Goal: Share content: Share content

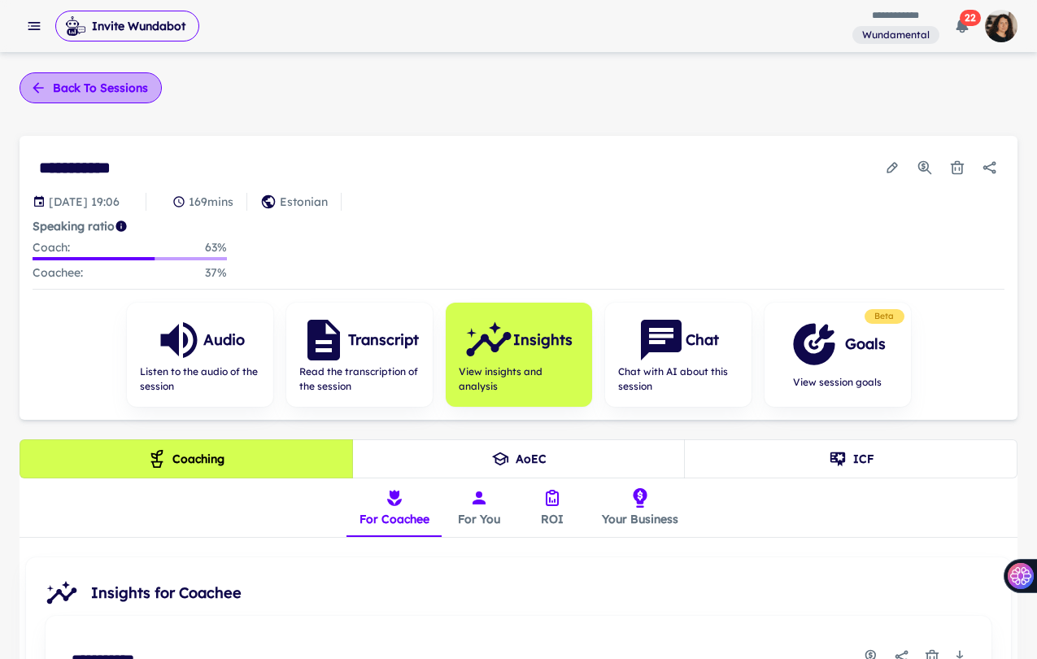
click at [77, 77] on button "Back to sessions" at bounding box center [91, 87] width 142 height 31
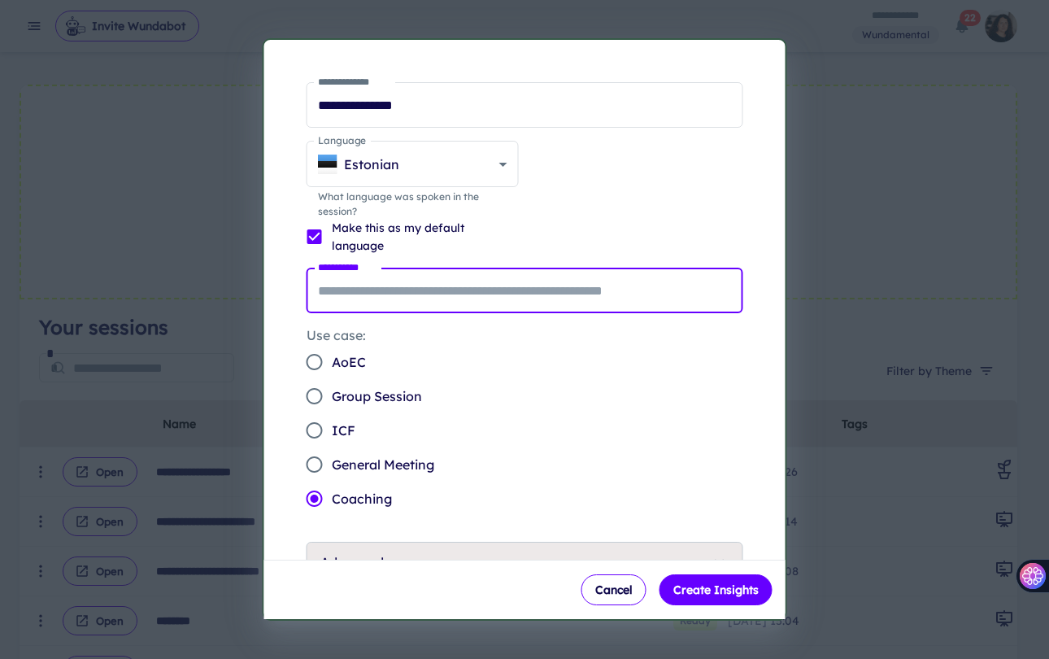
click at [464, 291] on input "**********" at bounding box center [525, 291] width 437 height 46
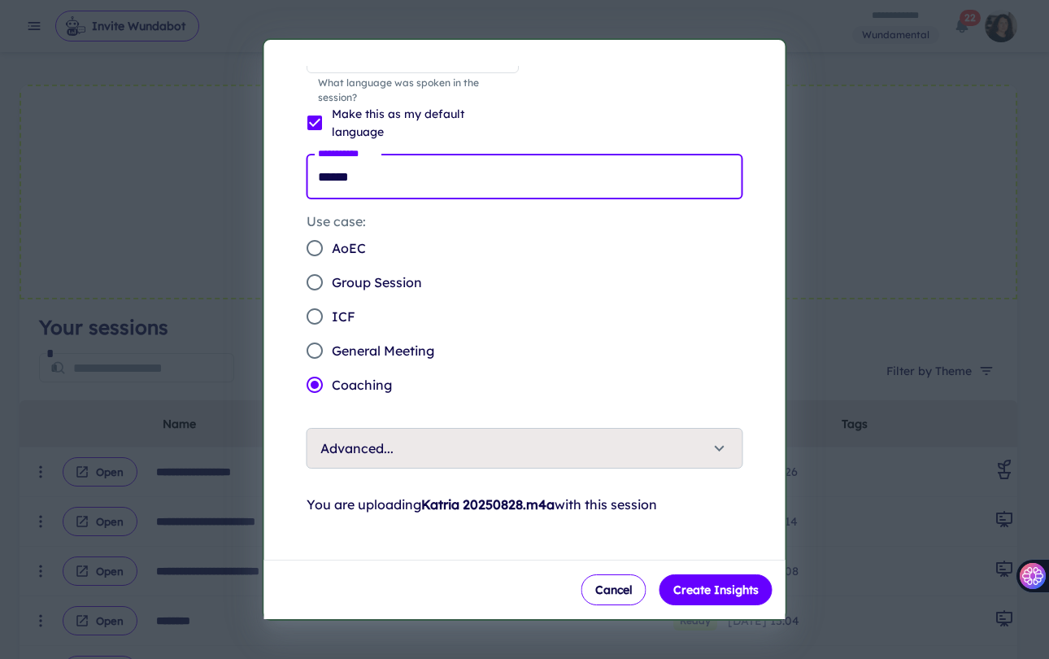
scroll to position [116, 0]
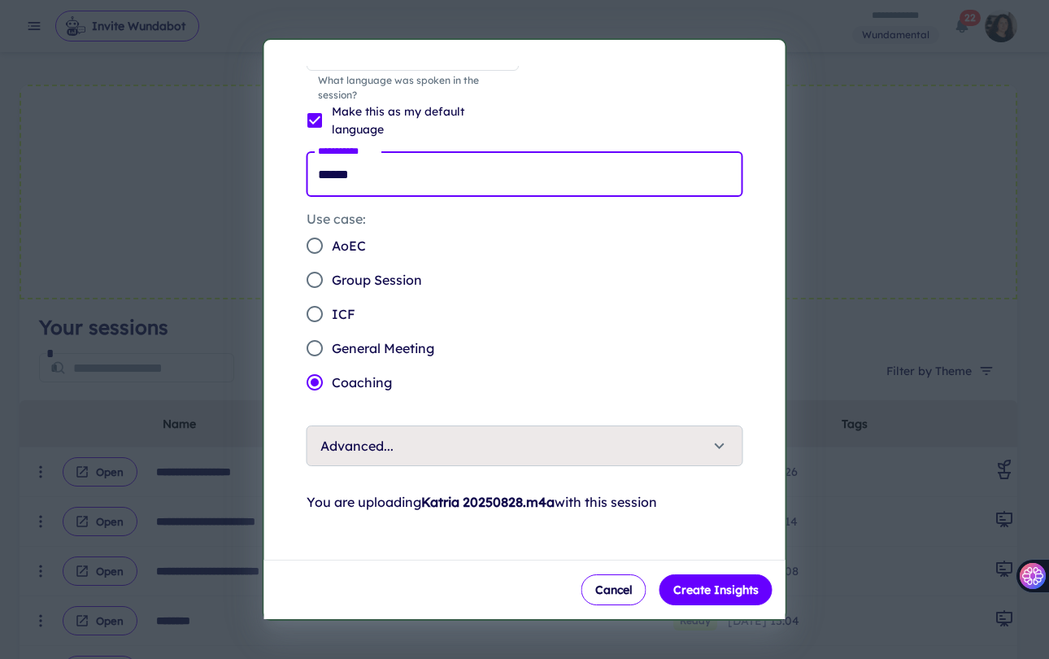
type input "******"
click at [499, 447] on span "Advanced..." at bounding box center [516, 446] width 390 height 20
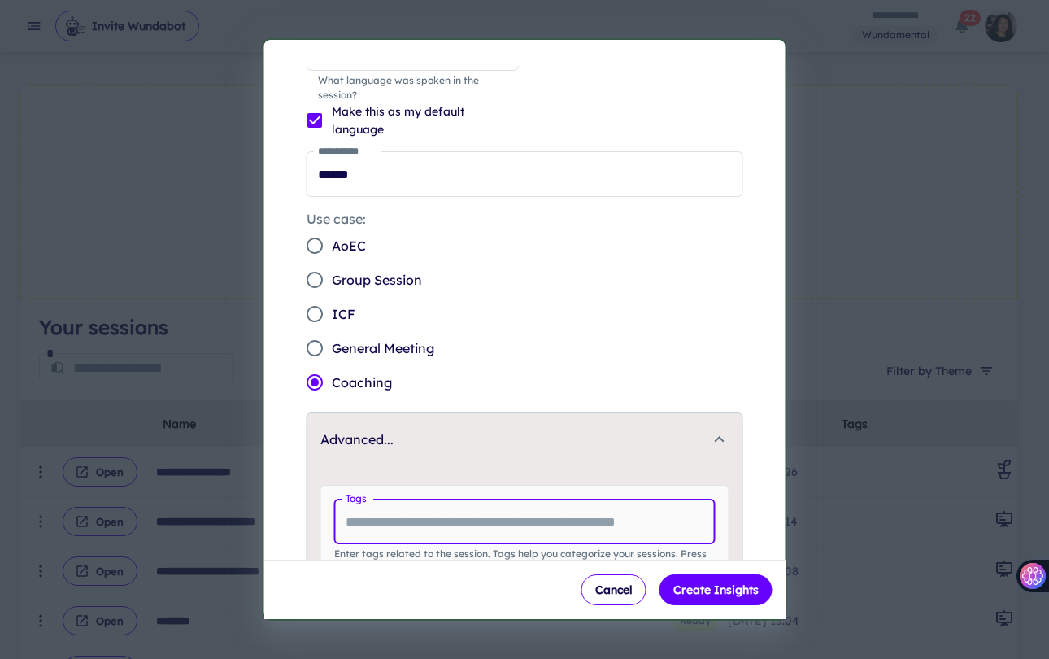
click at [447, 516] on input "Tags" at bounding box center [525, 522] width 382 height 46
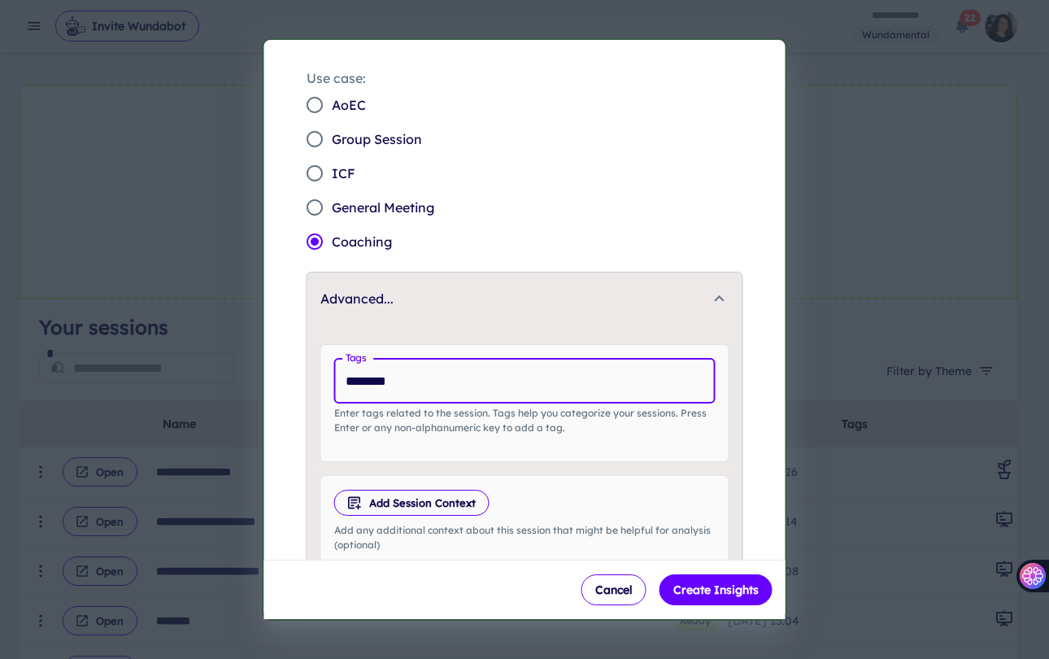
scroll to position [258, 0]
type input "********"
click at [613, 447] on div "Tags ******** Tags Enter tags related to the session. Tags help you categorize …" at bounding box center [525, 402] width 409 height 118
click at [488, 382] on input "********" at bounding box center [525, 380] width 382 height 46
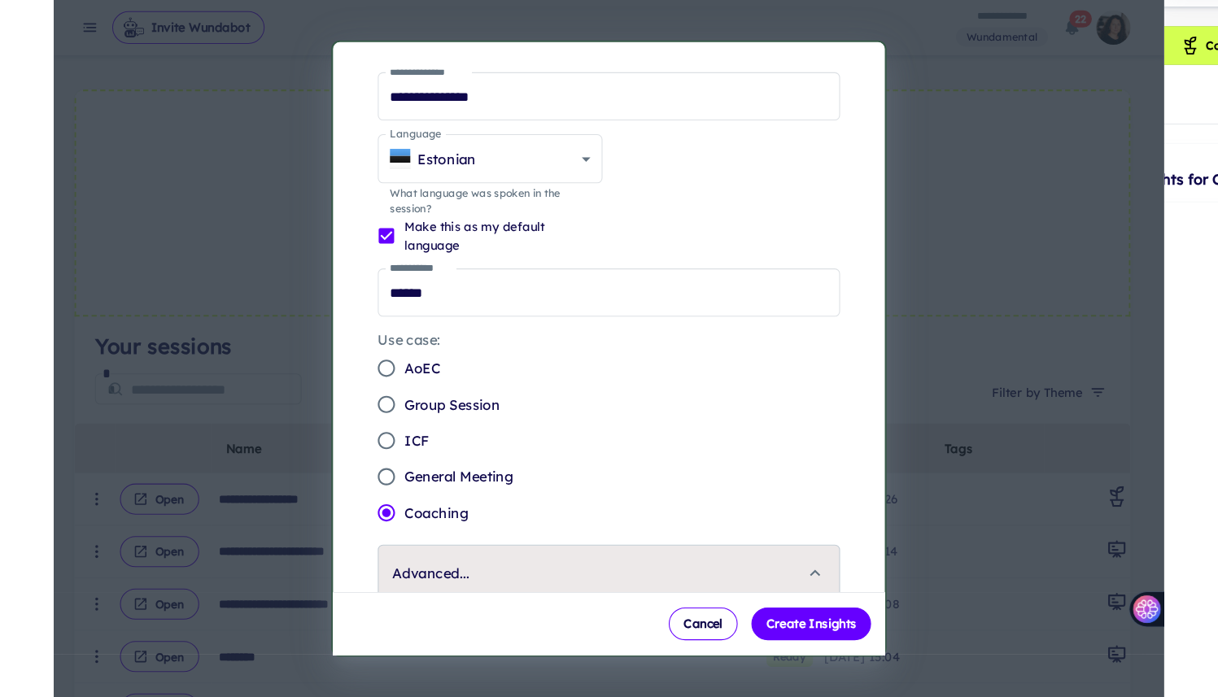
scroll to position [0, 0]
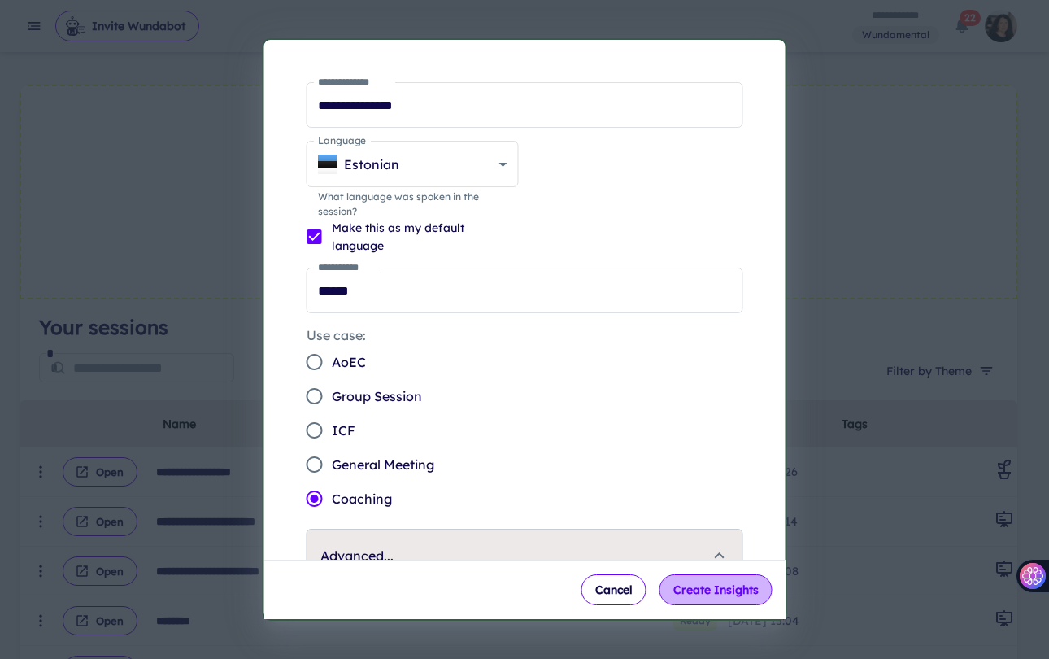
click at [730, 593] on button "Create Insights" at bounding box center [716, 589] width 113 height 31
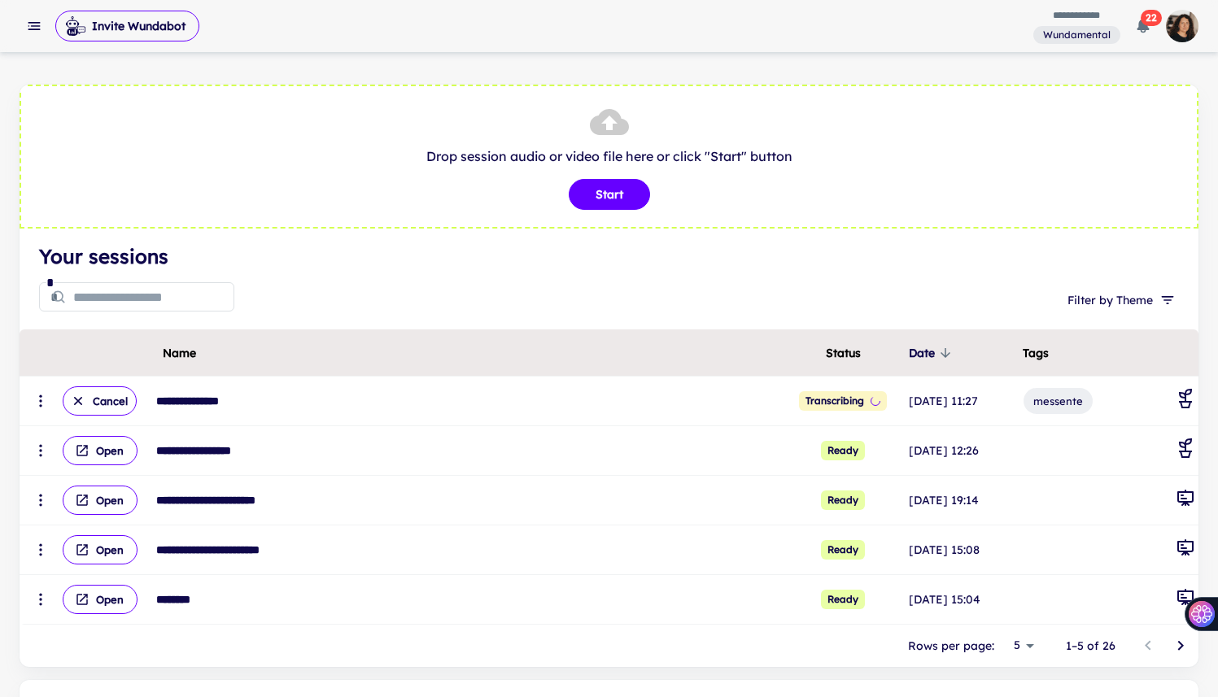
click at [1049, 24] on icon "button" at bounding box center [1143, 27] width 12 height 14
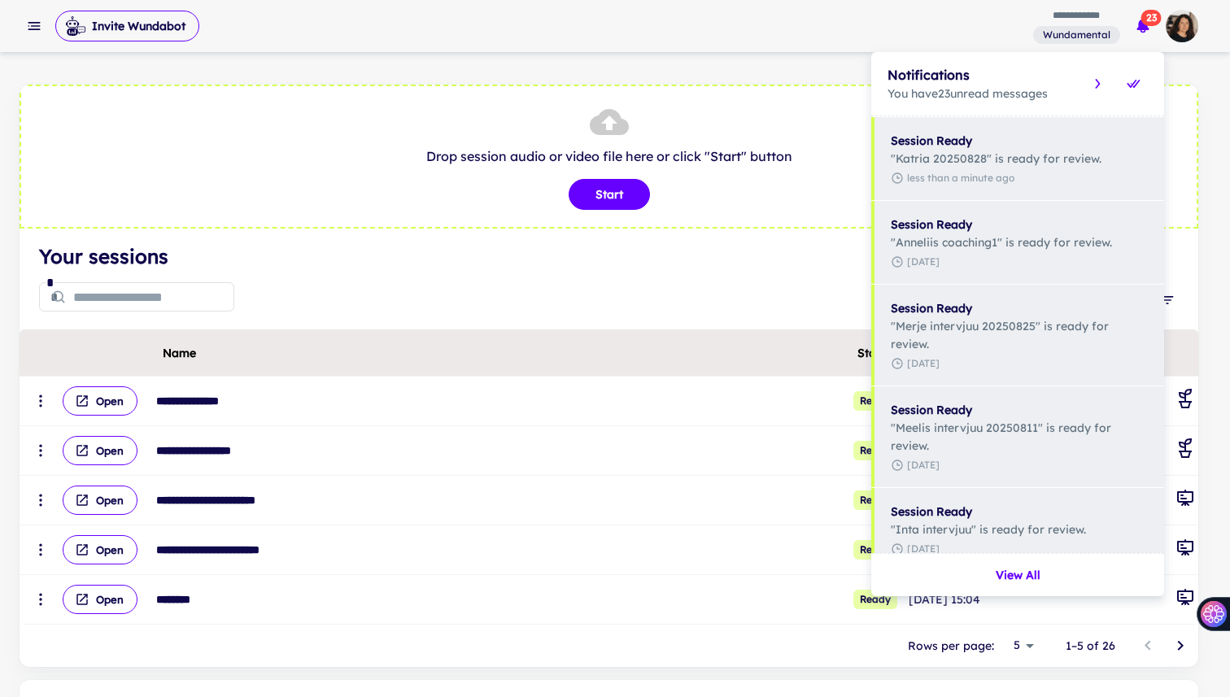
click at [94, 401] on div at bounding box center [615, 348] width 1230 height 697
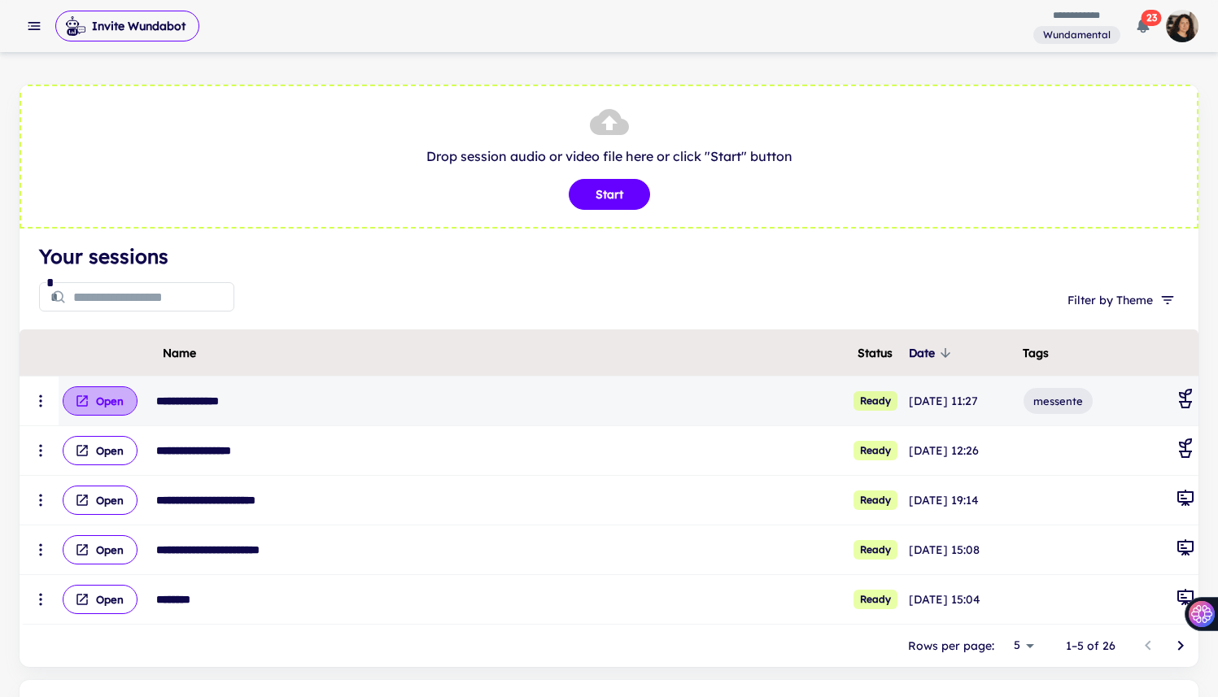
click at [98, 403] on button "Open" at bounding box center [100, 400] width 75 height 29
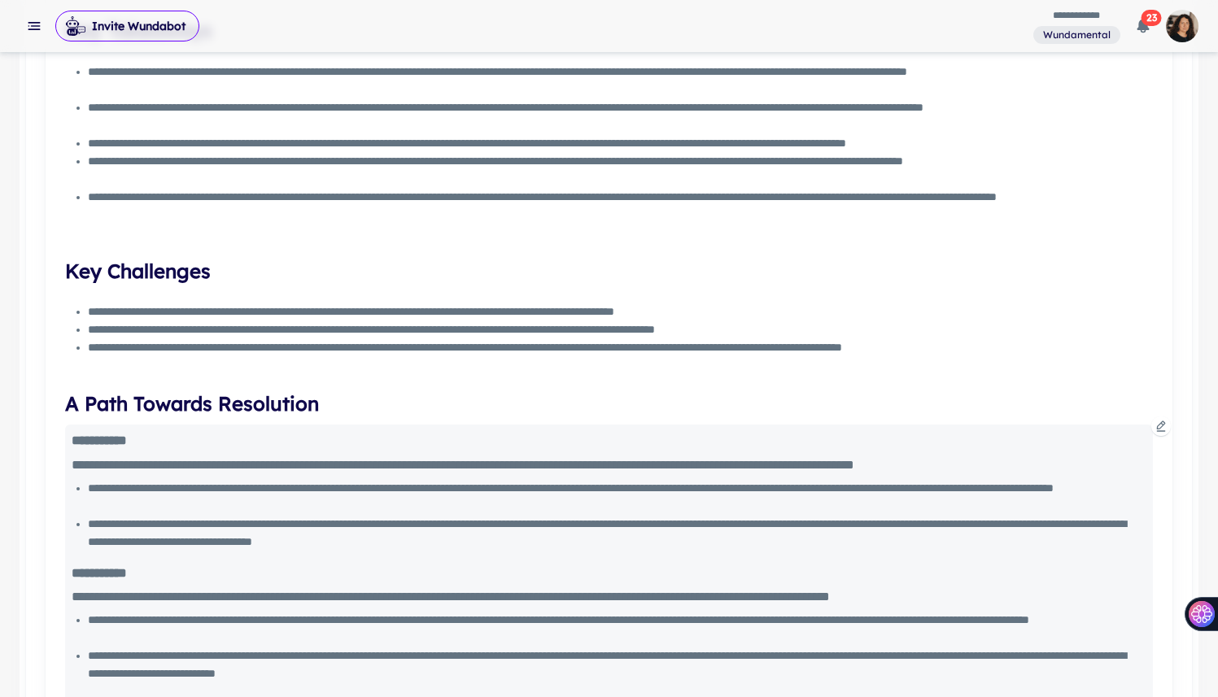
scroll to position [923, 0]
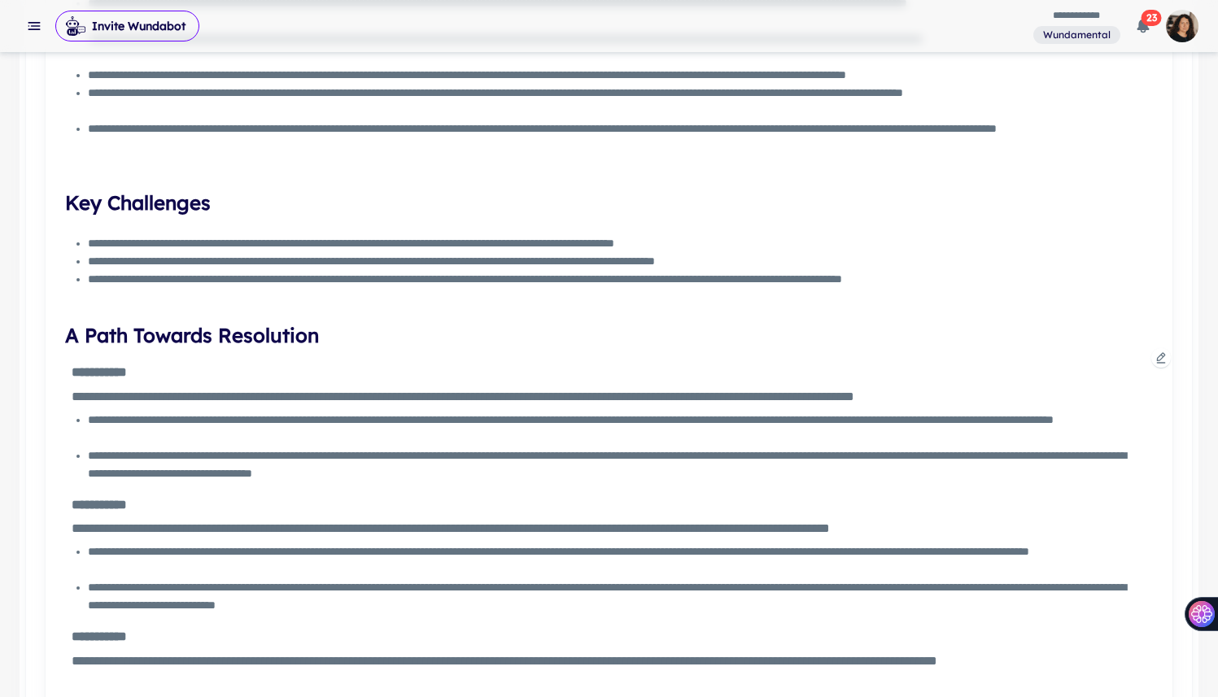
click at [1049, 358] on icon at bounding box center [1160, 357] width 13 height 13
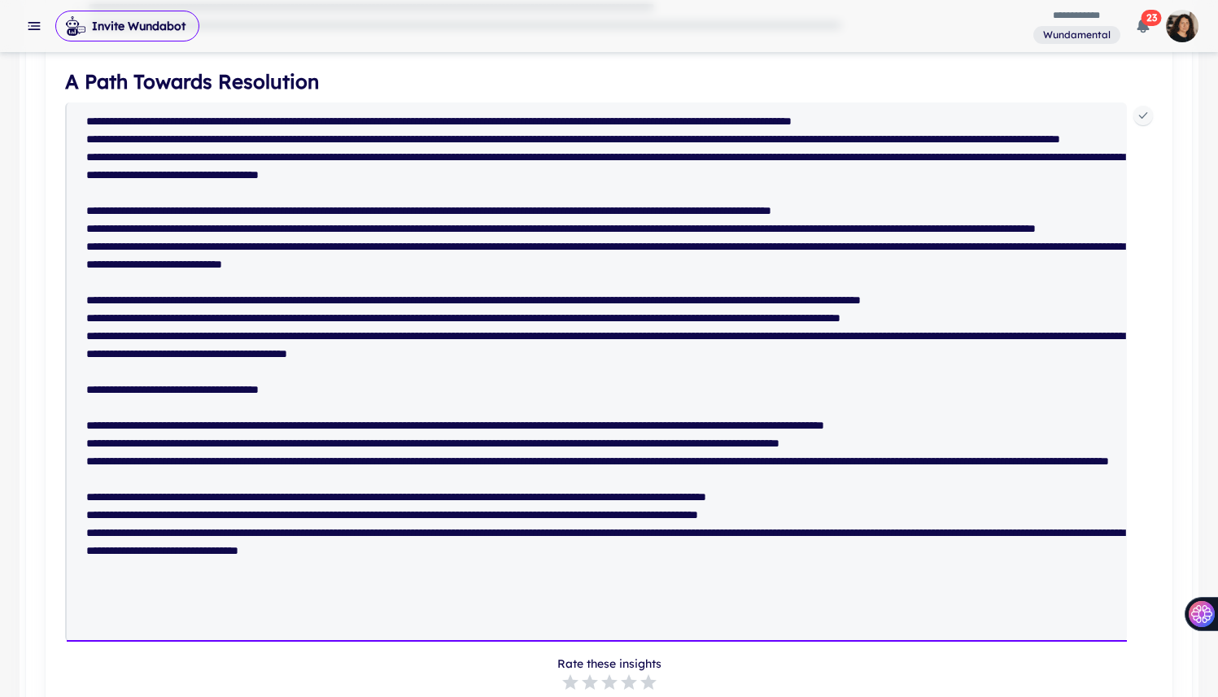
scroll to position [1216, 0]
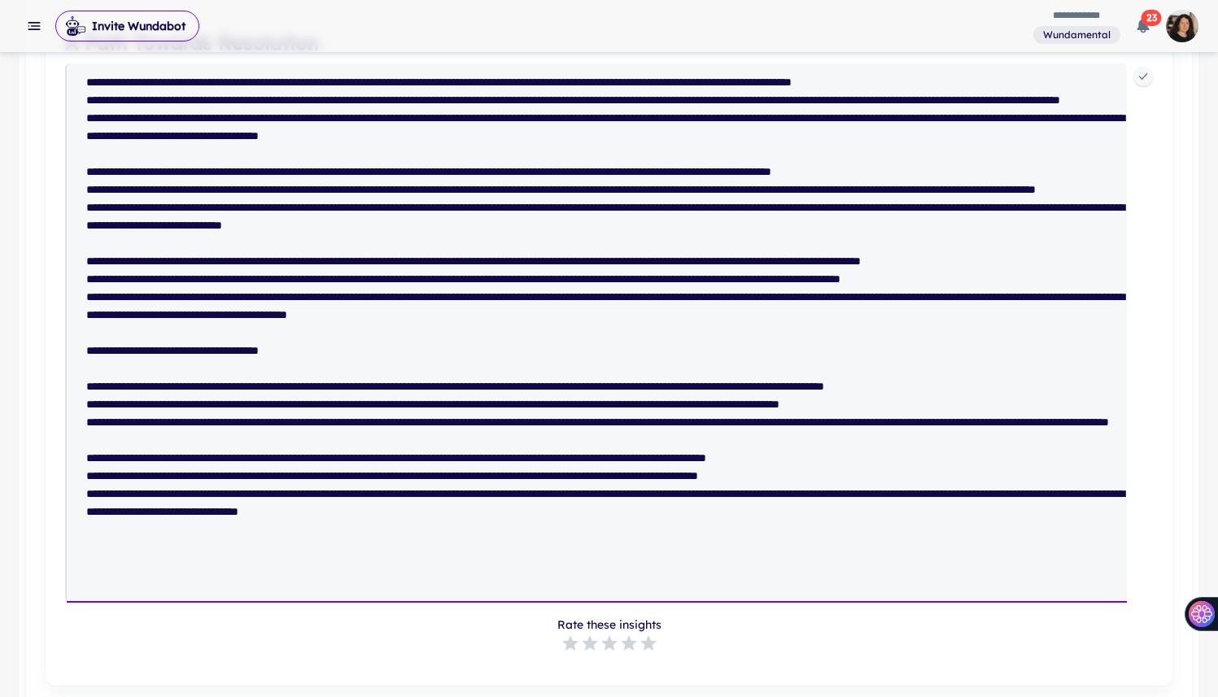
click at [774, 577] on textarea at bounding box center [603, 333] width 1047 height 532
drag, startPoint x: 761, startPoint y: 586, endPoint x: 31, endPoint y: 534, distance: 731.5
click at [31, 534] on main "**********" at bounding box center [609, 47] width 1166 height 1278
click at [759, 585] on textarea at bounding box center [603, 333] width 1047 height 532
click at [760, 496] on textarea at bounding box center [603, 333] width 1047 height 532
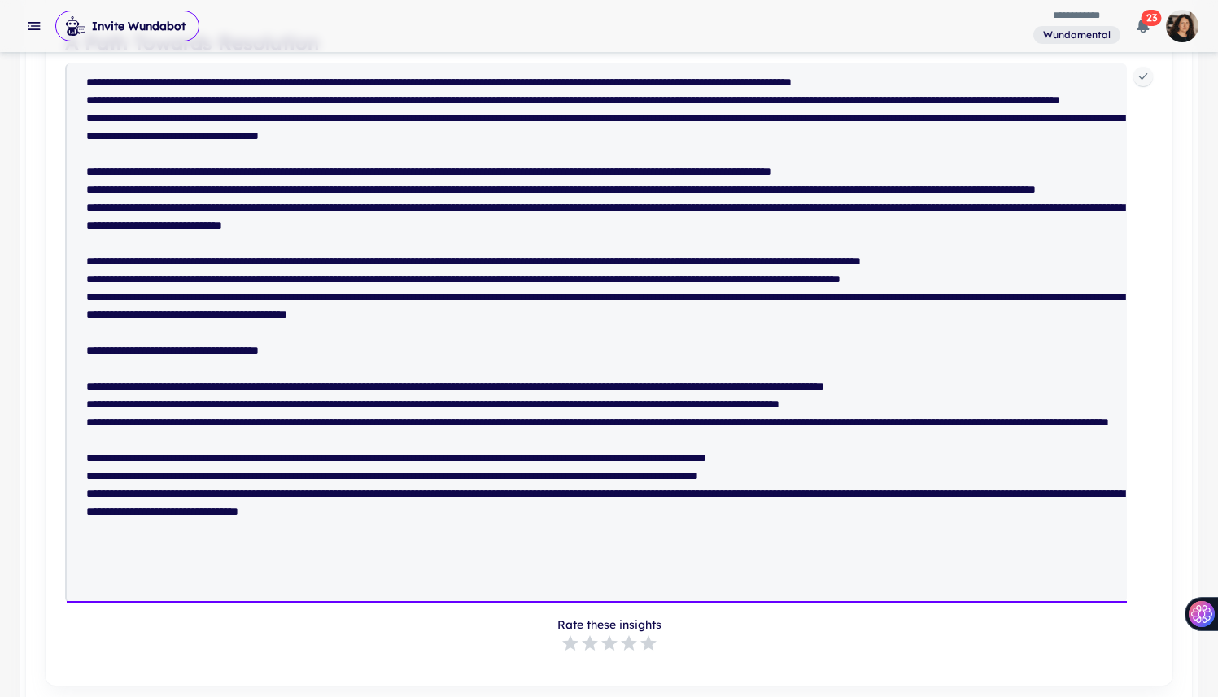
scroll to position [1213, 0]
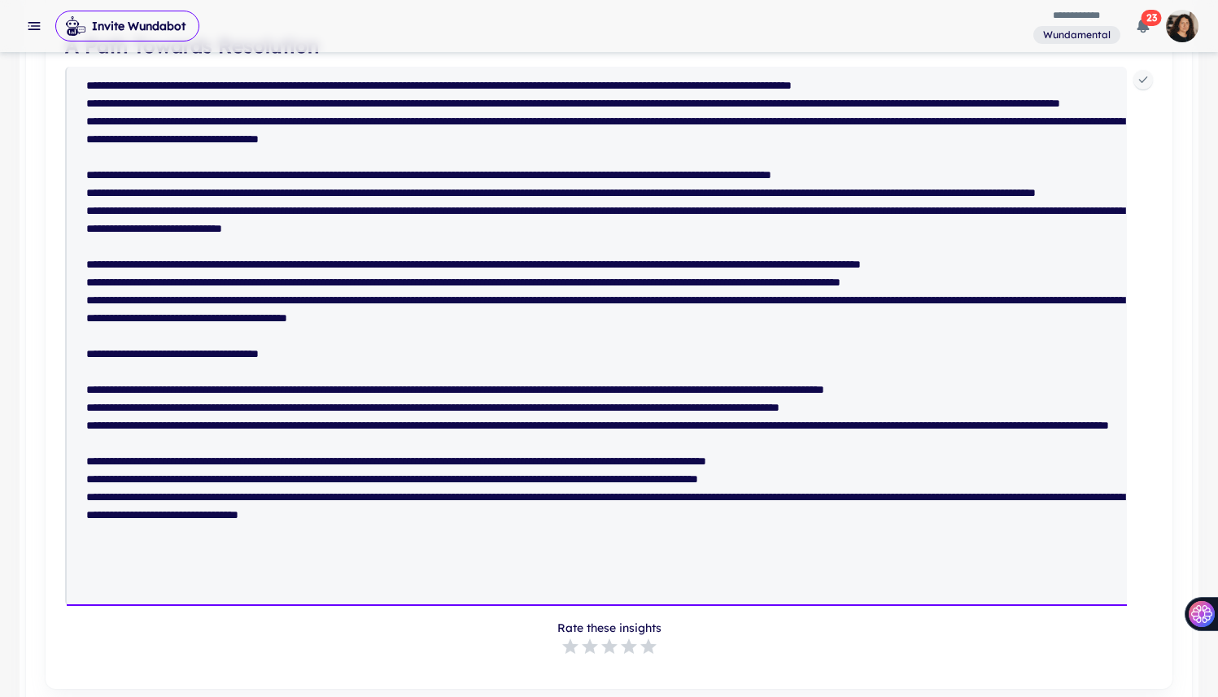
drag, startPoint x: 720, startPoint y: 585, endPoint x: 64, endPoint y: 534, distance: 657.7
click at [65, 534] on div "*" at bounding box center [596, 336] width 1062 height 539
click at [1049, 414] on textarea at bounding box center [603, 336] width 1047 height 532
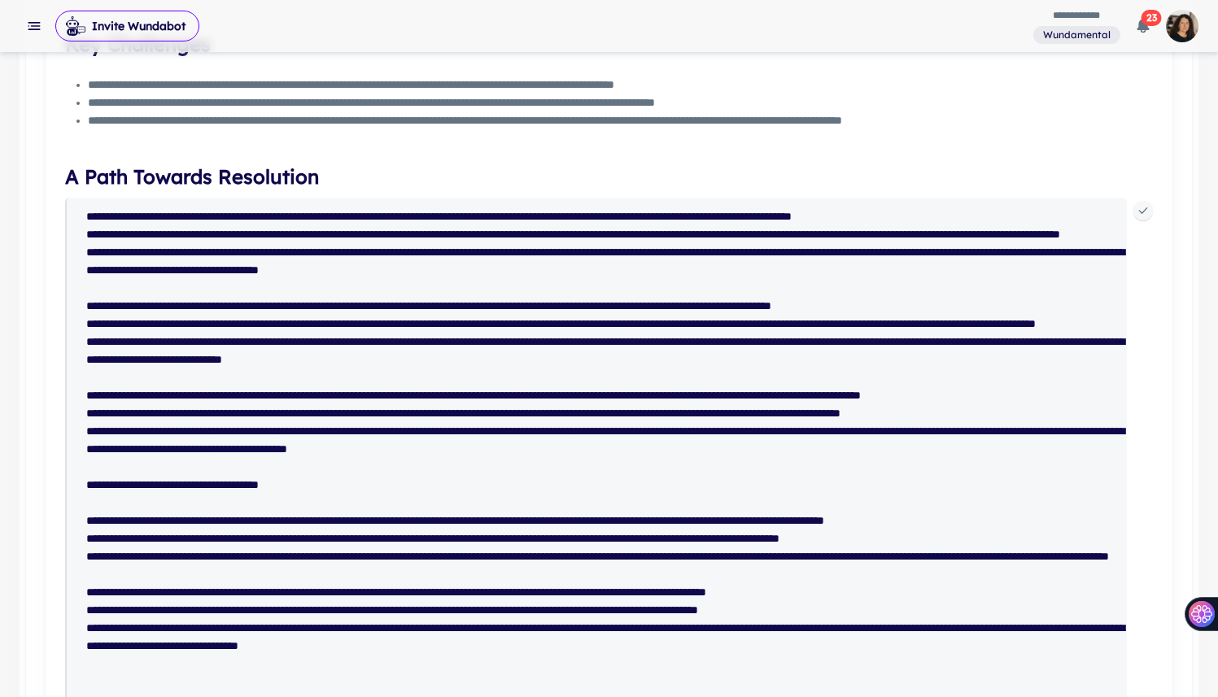
scroll to position [1254, 0]
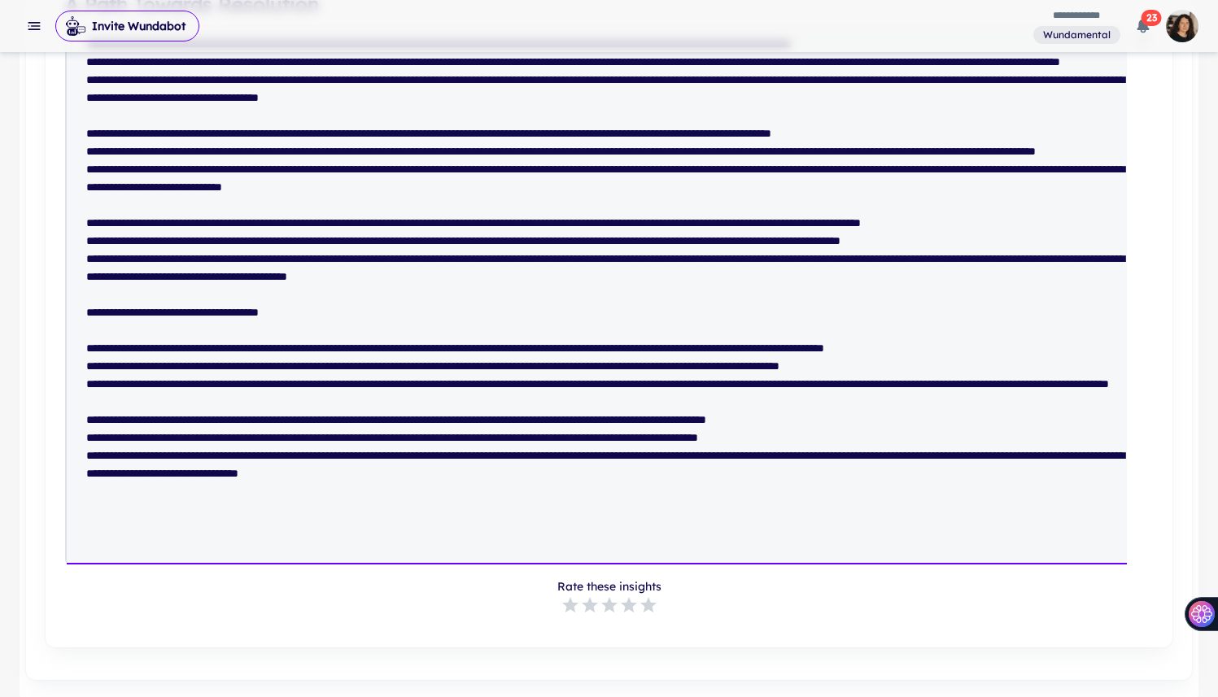
click at [774, 454] on textarea at bounding box center [603, 294] width 1047 height 532
drag, startPoint x: 725, startPoint y: 543, endPoint x: 71, endPoint y: 482, distance: 656.9
click at [71, 482] on div "*" at bounding box center [596, 294] width 1062 height 539
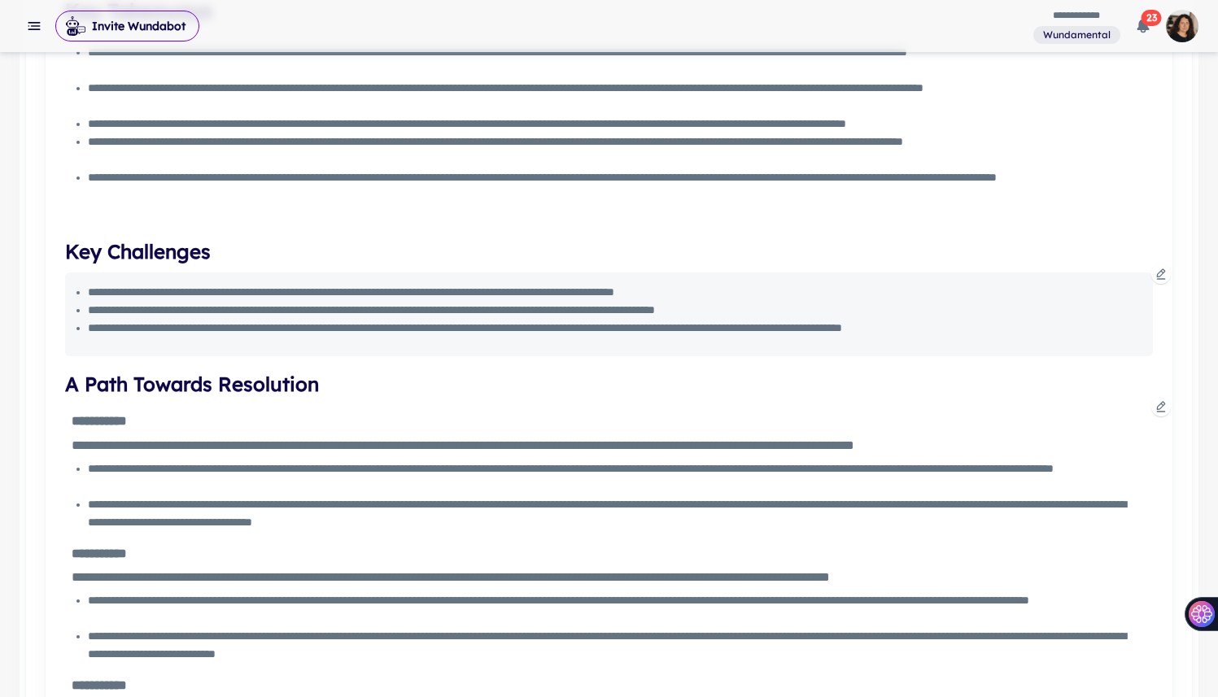
scroll to position [837, 0]
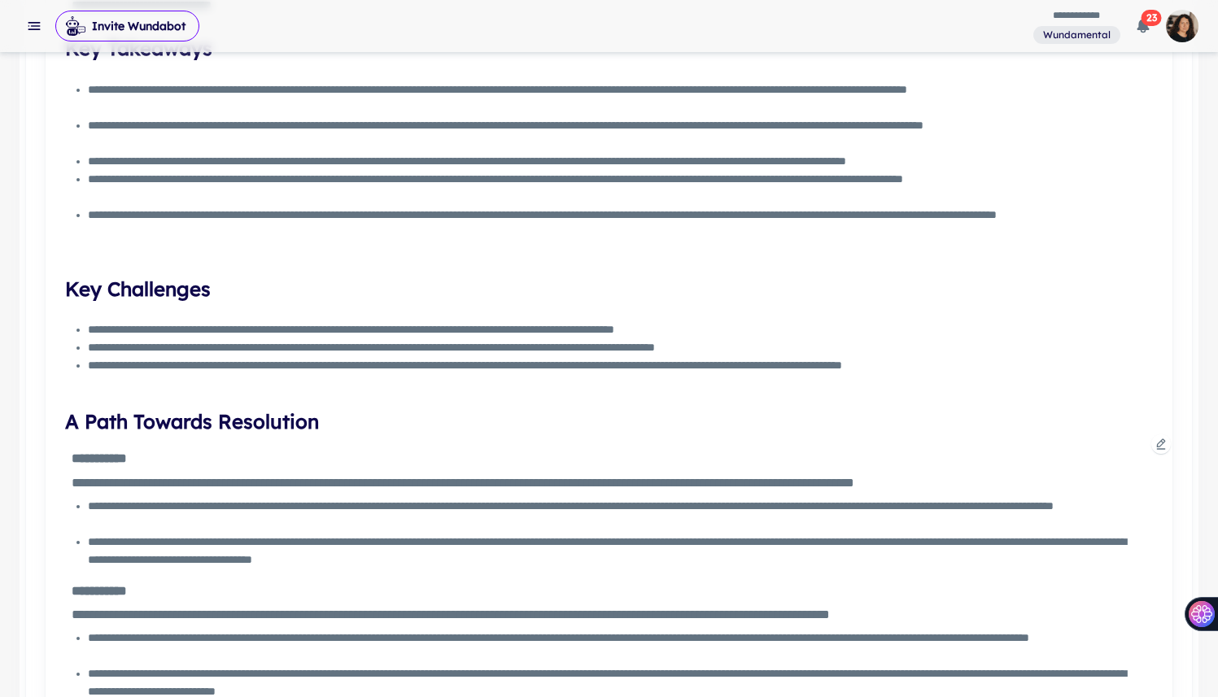
click at [1049, 438] on icon at bounding box center [1160, 444] width 13 height 13
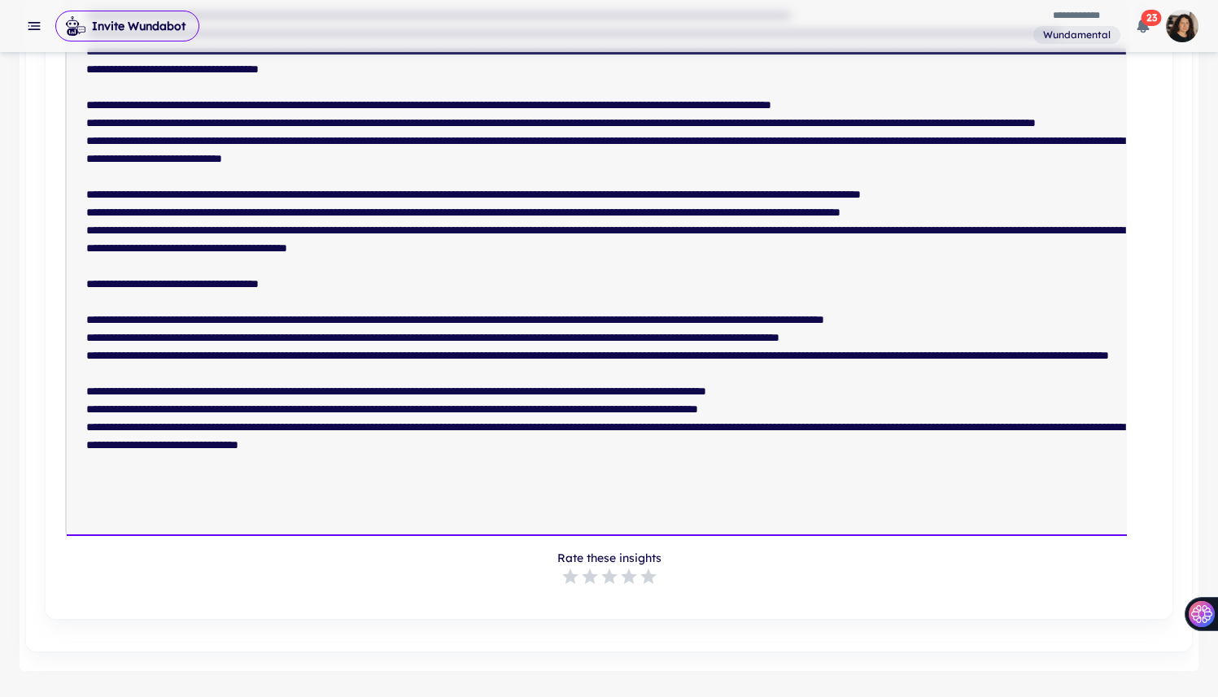
scroll to position [1284, 0]
drag, startPoint x: 585, startPoint y: 518, endPoint x: 50, endPoint y: 458, distance: 538.6
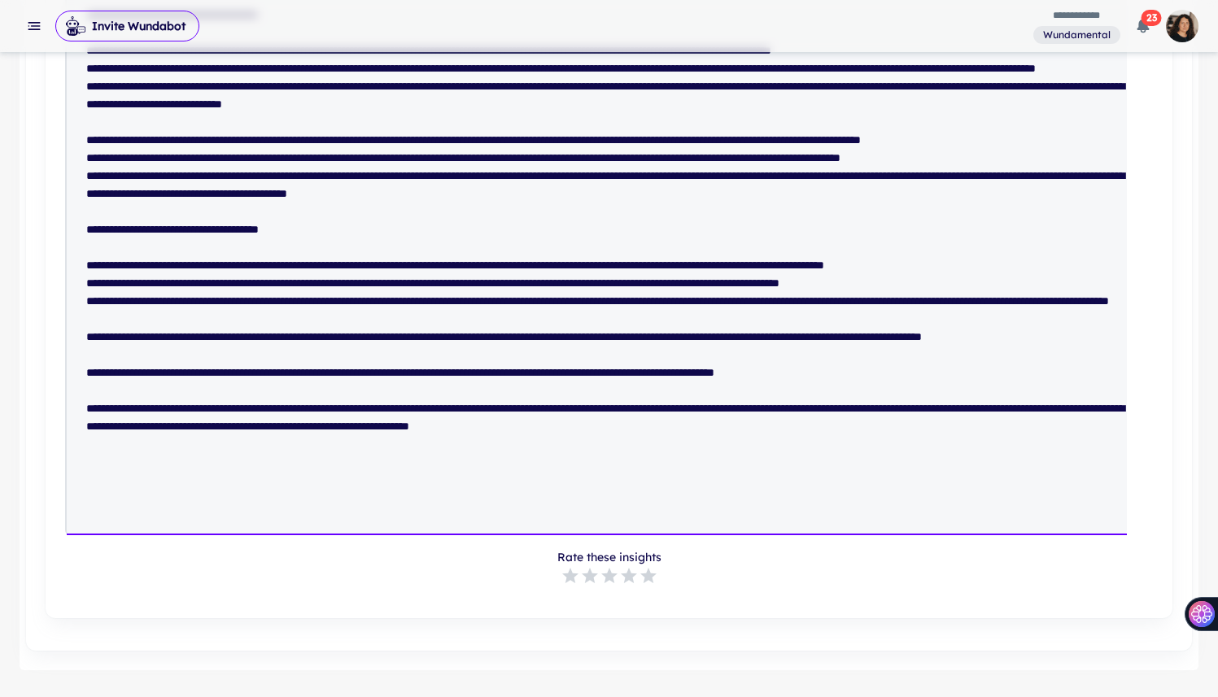
scroll to position [1337, 0]
click at [85, 460] on textarea at bounding box center [603, 239] width 1047 height 586
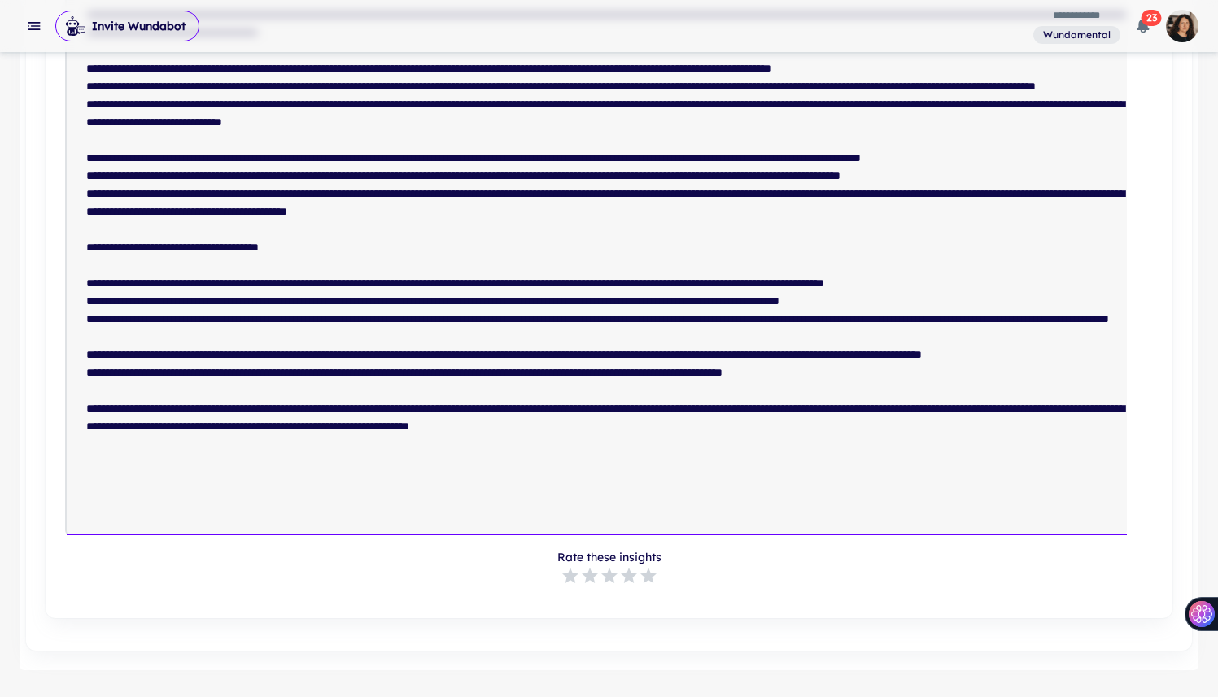
scroll to position [1319, 0]
click at [85, 498] on textarea at bounding box center [603, 248] width 1047 height 568
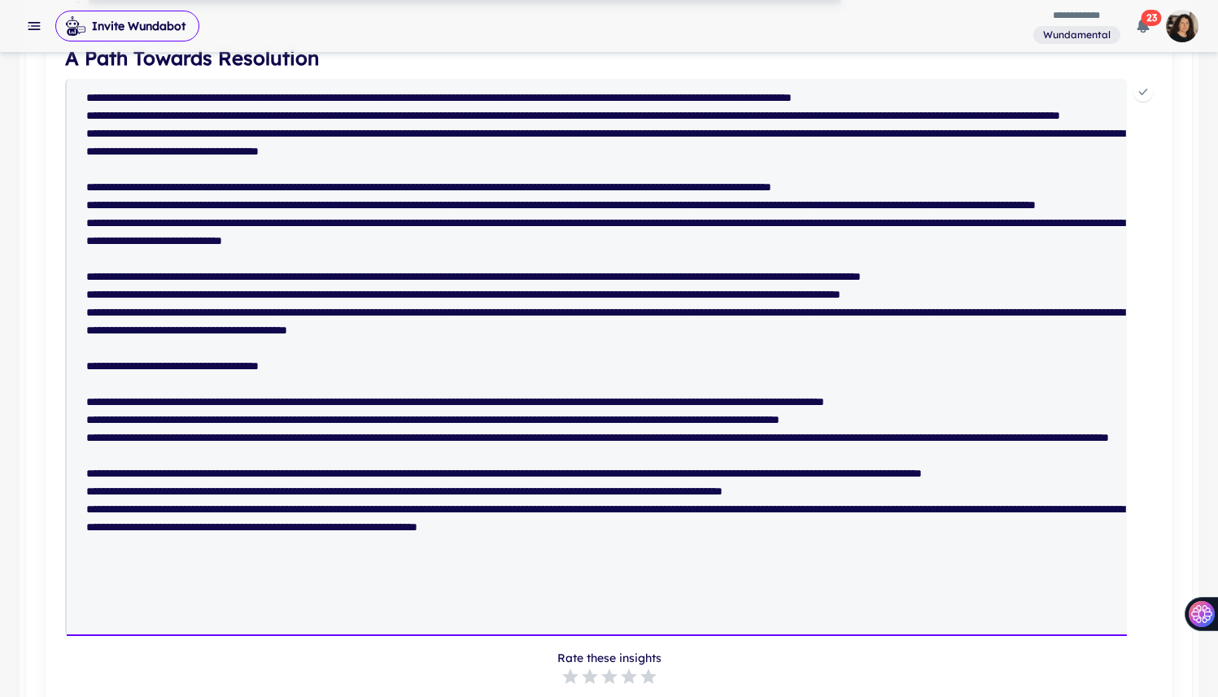
scroll to position [1161, 0]
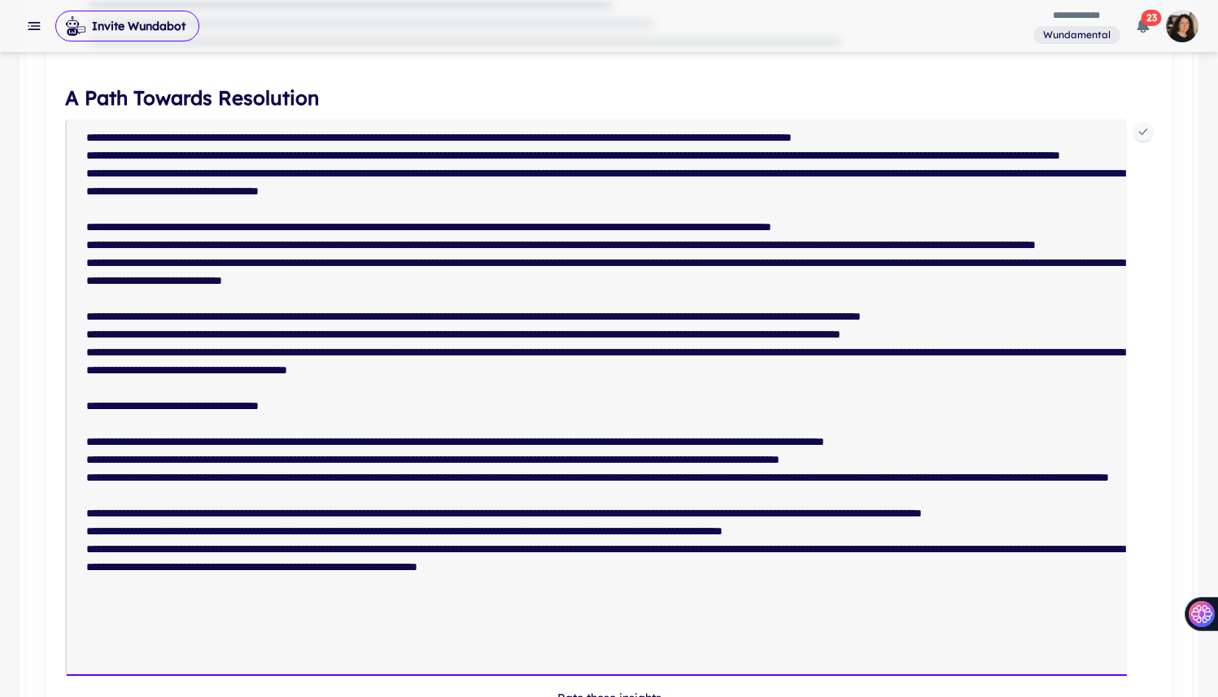
type textarea "**********"
click at [1049, 131] on icon at bounding box center [1142, 131] width 13 height 13
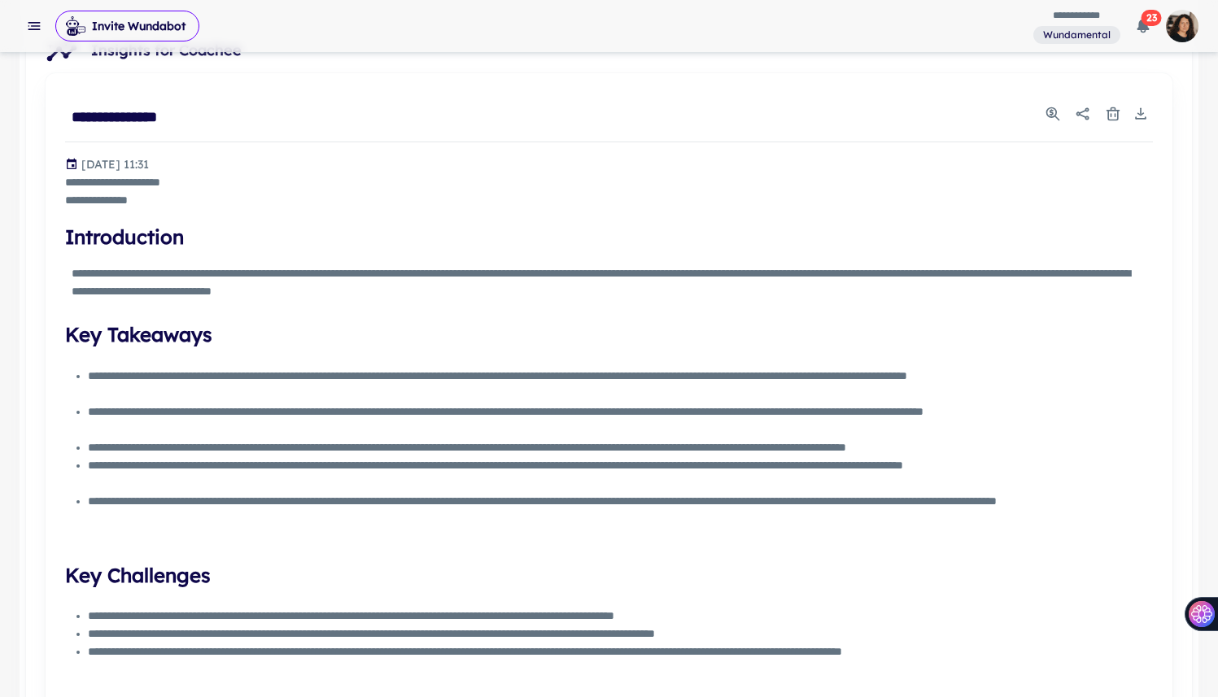
scroll to position [371, 0]
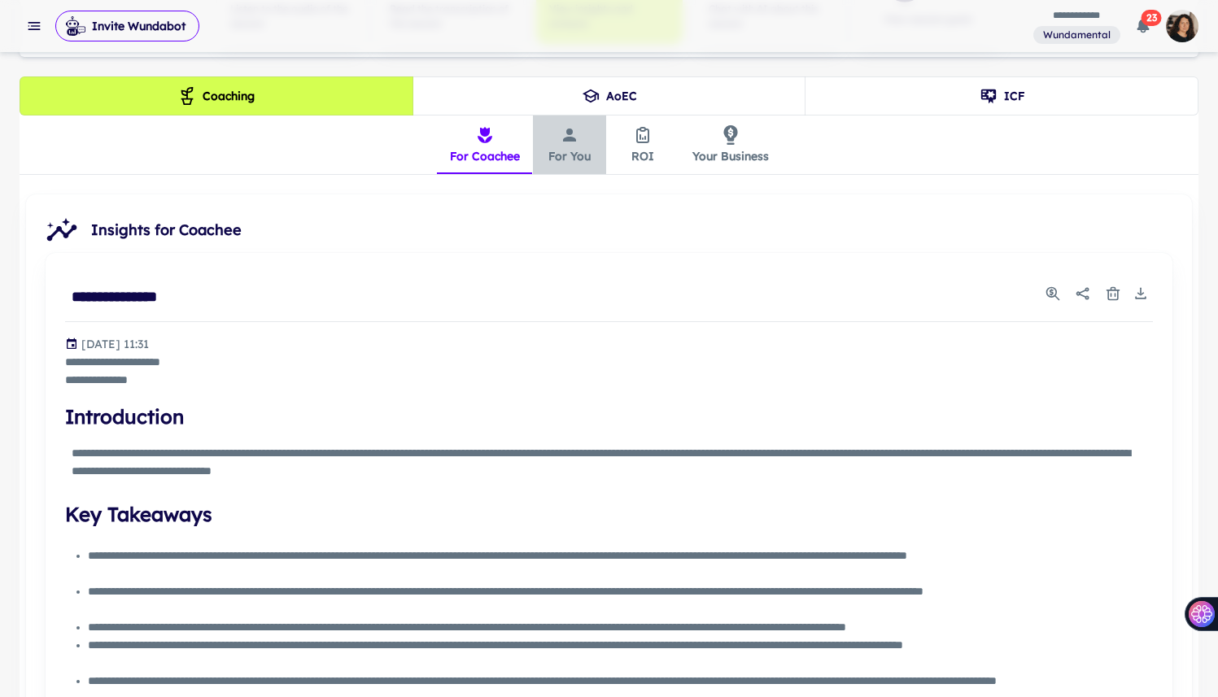
click at [574, 144] on button "For You" at bounding box center [569, 145] width 73 height 59
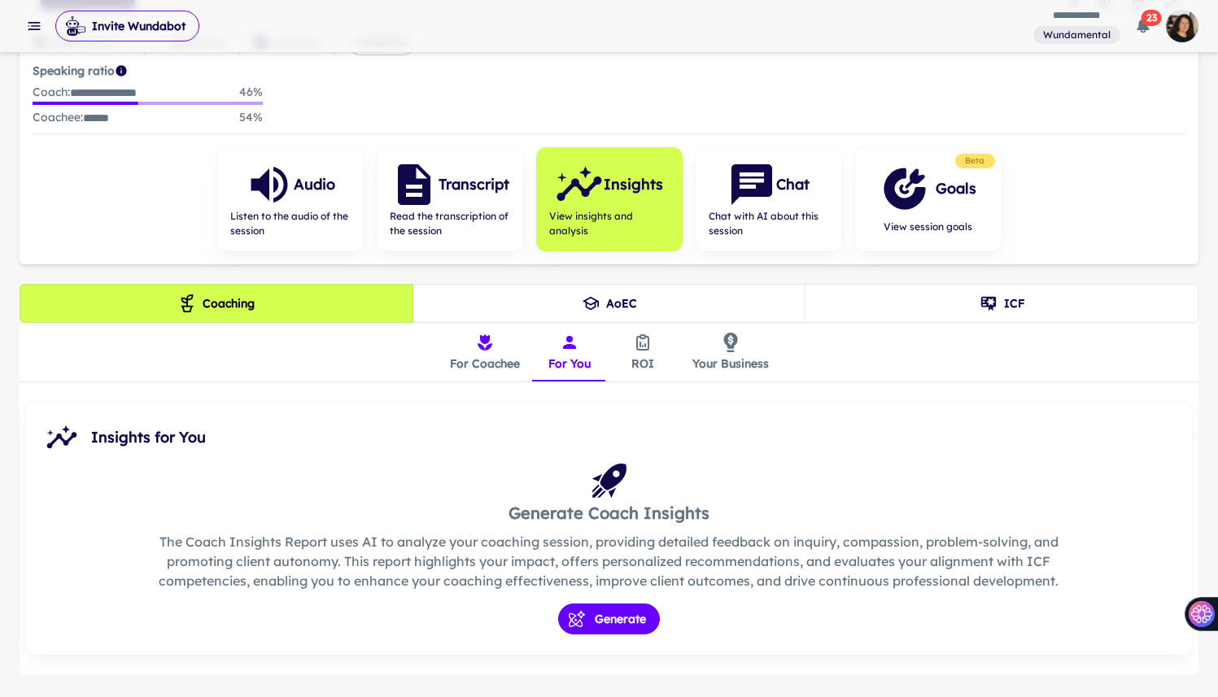
scroll to position [204, 0]
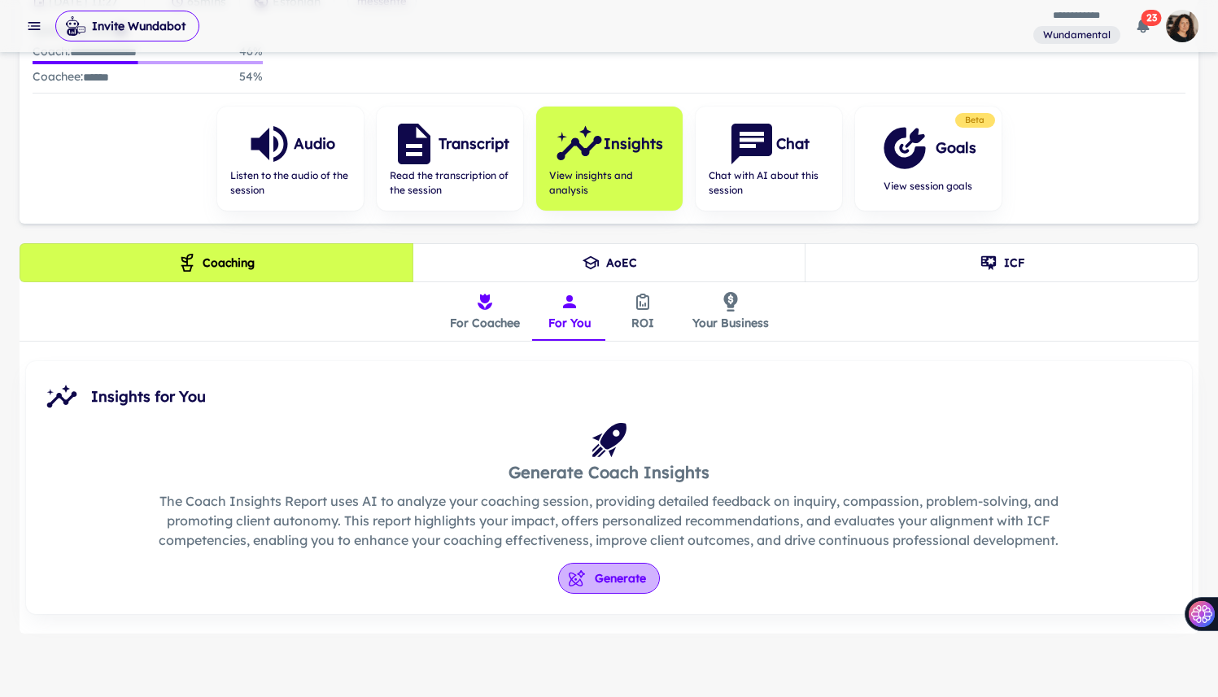
click at [582, 576] on icon "button" at bounding box center [577, 578] width 16 height 16
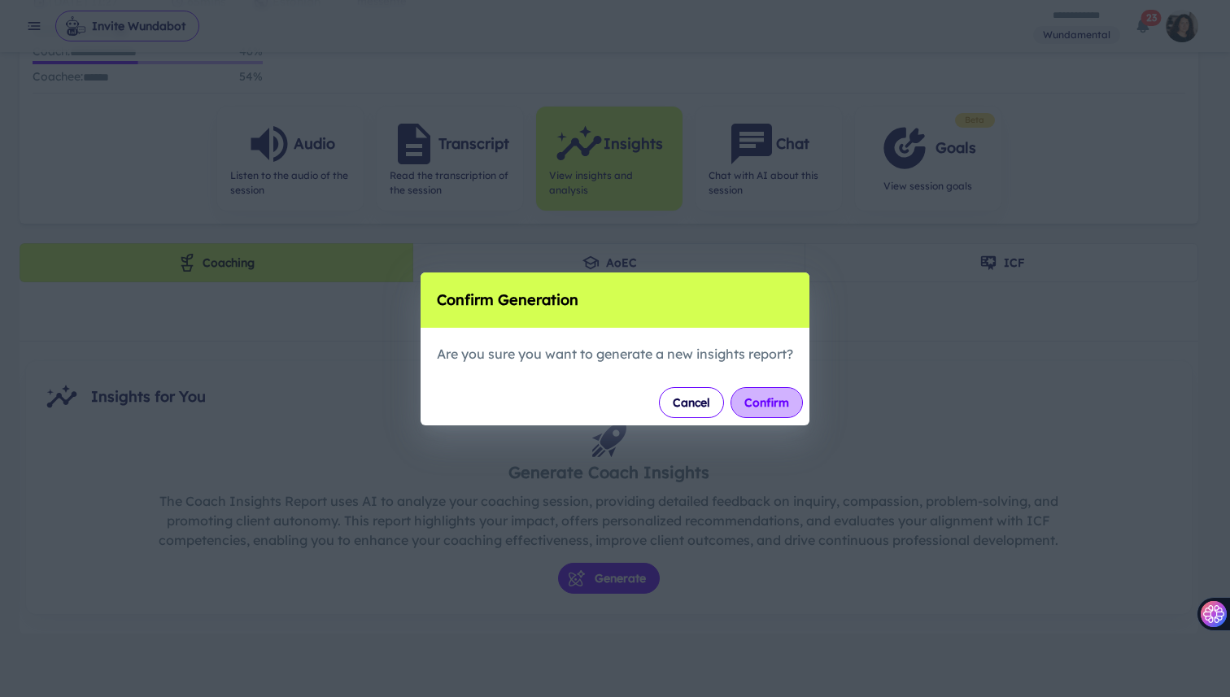
click at [753, 397] on button "Confirm" at bounding box center [766, 402] width 72 height 31
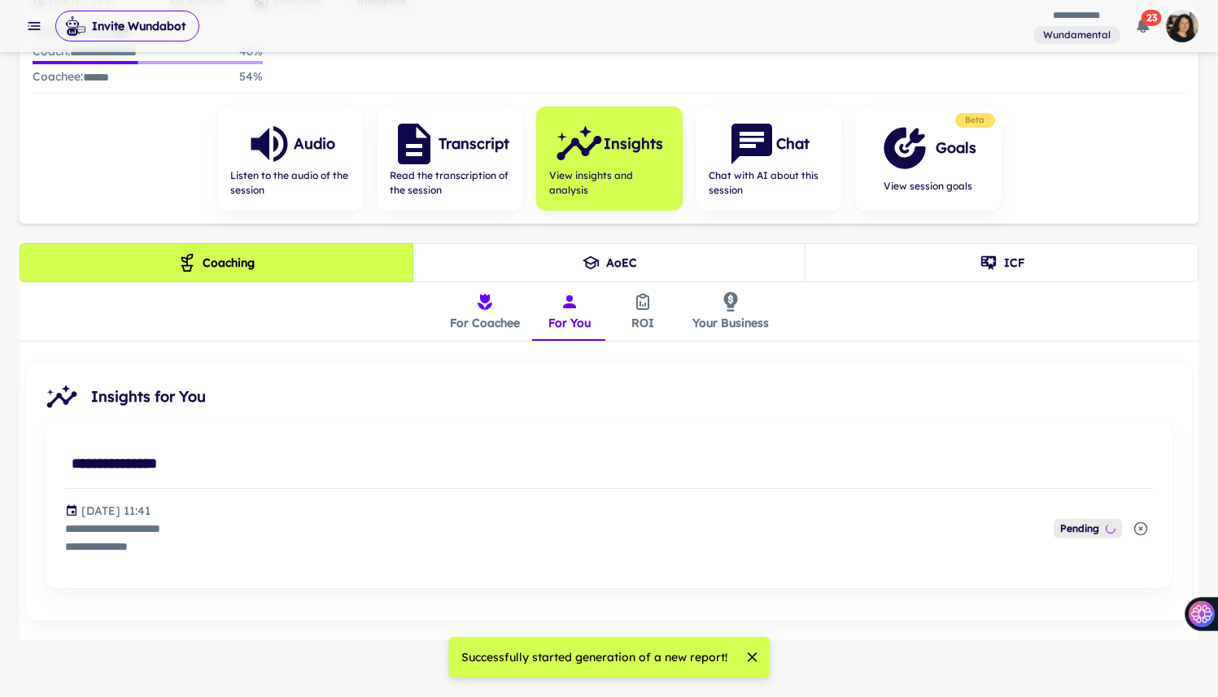
click at [638, 312] on button "ROI" at bounding box center [642, 311] width 73 height 59
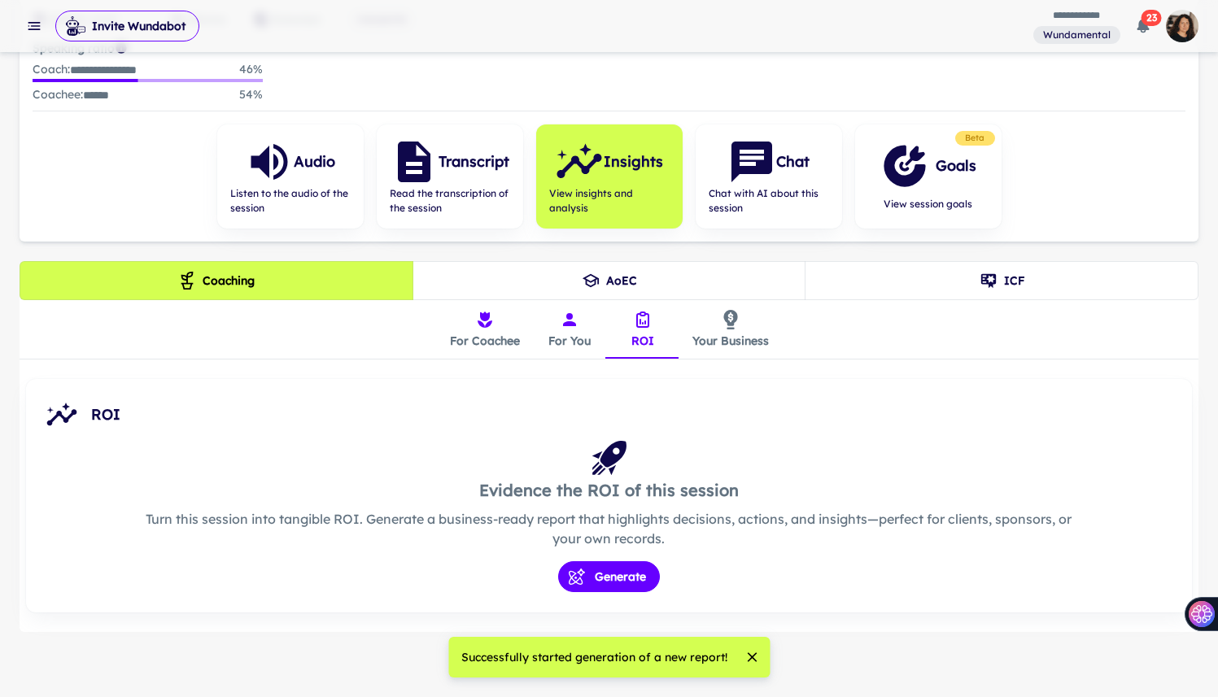
scroll to position [185, 0]
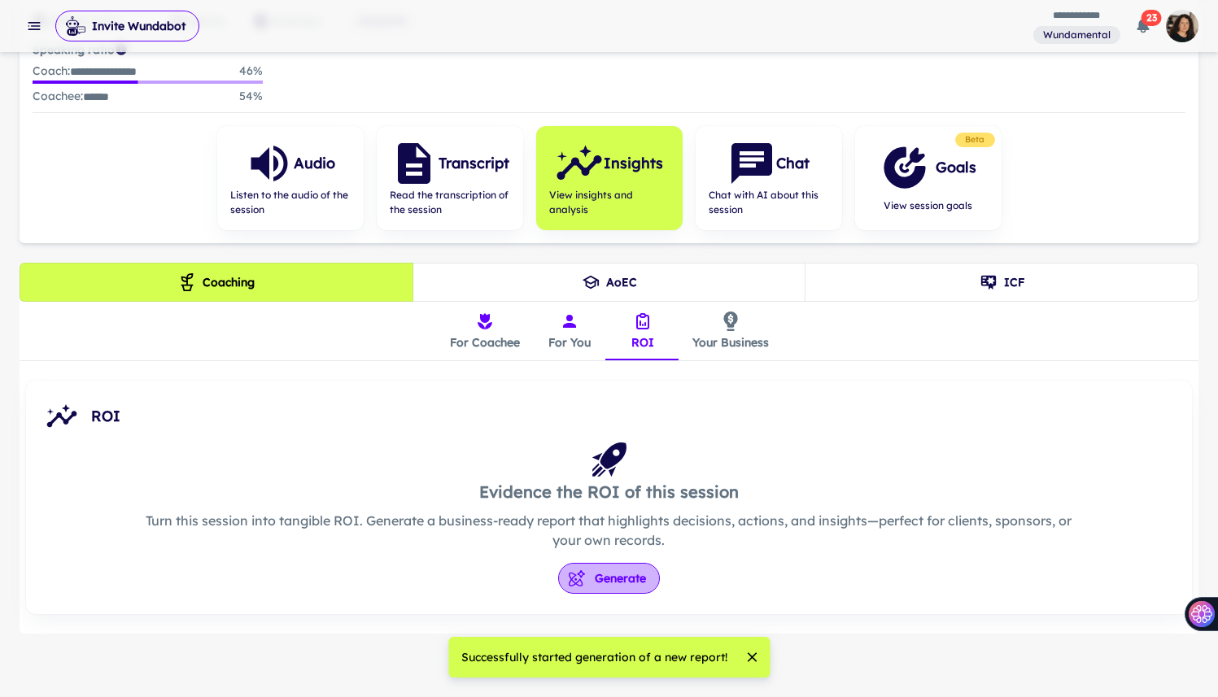
click at [592, 571] on button "Generate" at bounding box center [609, 578] width 102 height 31
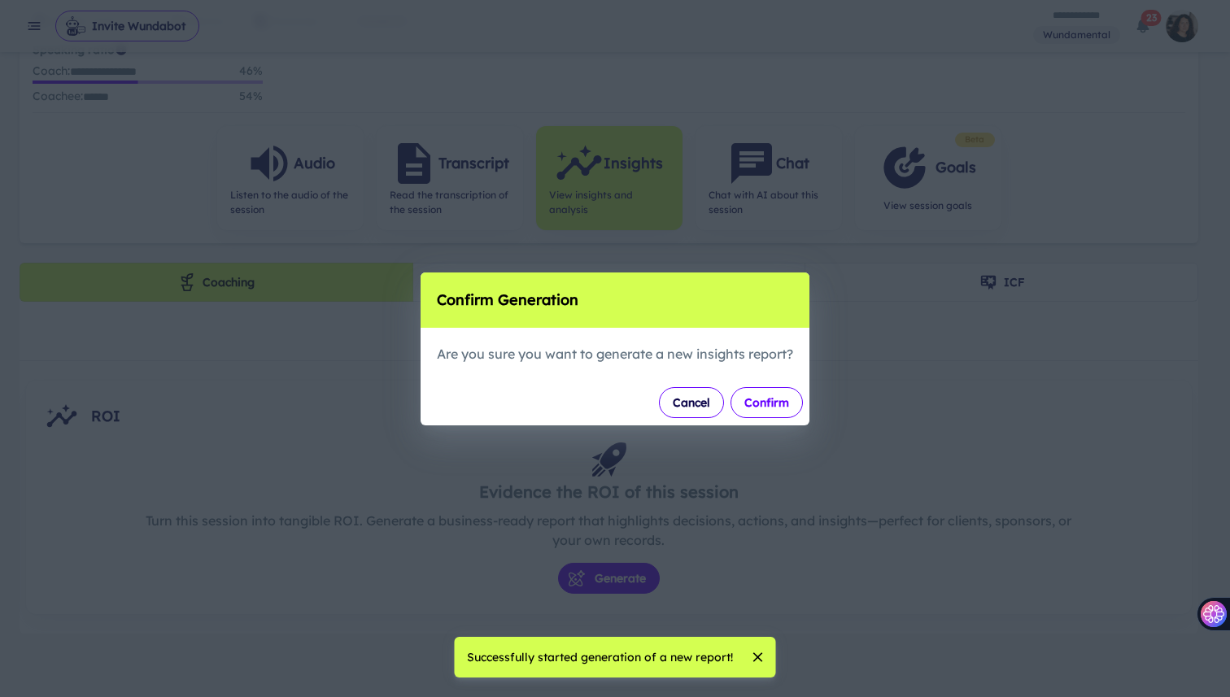
click at [746, 403] on button "Confirm" at bounding box center [766, 402] width 72 height 31
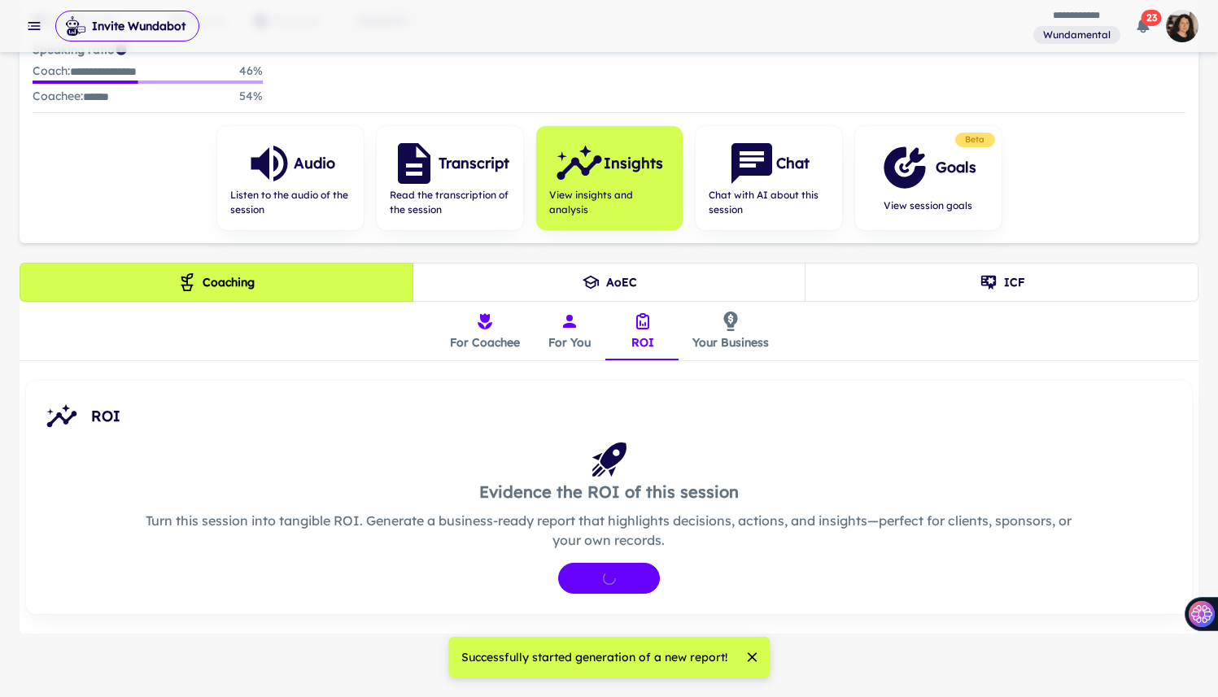
click at [747, 322] on button "Your Business" at bounding box center [730, 331] width 102 height 59
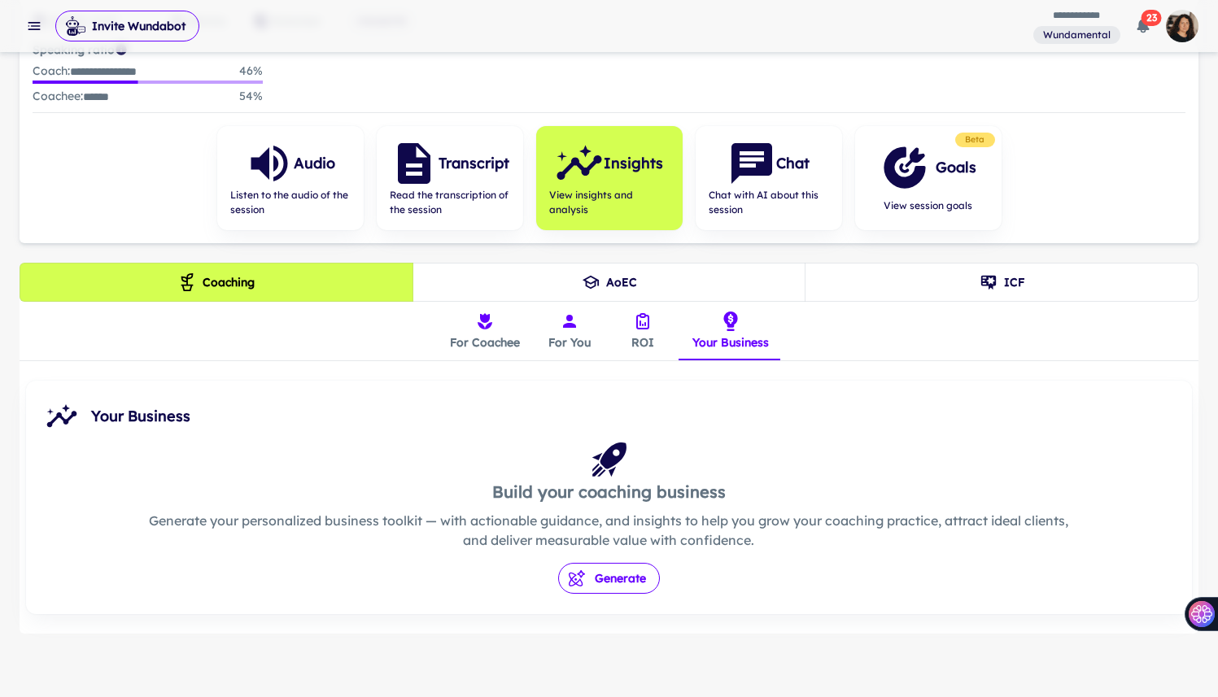
click at [593, 569] on button "Generate" at bounding box center [609, 578] width 102 height 31
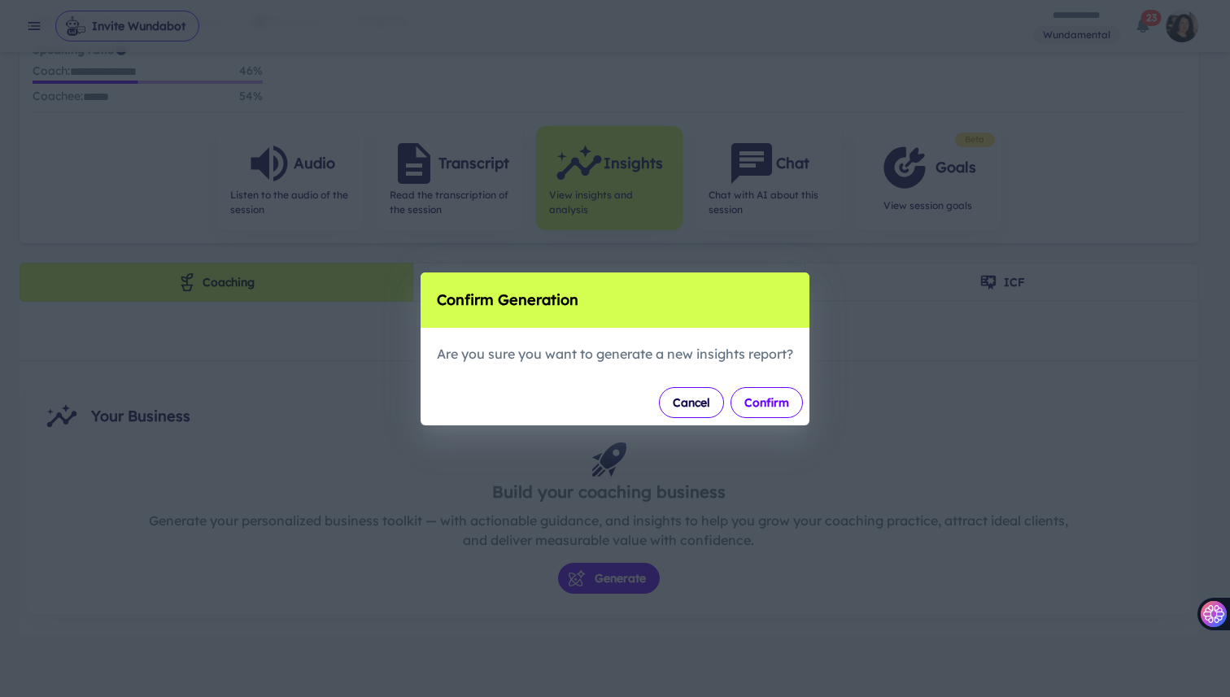
click at [778, 397] on button "Confirm" at bounding box center [766, 402] width 72 height 31
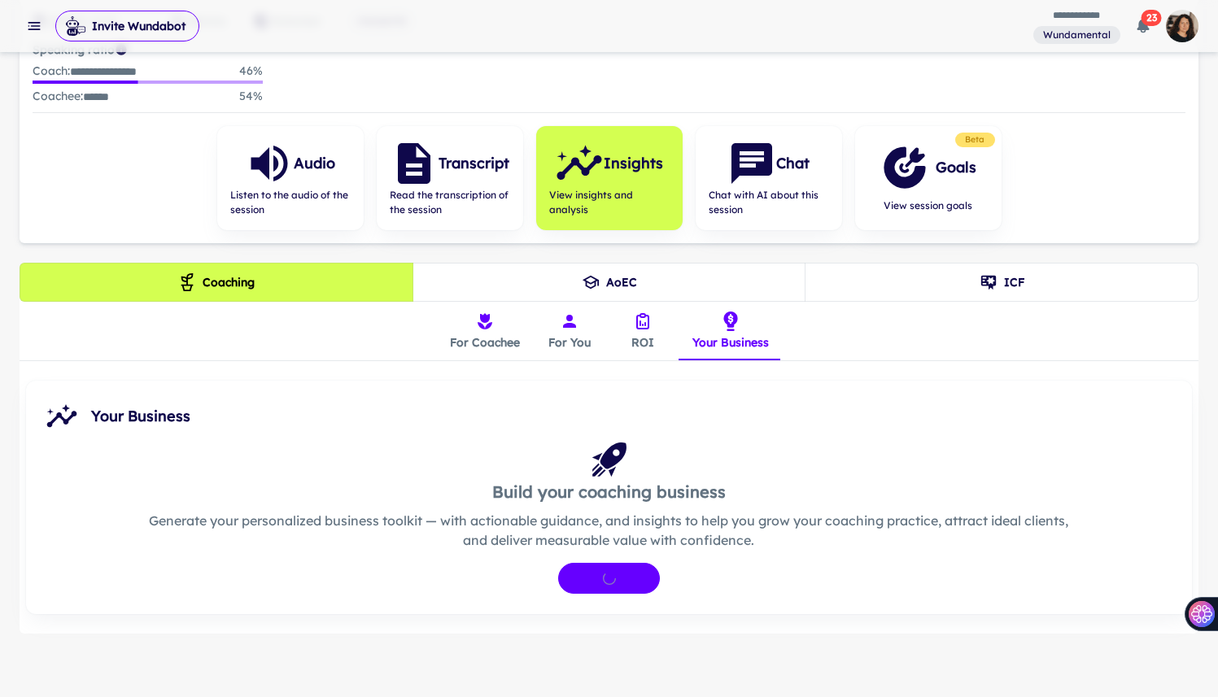
click at [1013, 282] on button "ICF" at bounding box center [1002, 282] width 394 height 39
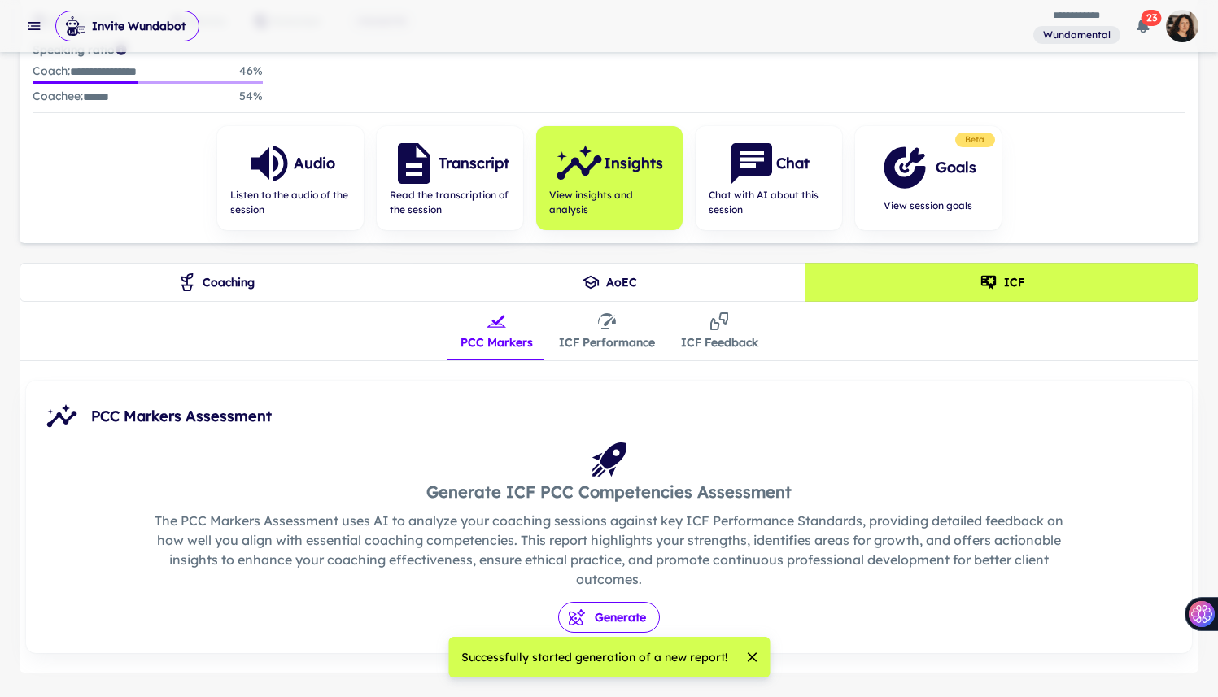
click at [611, 615] on button "Generate" at bounding box center [609, 617] width 102 height 31
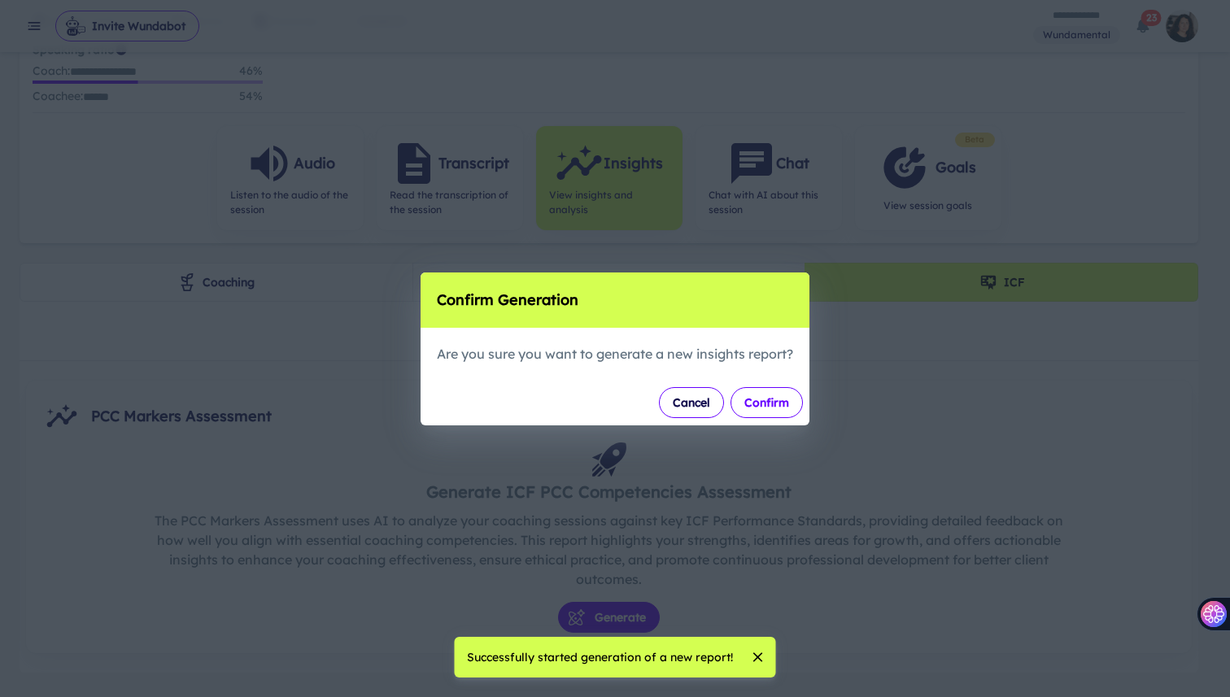
click at [765, 410] on button "Confirm" at bounding box center [766, 402] width 72 height 31
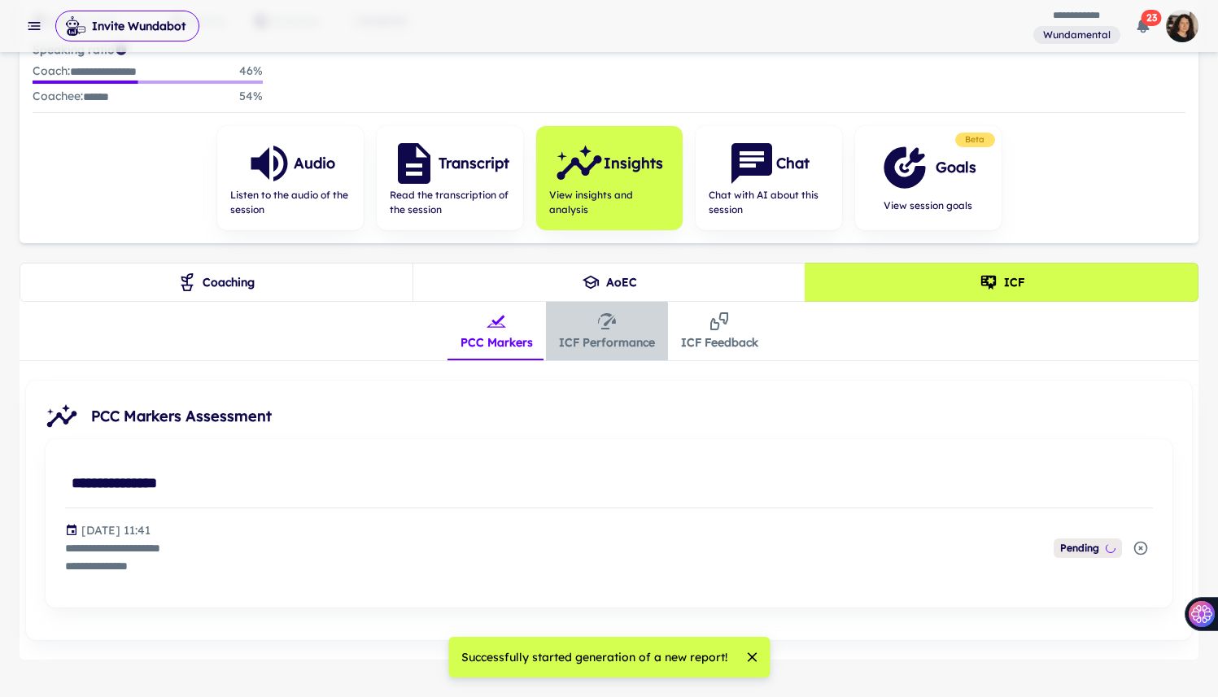
click at [600, 341] on button "ICF Performance" at bounding box center [607, 331] width 122 height 59
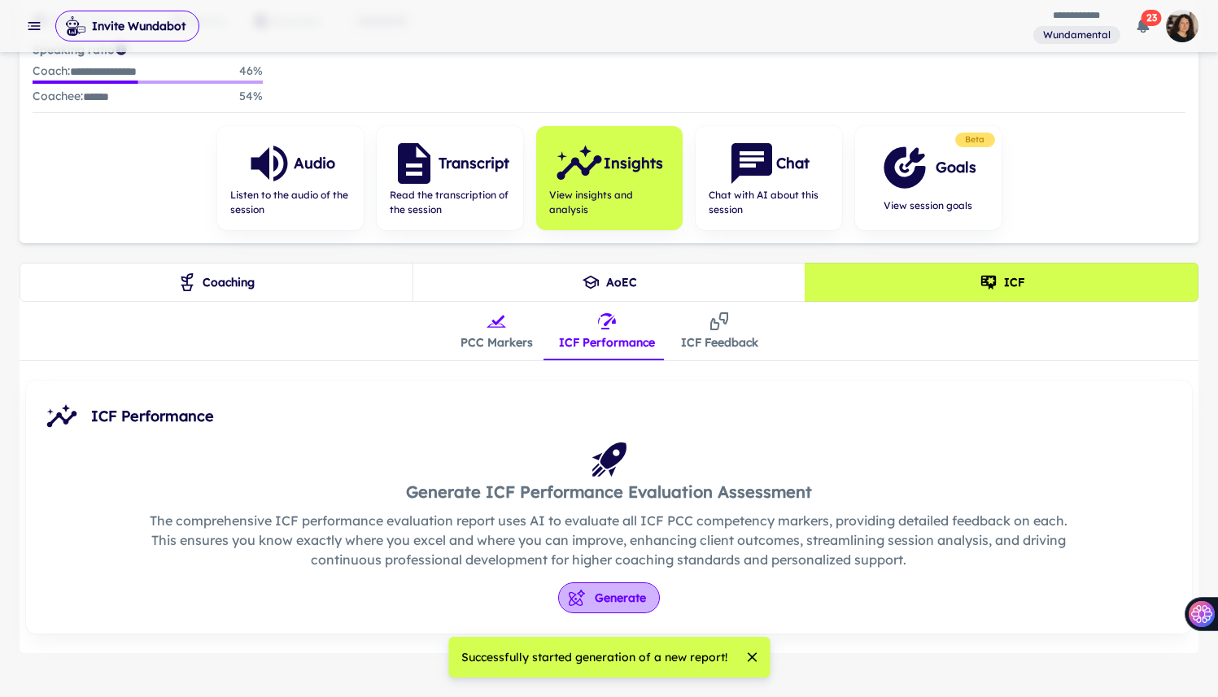
click at [613, 592] on button "Generate" at bounding box center [609, 597] width 102 height 31
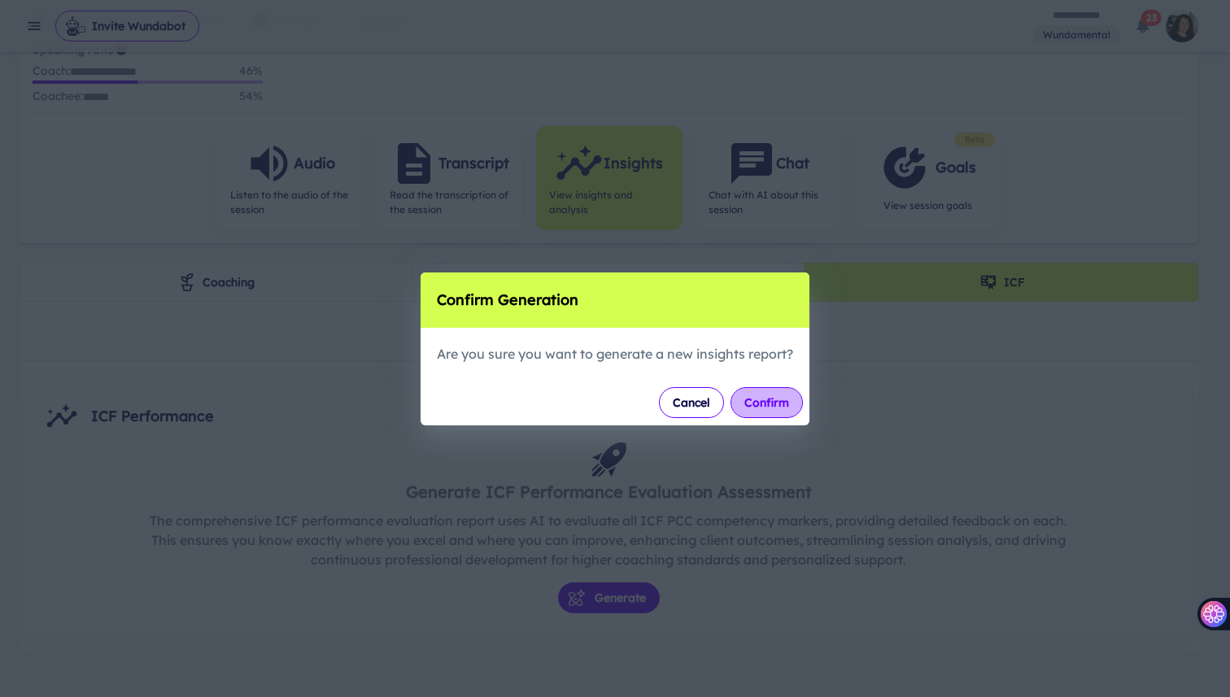
click at [770, 396] on button "Confirm" at bounding box center [766, 402] width 72 height 31
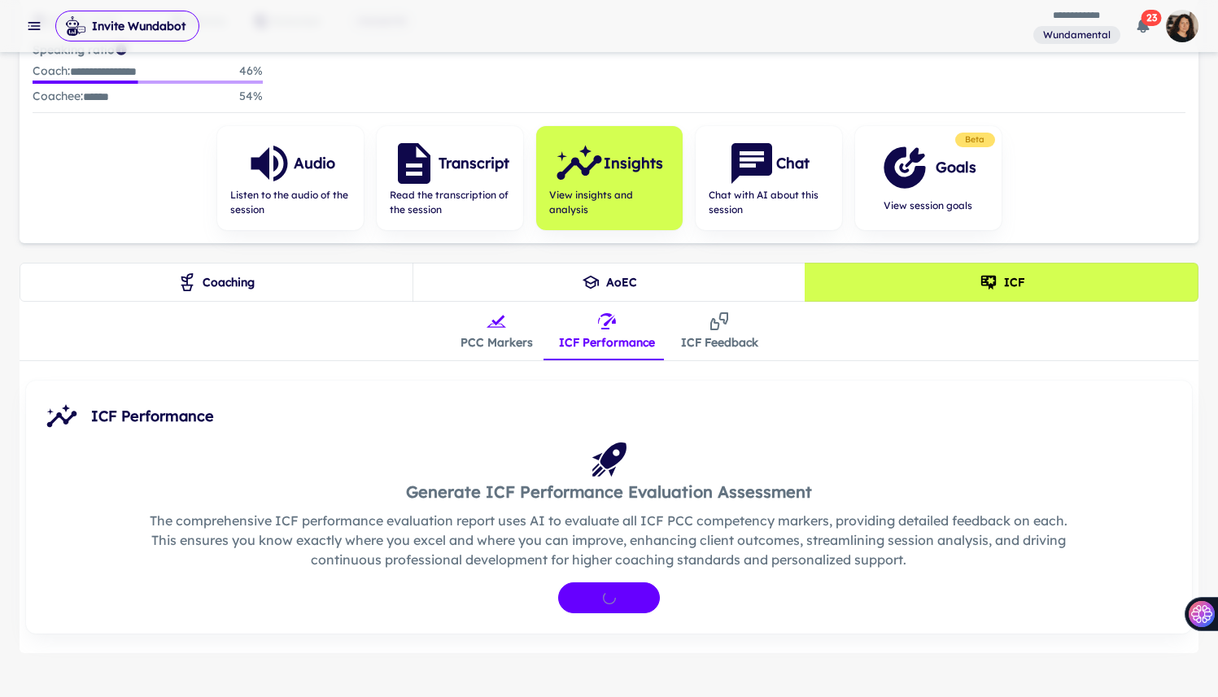
click at [510, 324] on button "PCC Markers" at bounding box center [496, 331] width 98 height 59
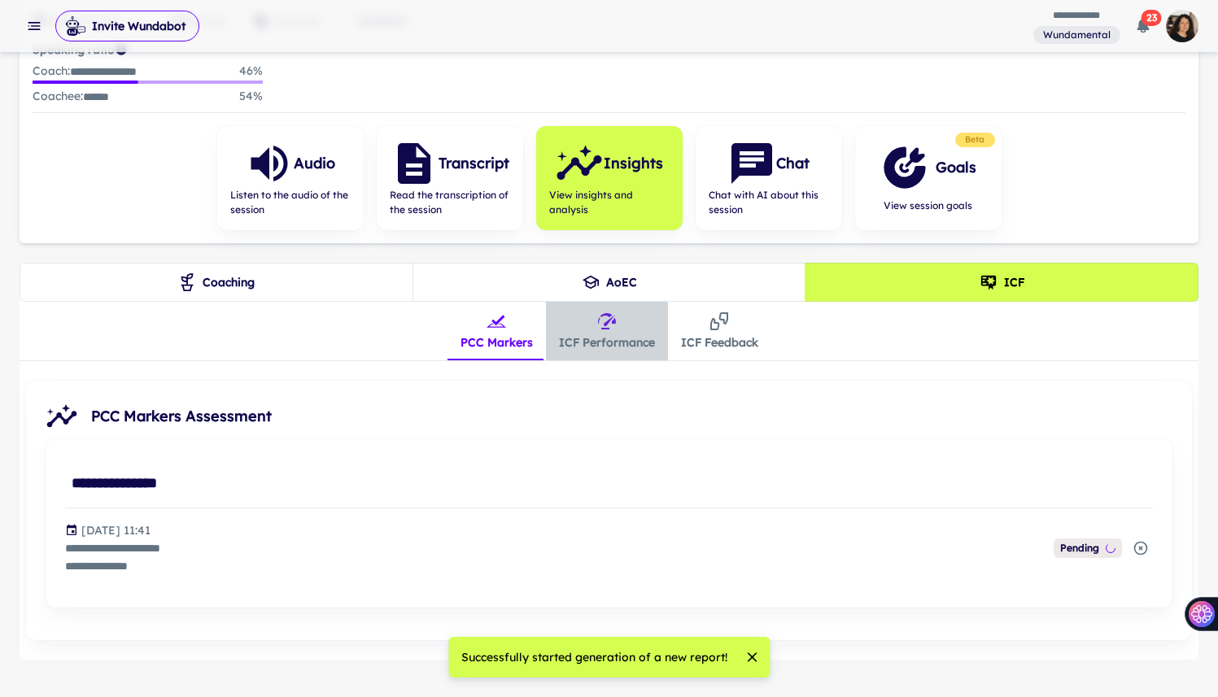
click at [600, 333] on button "ICF Performance" at bounding box center [607, 331] width 122 height 59
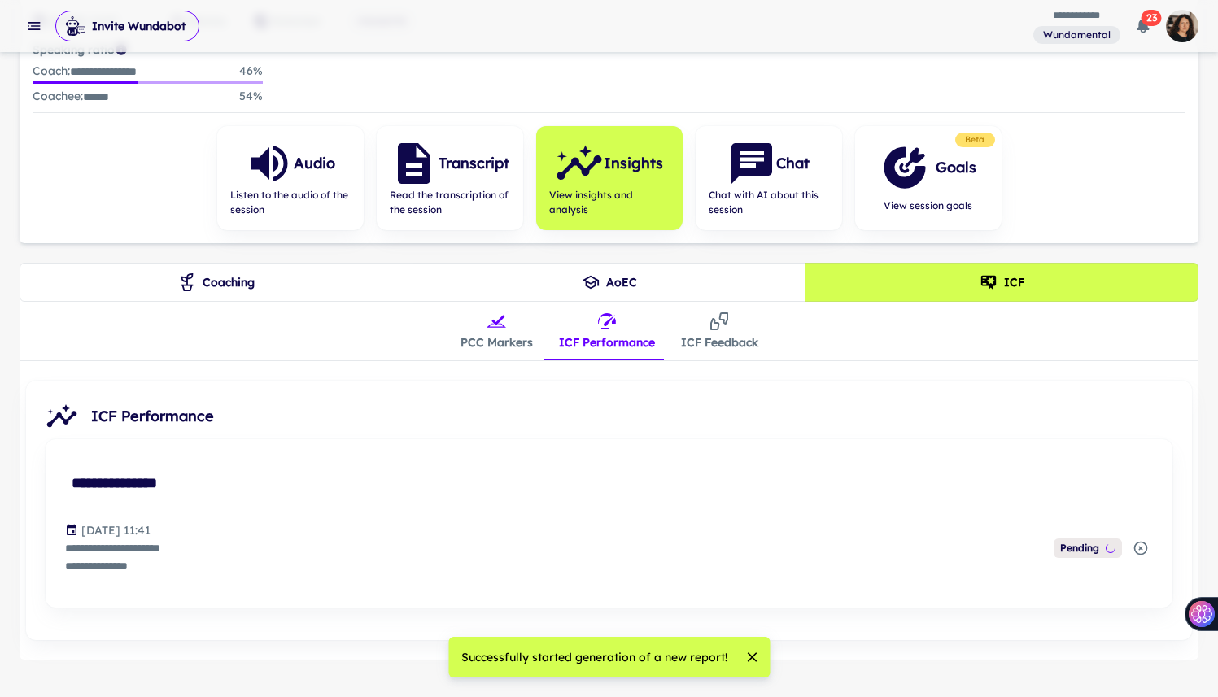
click at [706, 337] on button "ICF Feedback" at bounding box center [719, 331] width 103 height 59
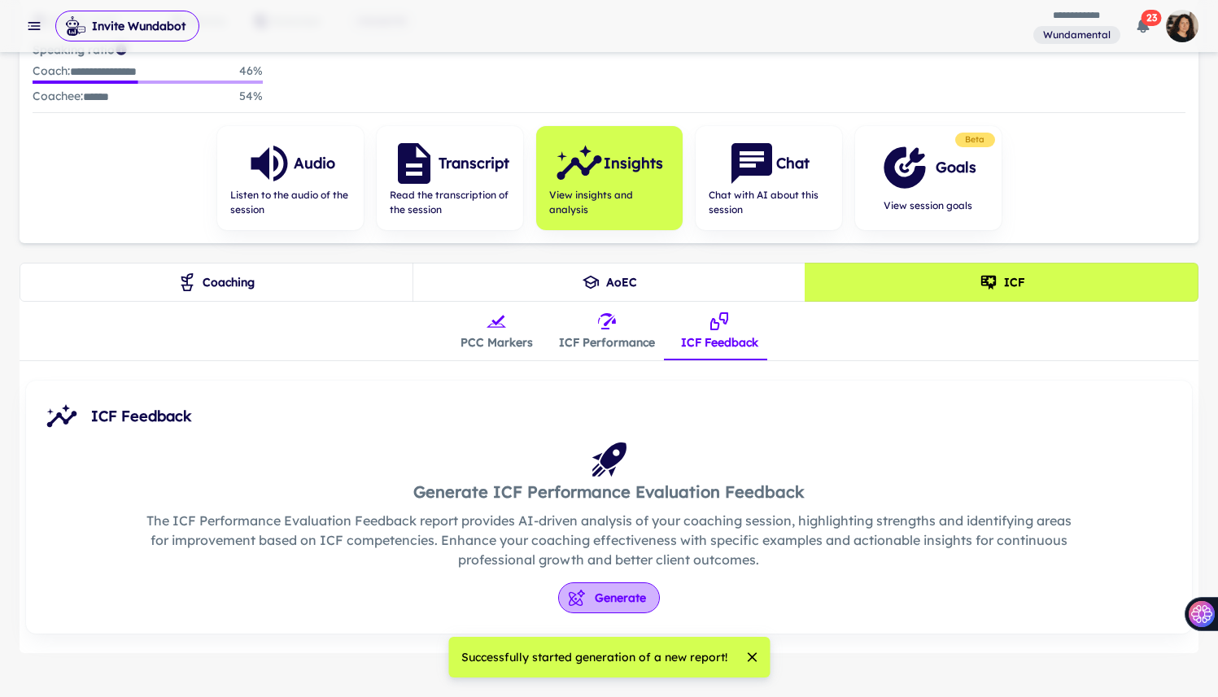
click at [609, 603] on button "Generate" at bounding box center [609, 597] width 102 height 31
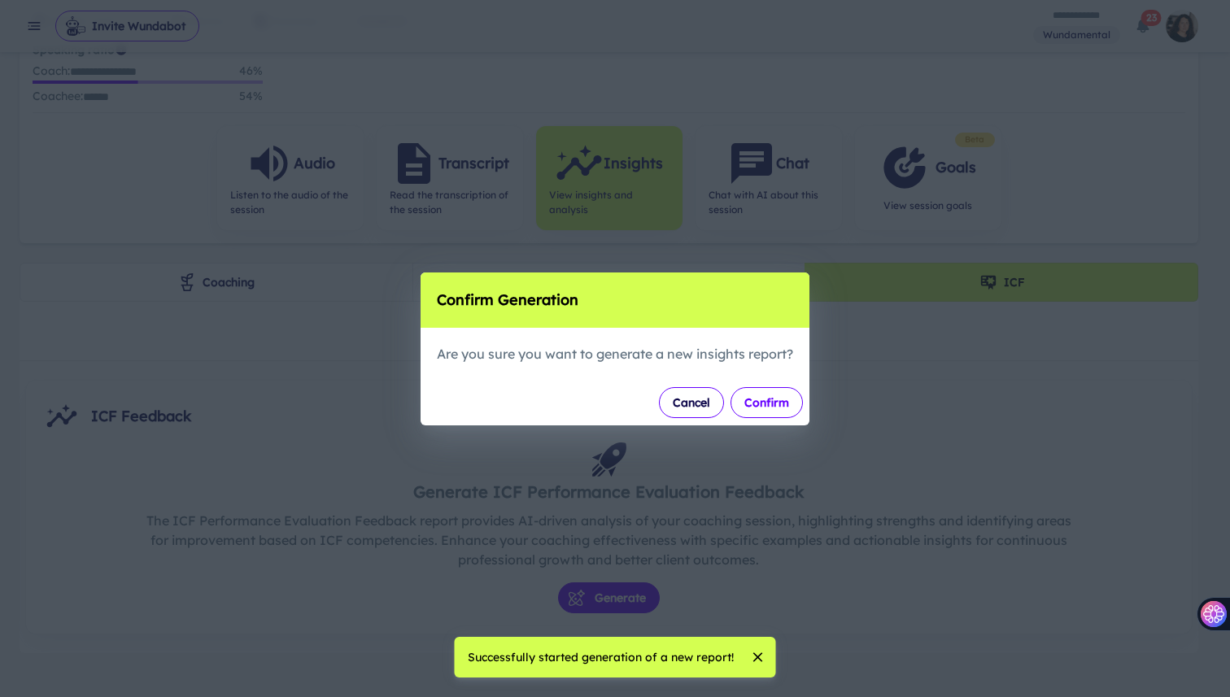
click at [752, 397] on button "Confirm" at bounding box center [766, 402] width 72 height 31
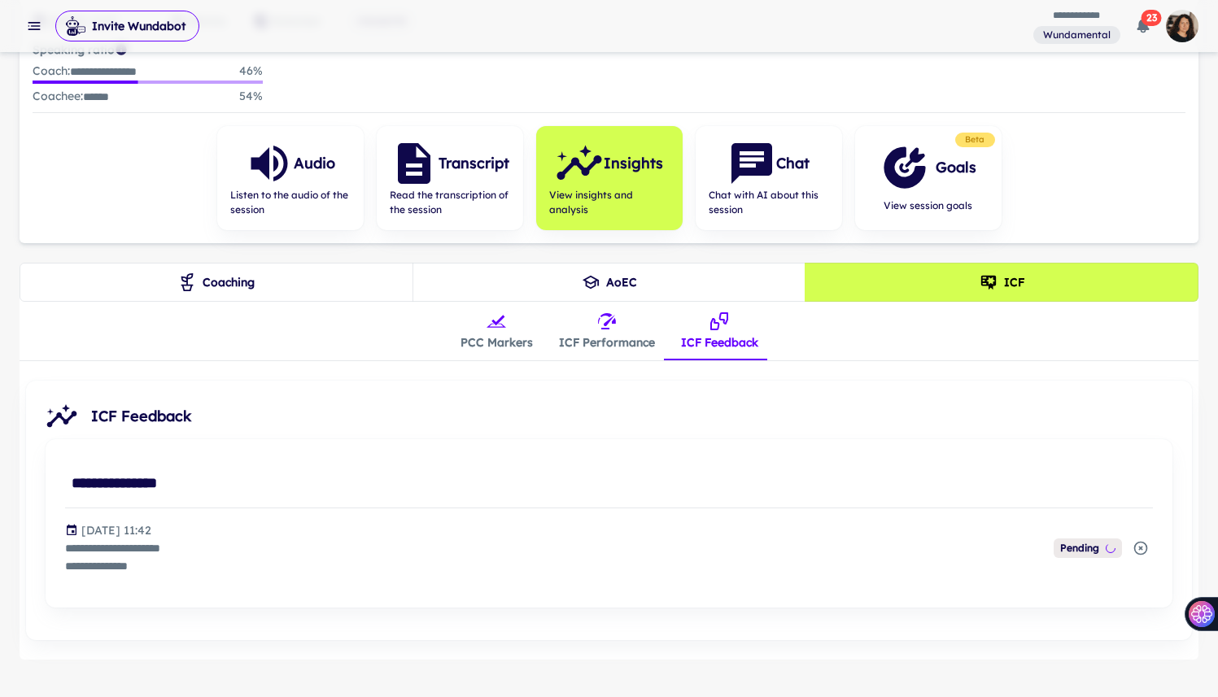
click at [722, 268] on button "AoEC" at bounding box center [609, 282] width 394 height 39
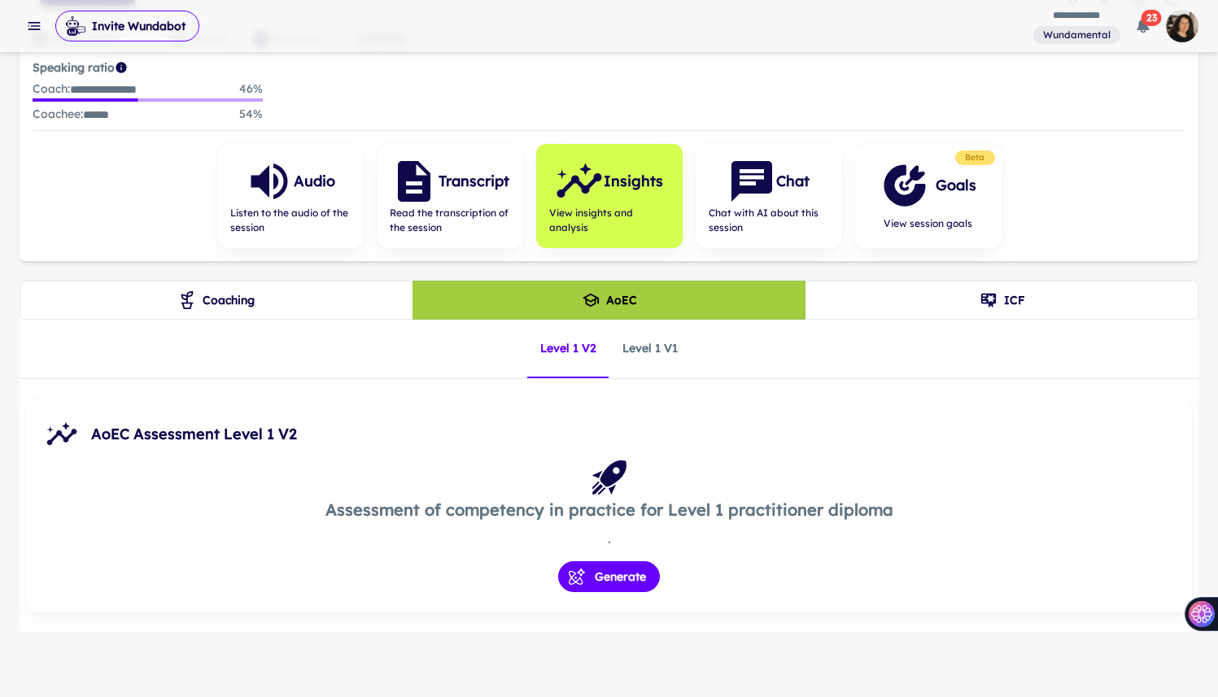
scroll to position [165, 0]
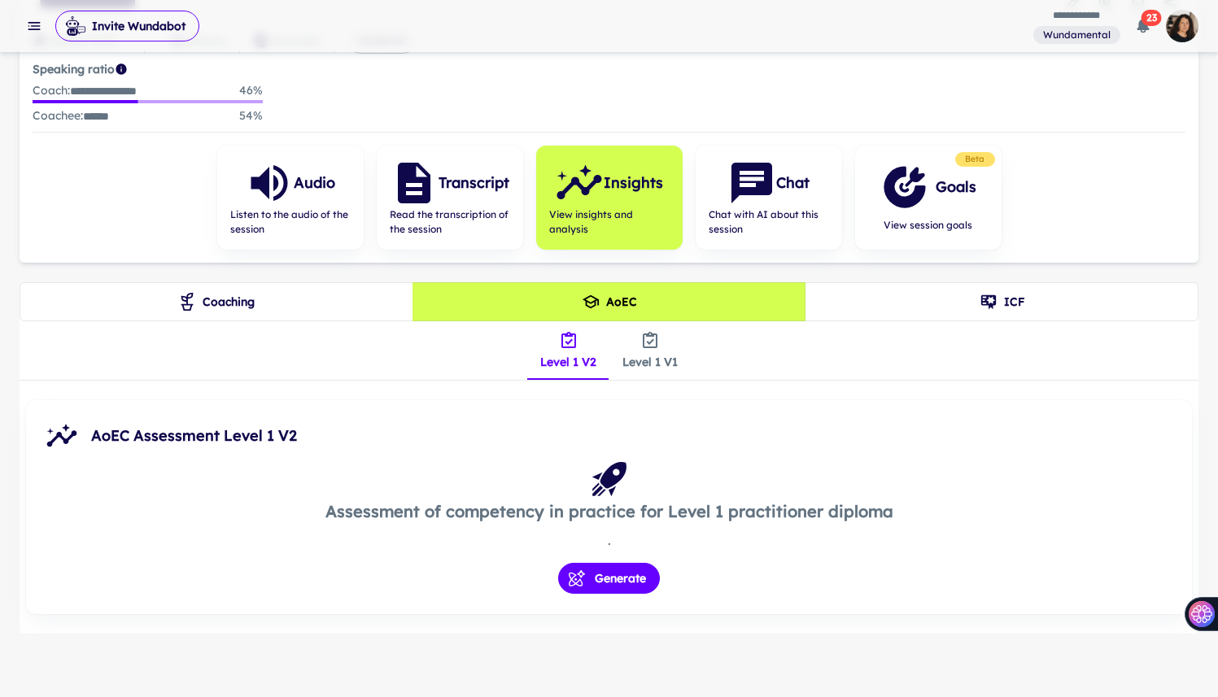
click at [310, 293] on button "Coaching" at bounding box center [217, 301] width 394 height 39
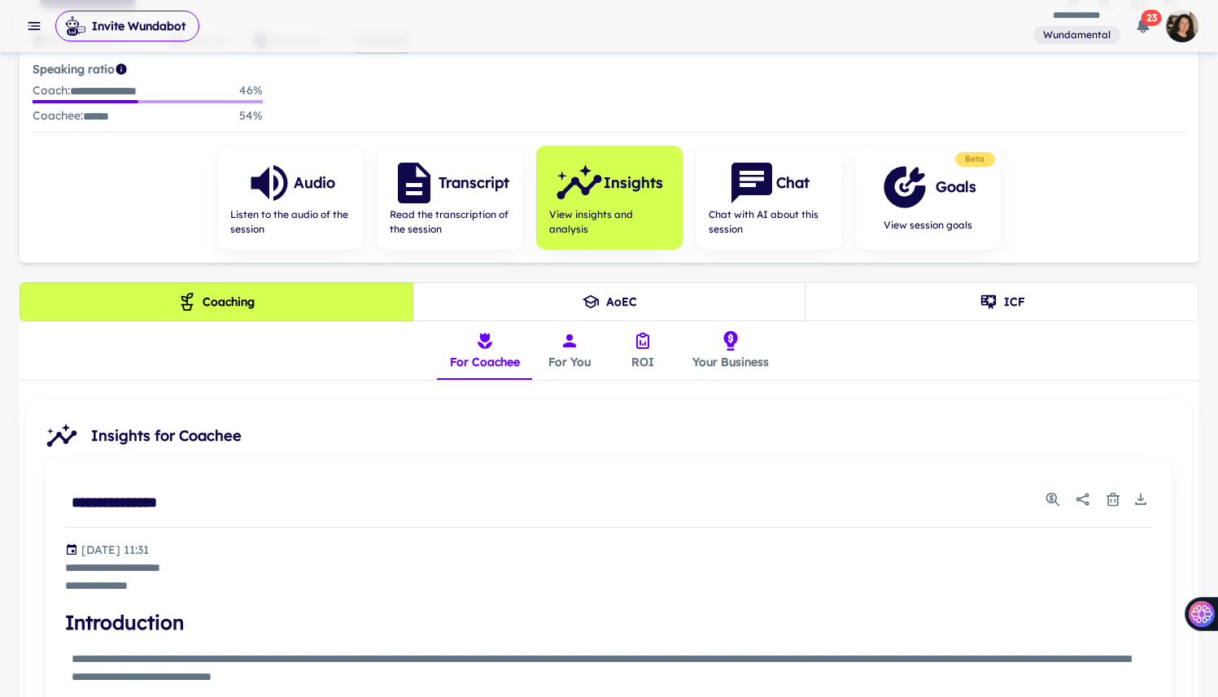
click at [578, 351] on button "For You" at bounding box center [569, 350] width 73 height 59
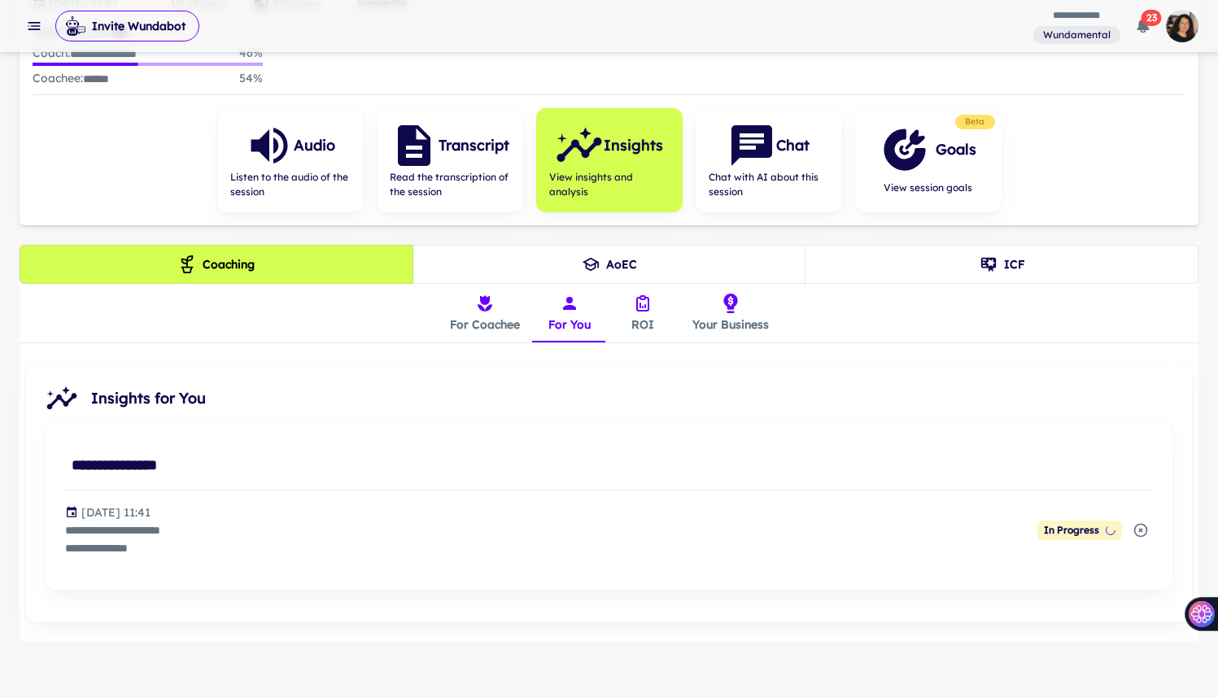
scroll to position [211, 0]
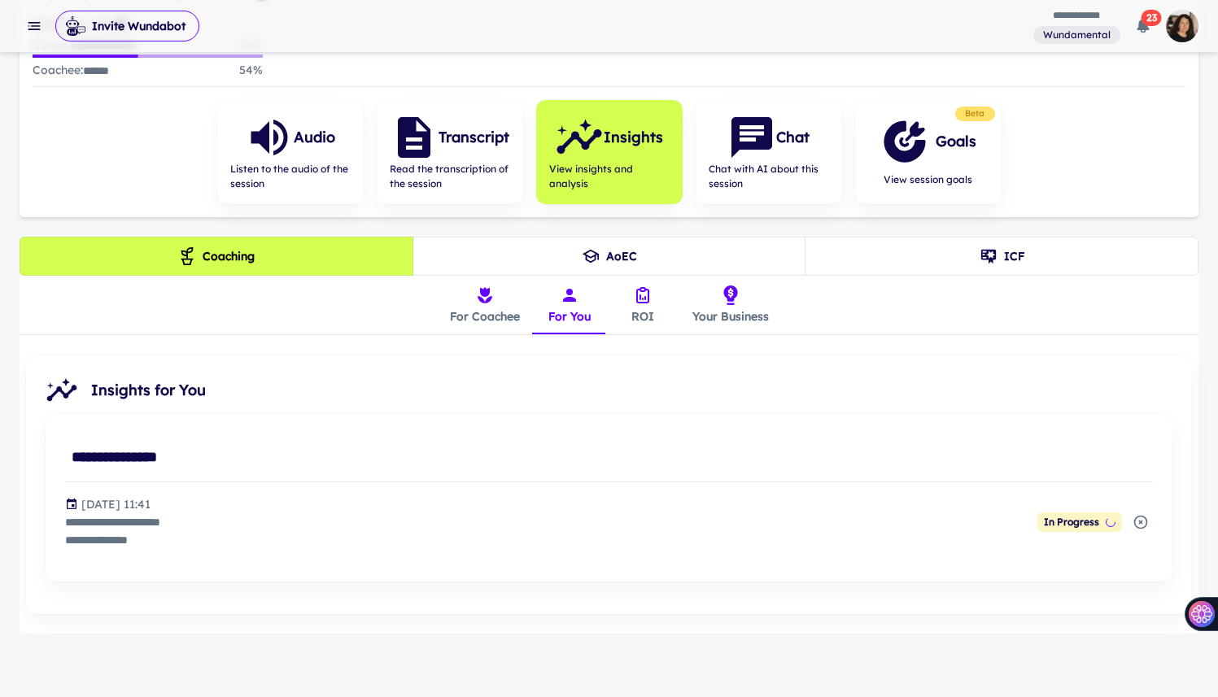
click at [483, 310] on button "For Coachee" at bounding box center [485, 305] width 96 height 59
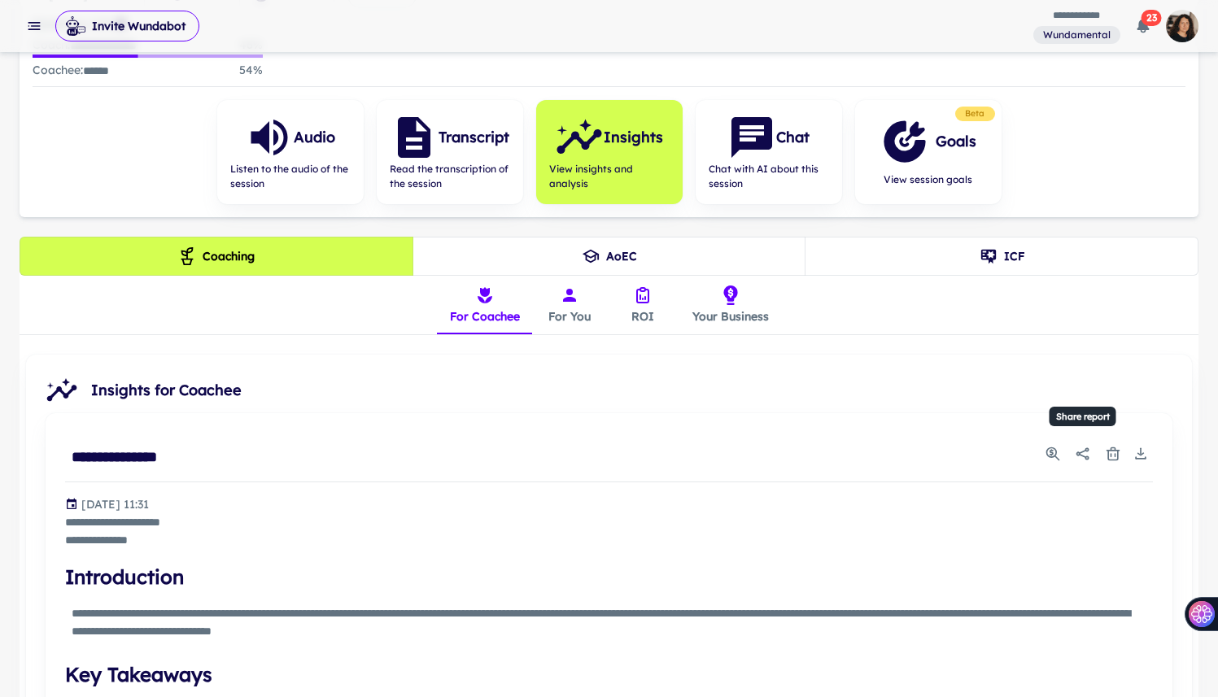
click at [1049, 449] on icon "Share report" at bounding box center [1083, 454] width 16 height 16
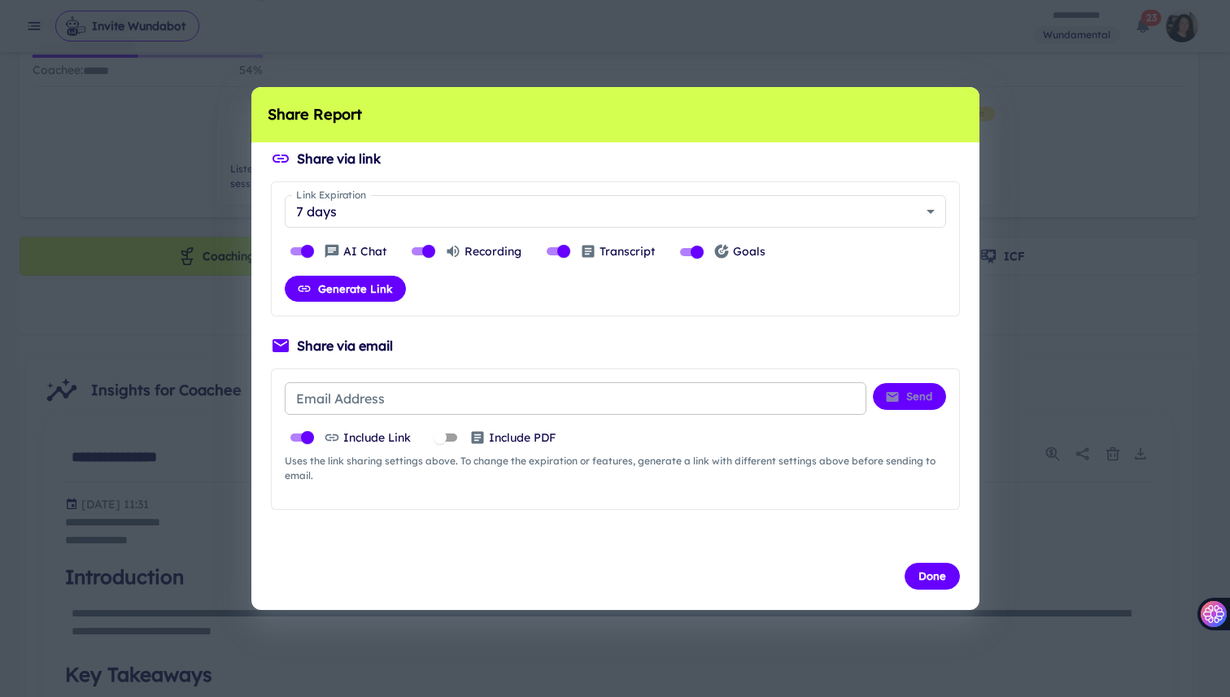
click at [677, 405] on input "Email Address" at bounding box center [576, 398] width 582 height 33
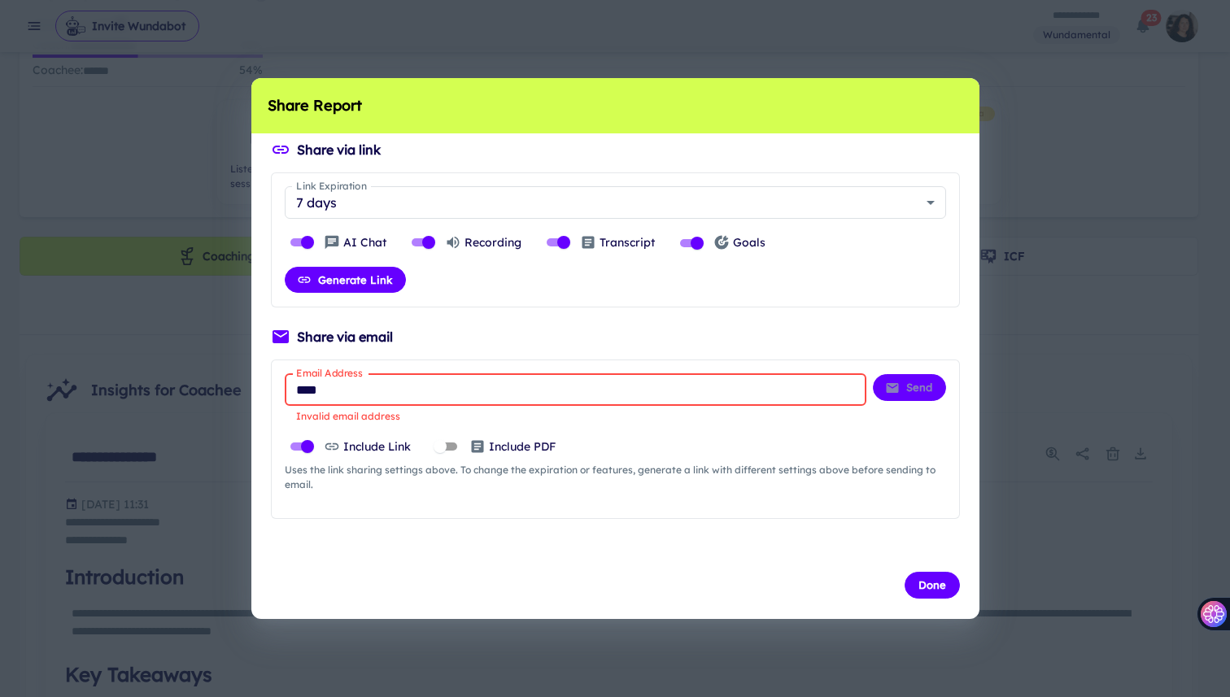
drag, startPoint x: 339, startPoint y: 388, endPoint x: 277, endPoint y: 390, distance: 61.8
click at [277, 390] on div "Email Address **** Email Address Invalid email address Send Include Link Includ…" at bounding box center [615, 439] width 689 height 159
paste input "**********"
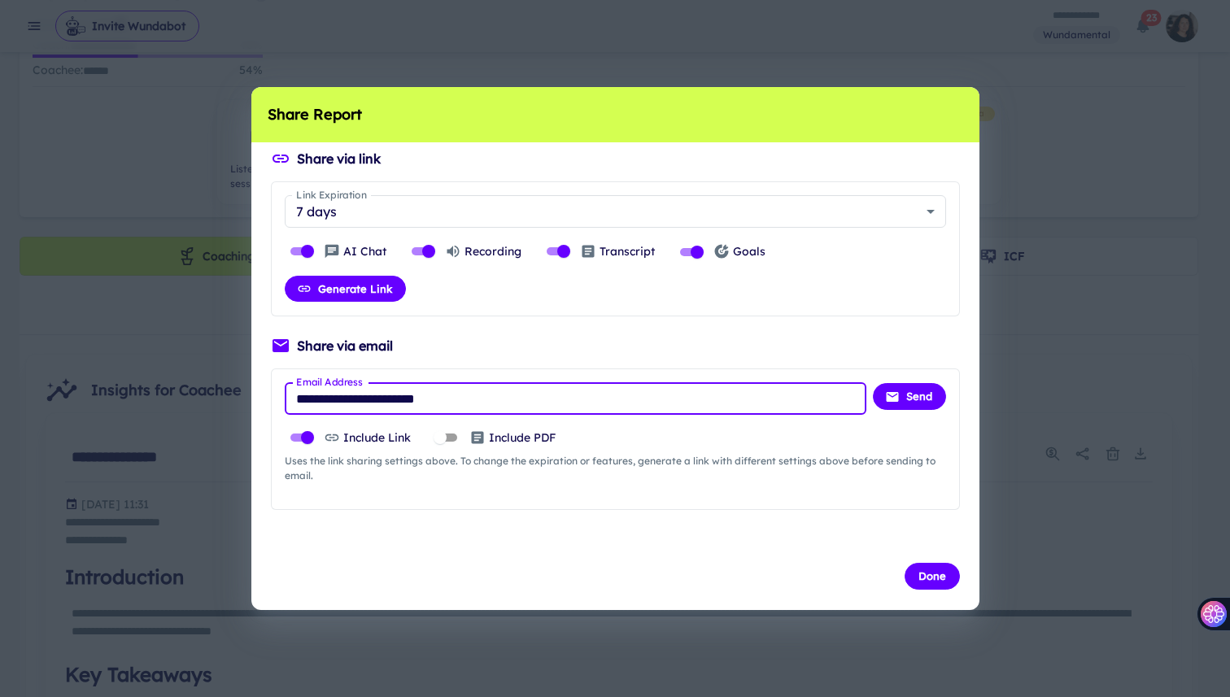
type input "**********"
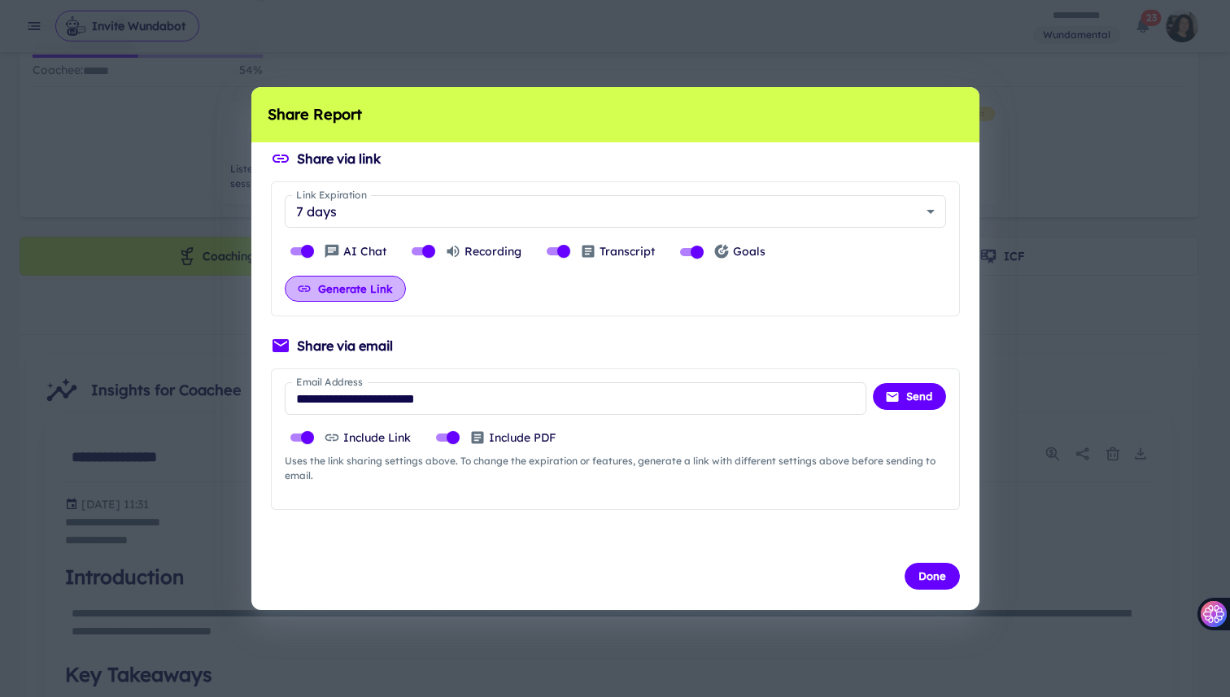
click at [389, 290] on button "Generate Link" at bounding box center [345, 289] width 121 height 26
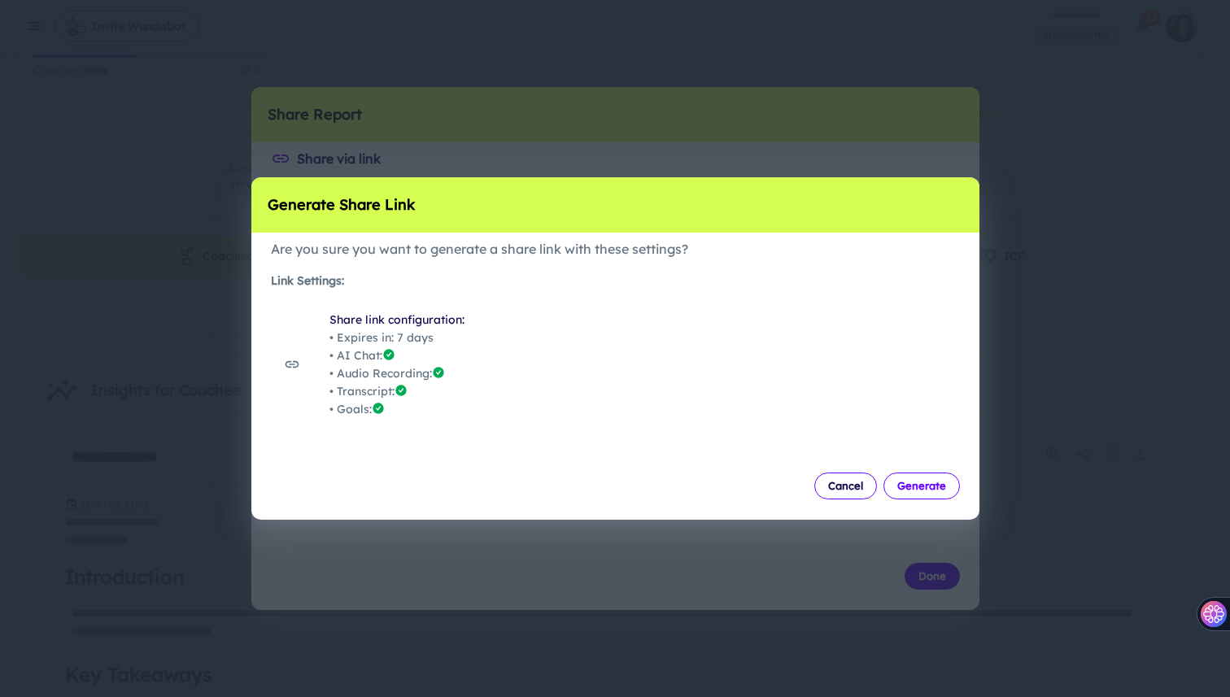
click at [924, 481] on button "Generate" at bounding box center [921, 486] width 76 height 26
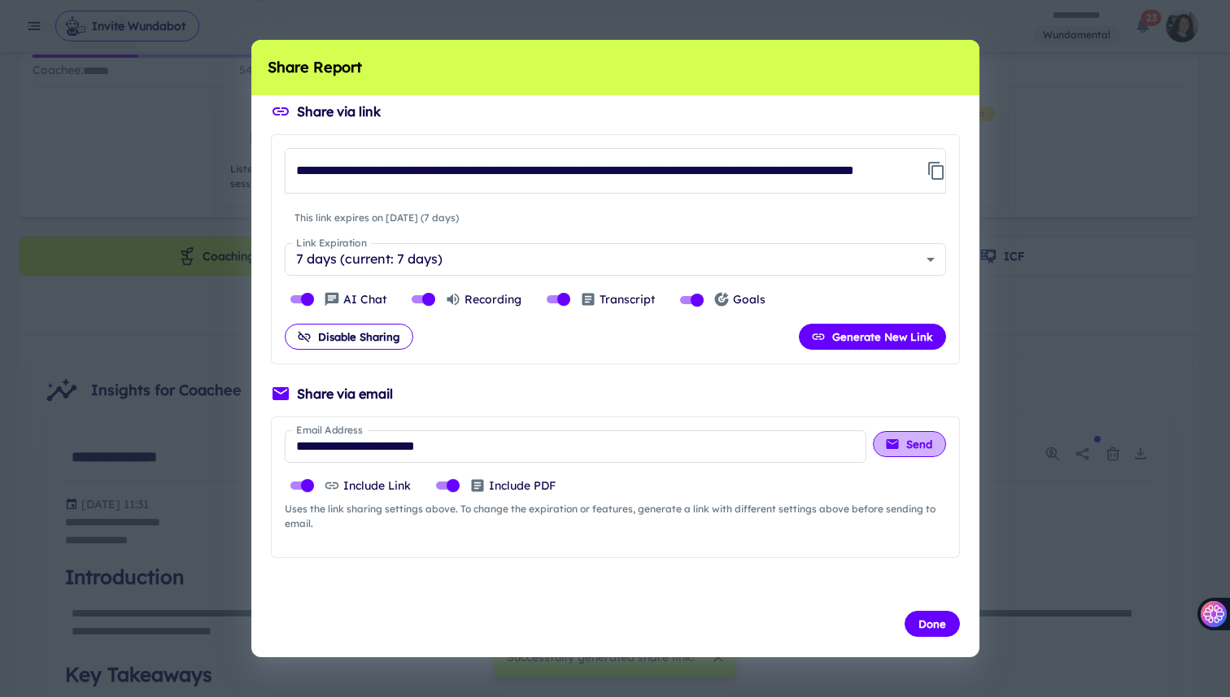
click at [913, 447] on button "Send" at bounding box center [909, 444] width 73 height 26
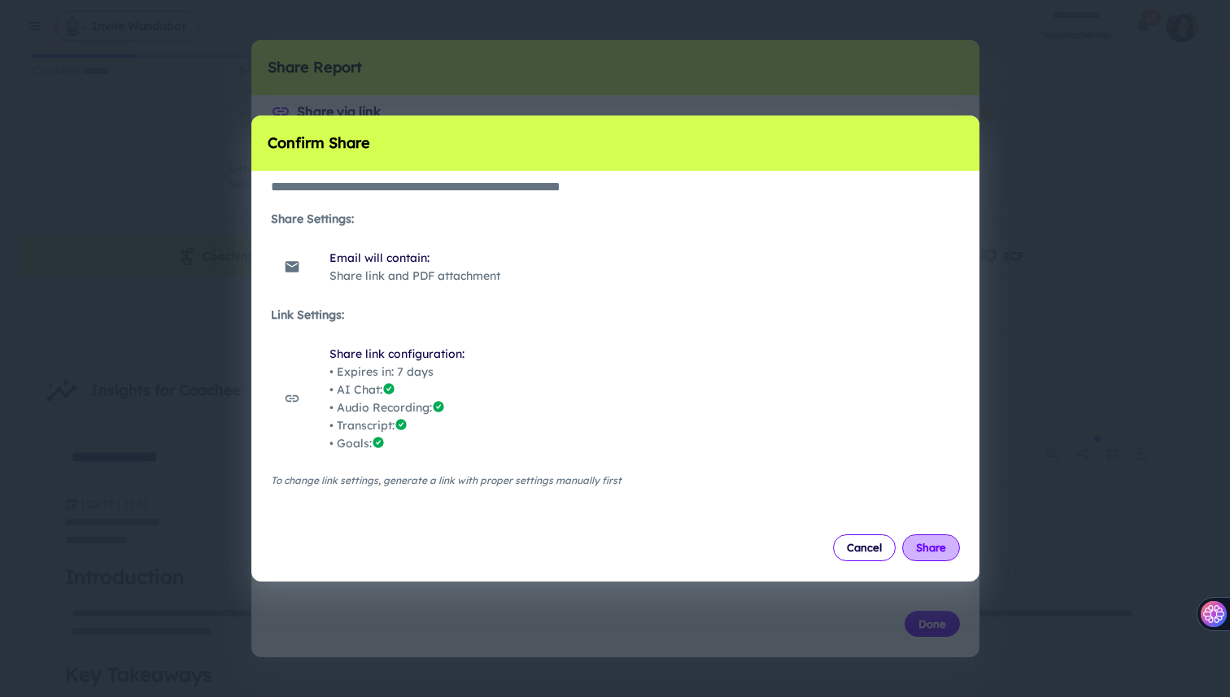
click at [922, 547] on button "Share" at bounding box center [931, 547] width 58 height 26
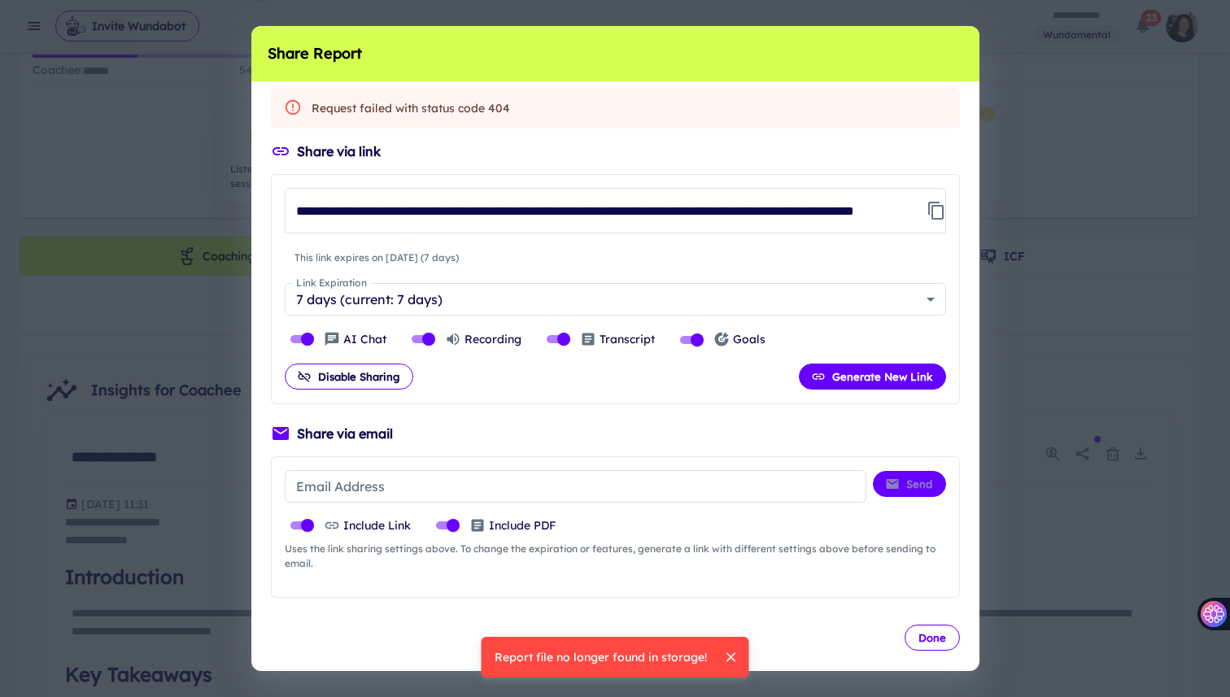
click at [919, 637] on button "Done" at bounding box center [932, 638] width 55 height 26
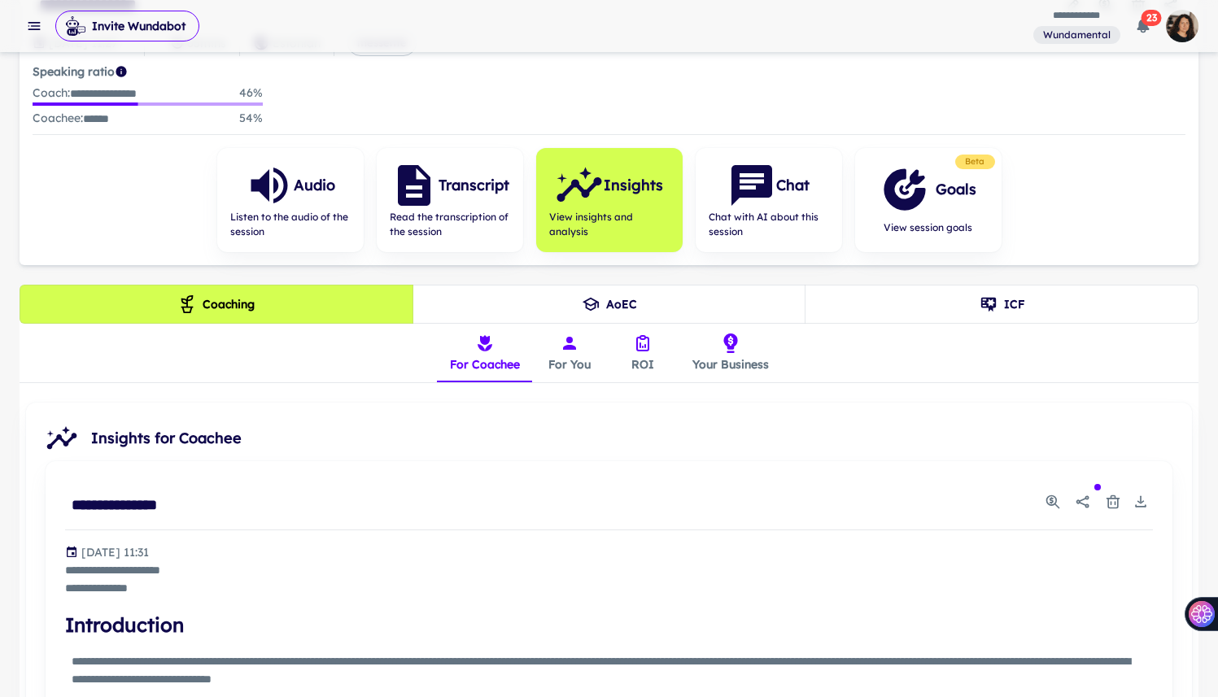
scroll to position [130, 0]
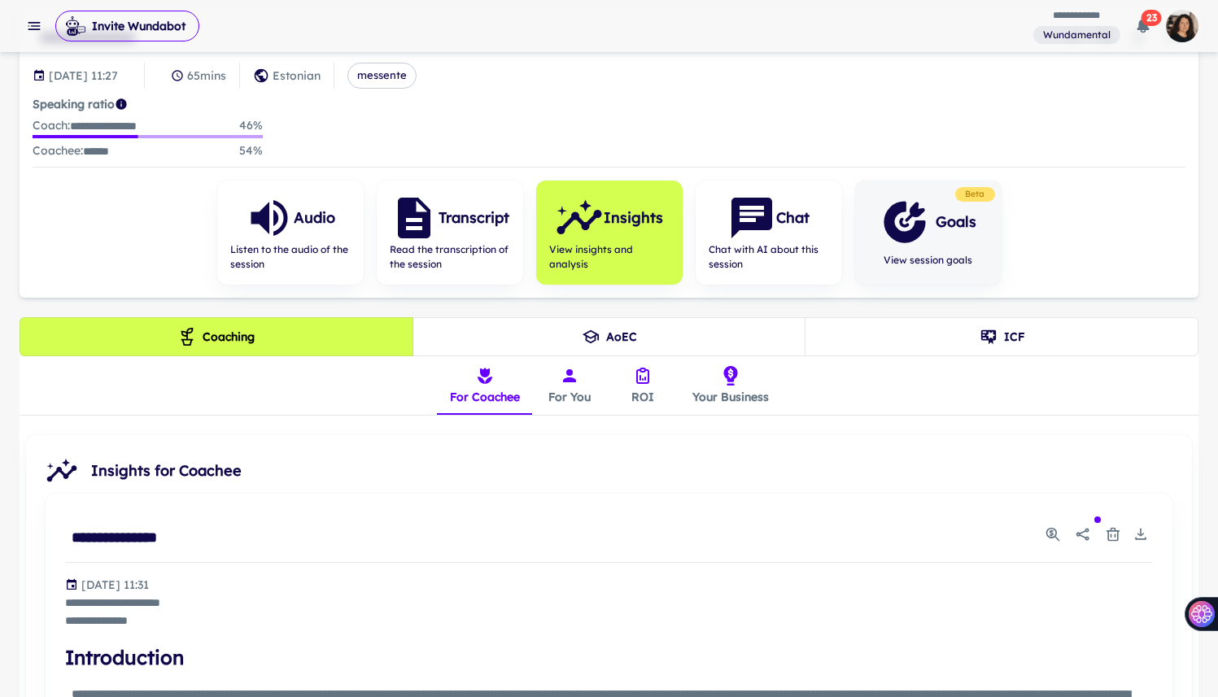
click at [950, 228] on h6 "Goals" at bounding box center [955, 222] width 41 height 23
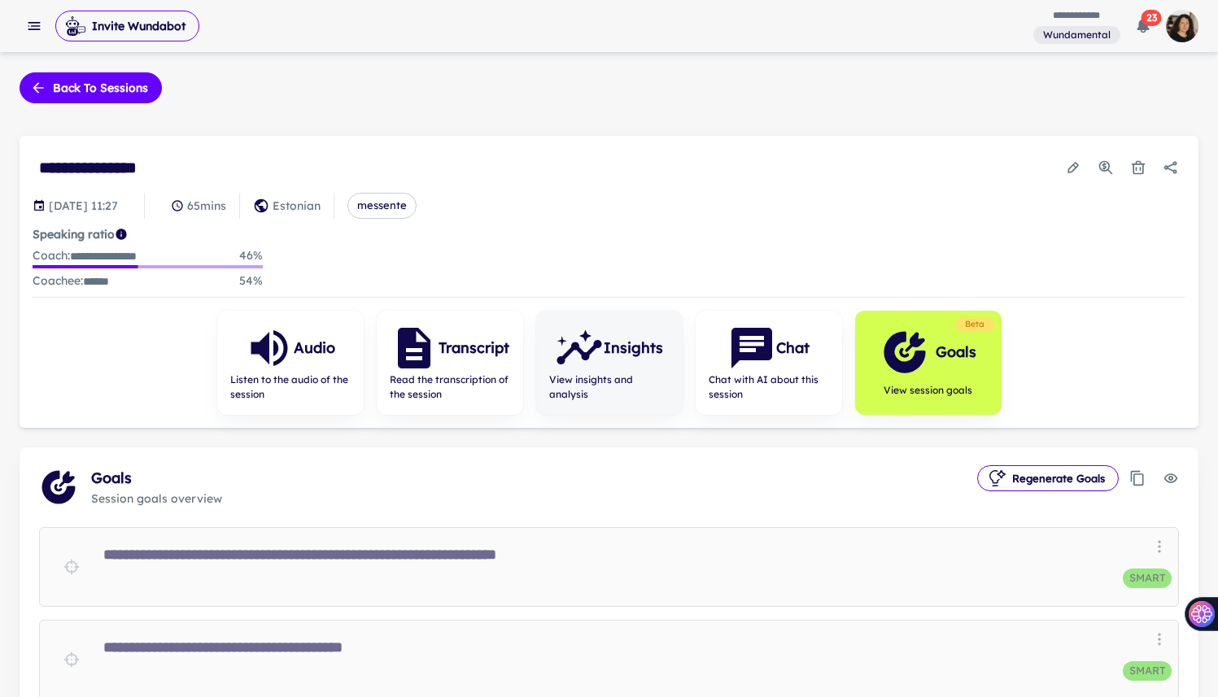
click at [639, 369] on div "Insights" at bounding box center [609, 348] width 108 height 49
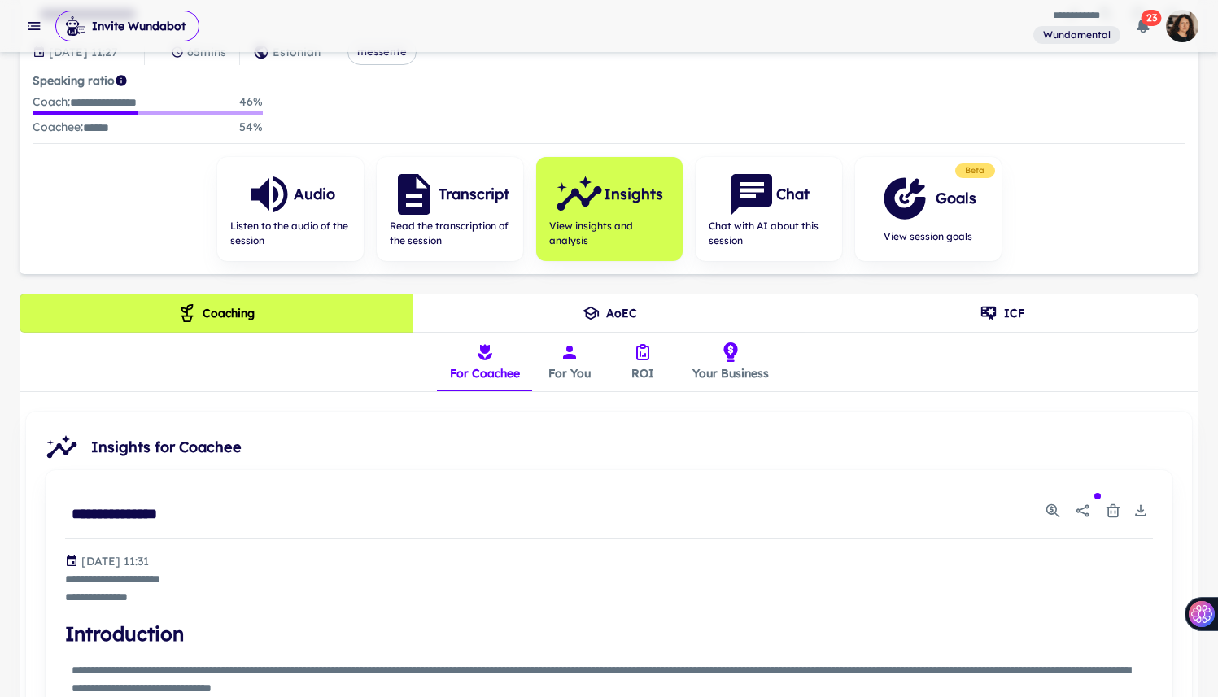
scroll to position [261, 0]
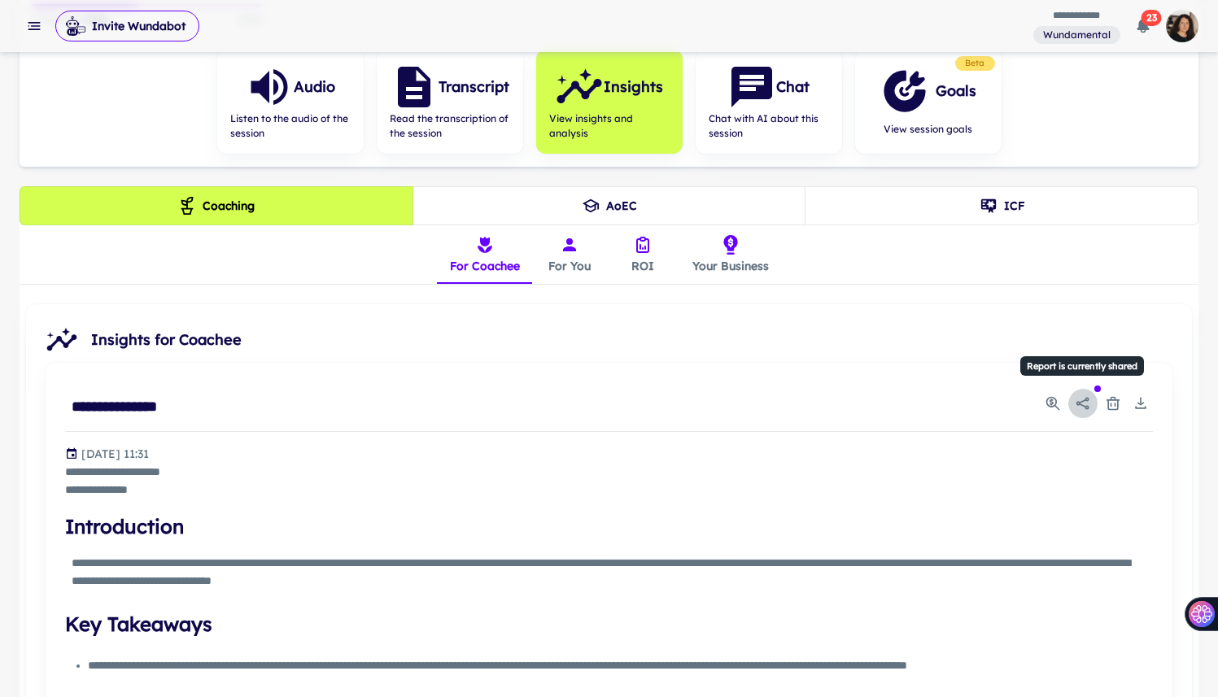
click at [1049, 400] on icon "Report is currently shared" at bounding box center [1083, 403] width 16 height 16
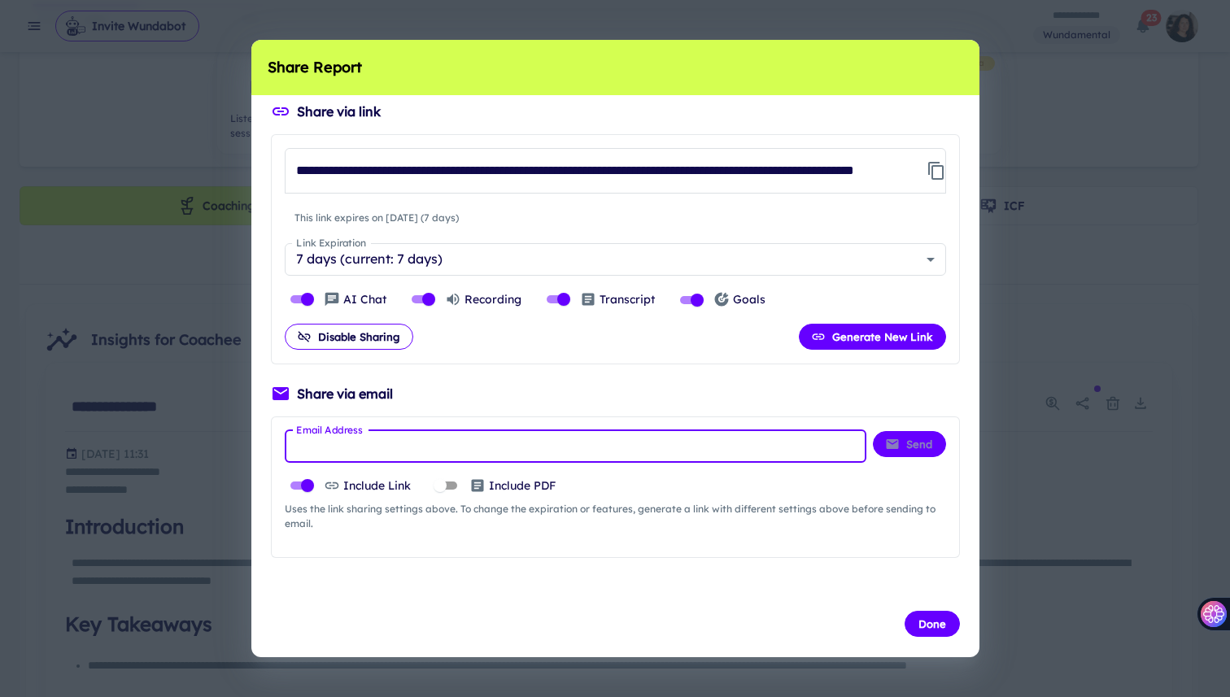
drag, startPoint x: 608, startPoint y: 434, endPoint x: 605, endPoint y: 447, distance: 12.4
click at [608, 434] on input "Email Address" at bounding box center [576, 446] width 582 height 33
paste input "**********"
type input "**********"
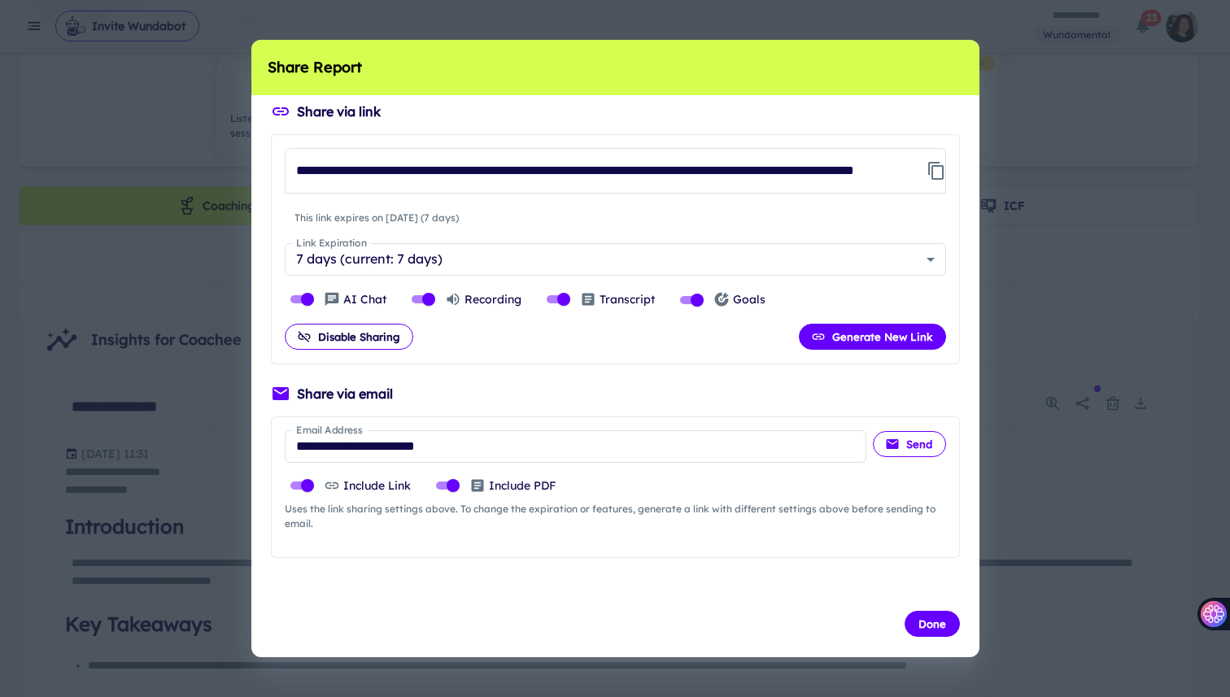
click at [905, 447] on button "Send" at bounding box center [909, 444] width 73 height 26
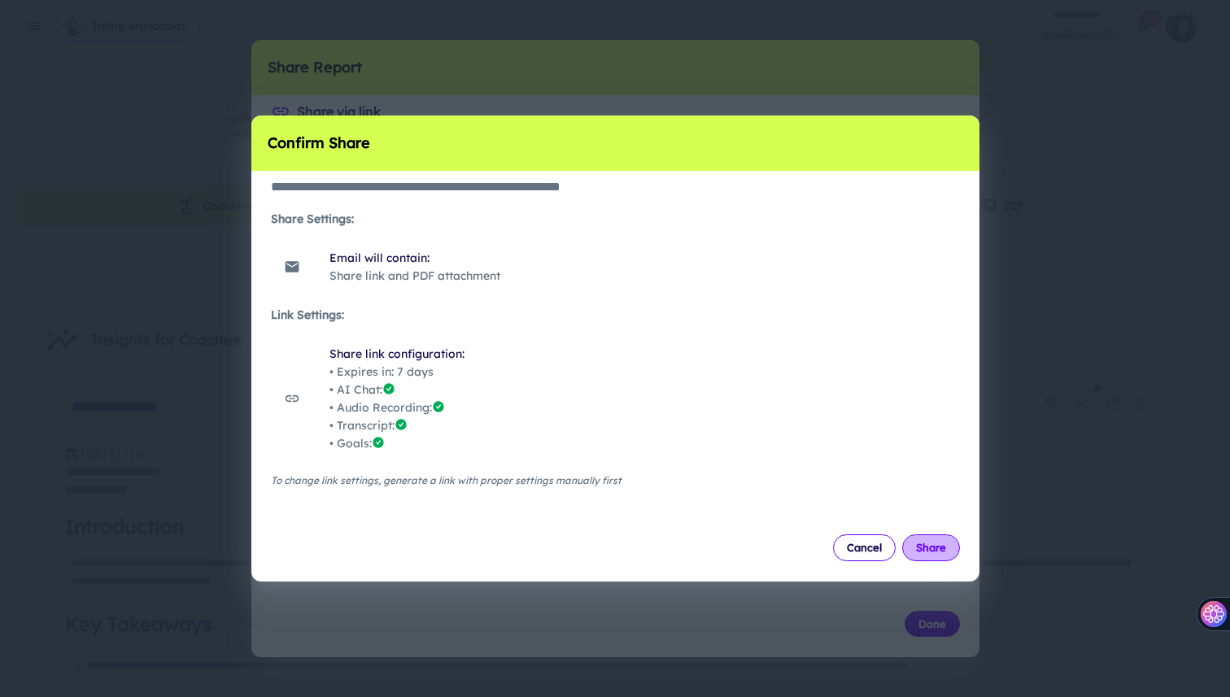
click at [925, 547] on button "Share" at bounding box center [931, 547] width 58 height 26
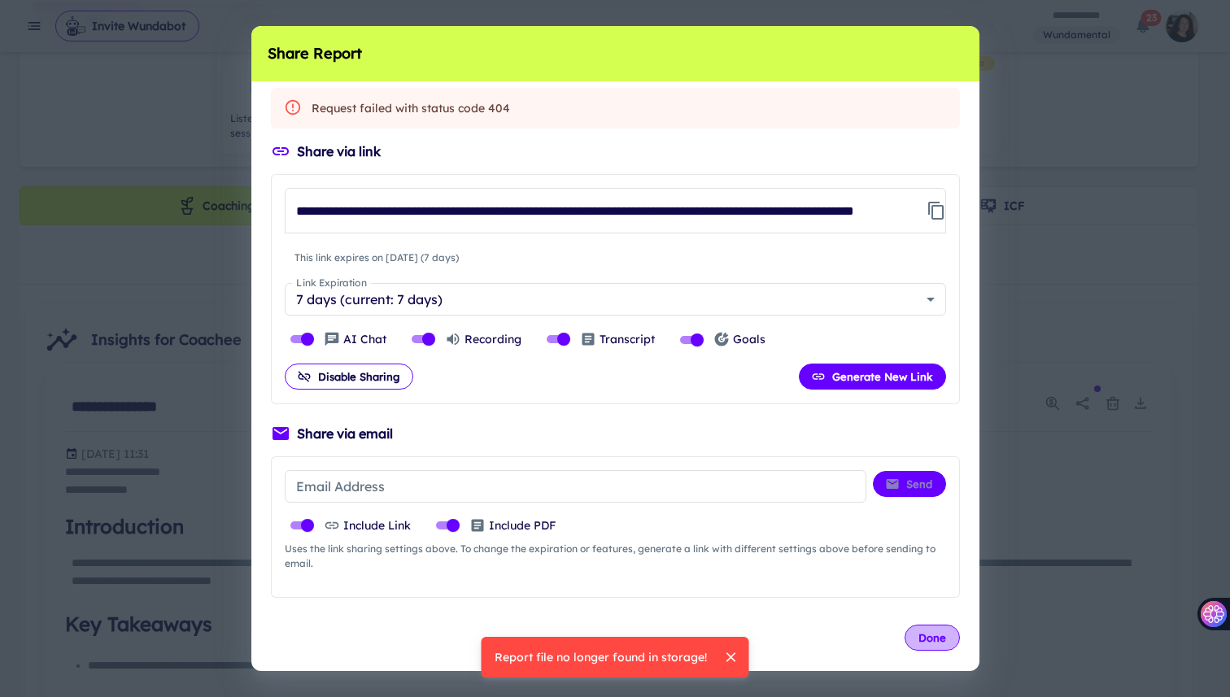
click at [922, 640] on button "Done" at bounding box center [932, 638] width 55 height 26
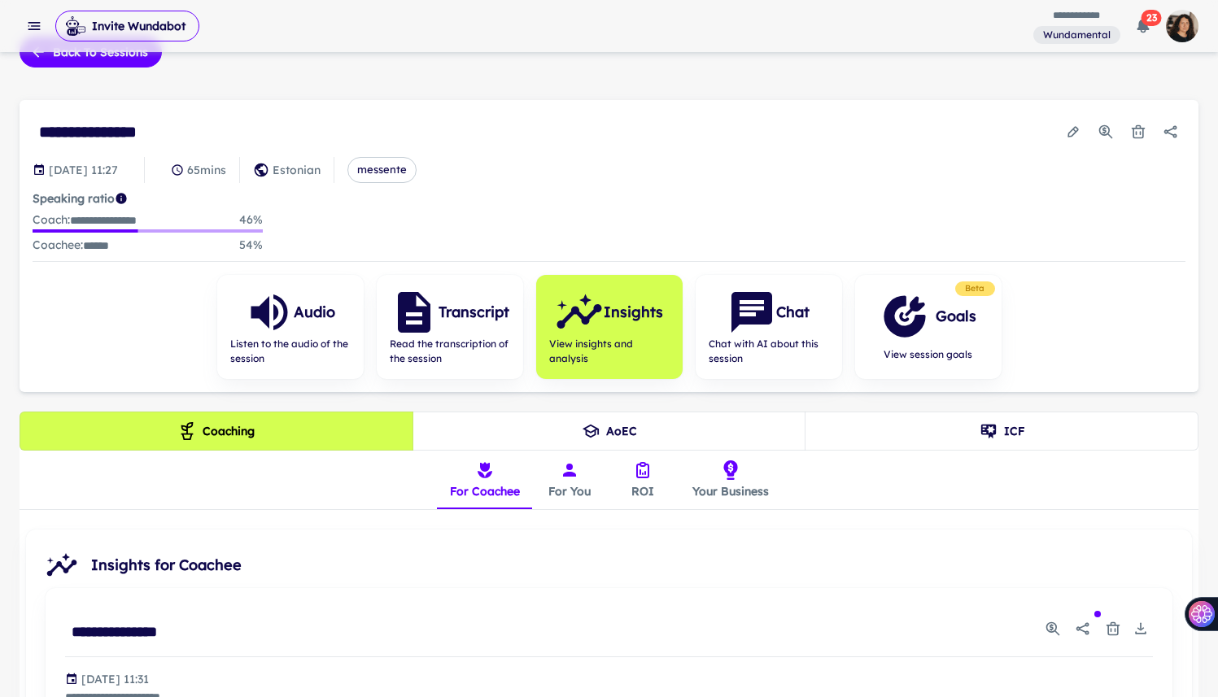
scroll to position [0, 0]
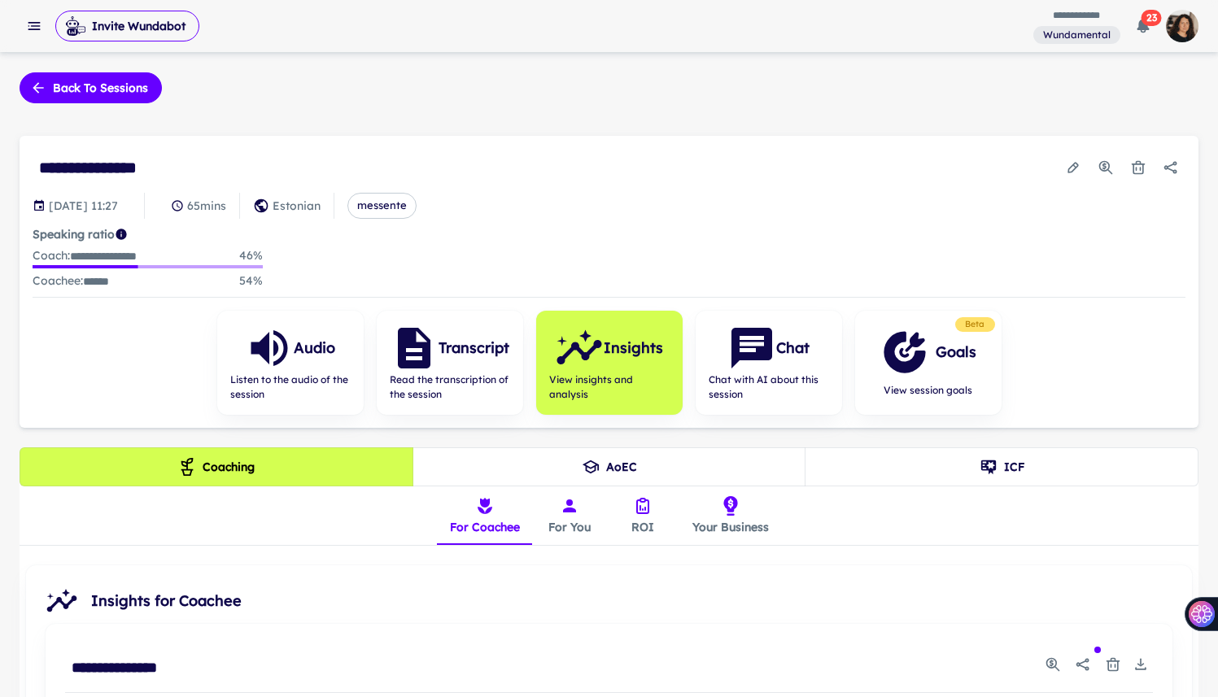
click at [1049, 23] on span "23" at bounding box center [1151, 18] width 20 height 16
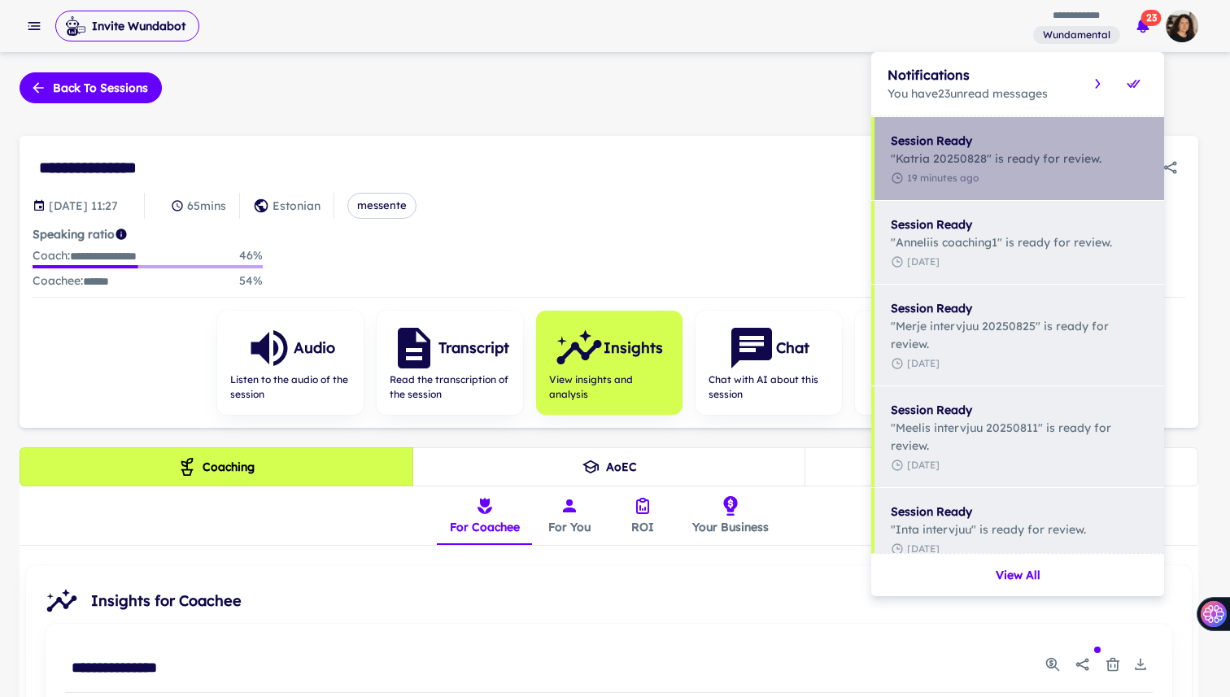
click at [975, 172] on span "19 minutes ago" at bounding box center [1019, 178] width 257 height 15
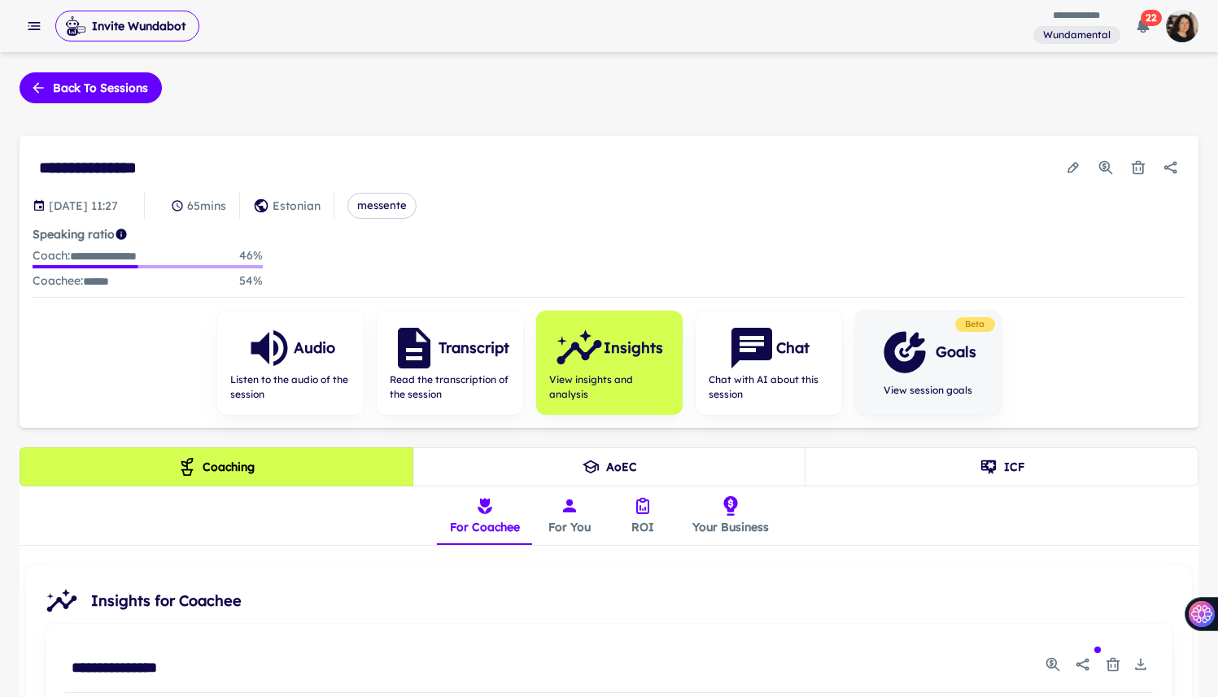
click at [923, 355] on icon "button" at bounding box center [903, 351] width 41 height 41
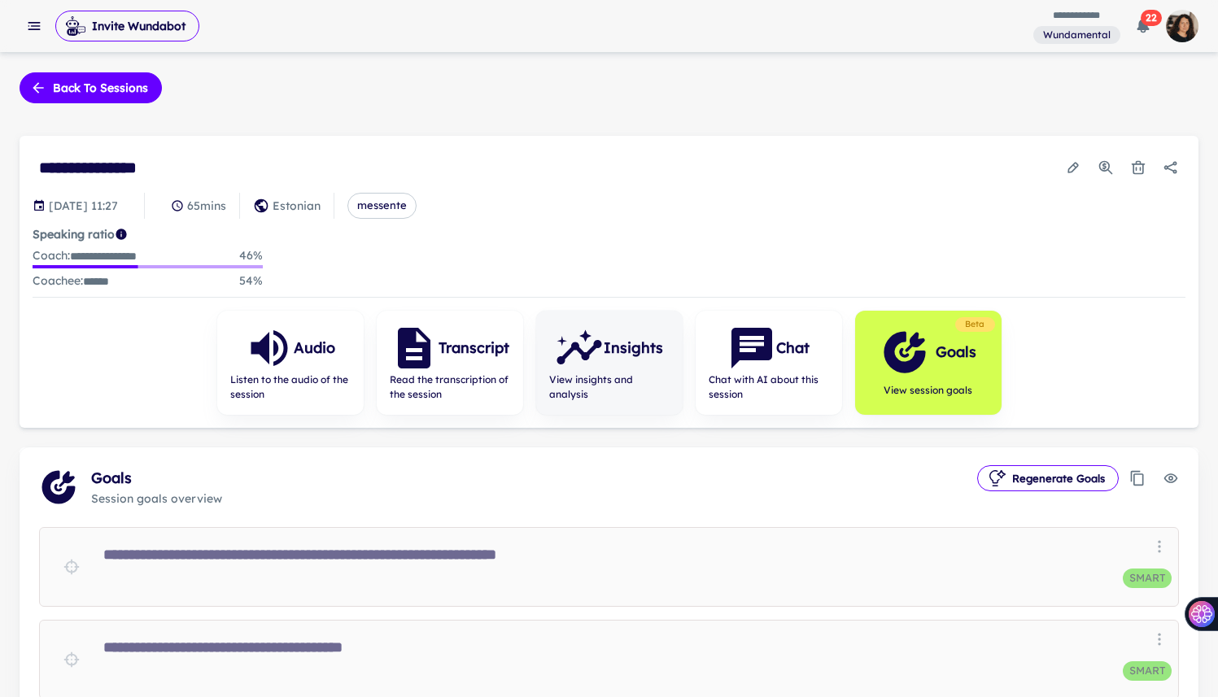
click at [615, 369] on div "Insights" at bounding box center [609, 348] width 108 height 49
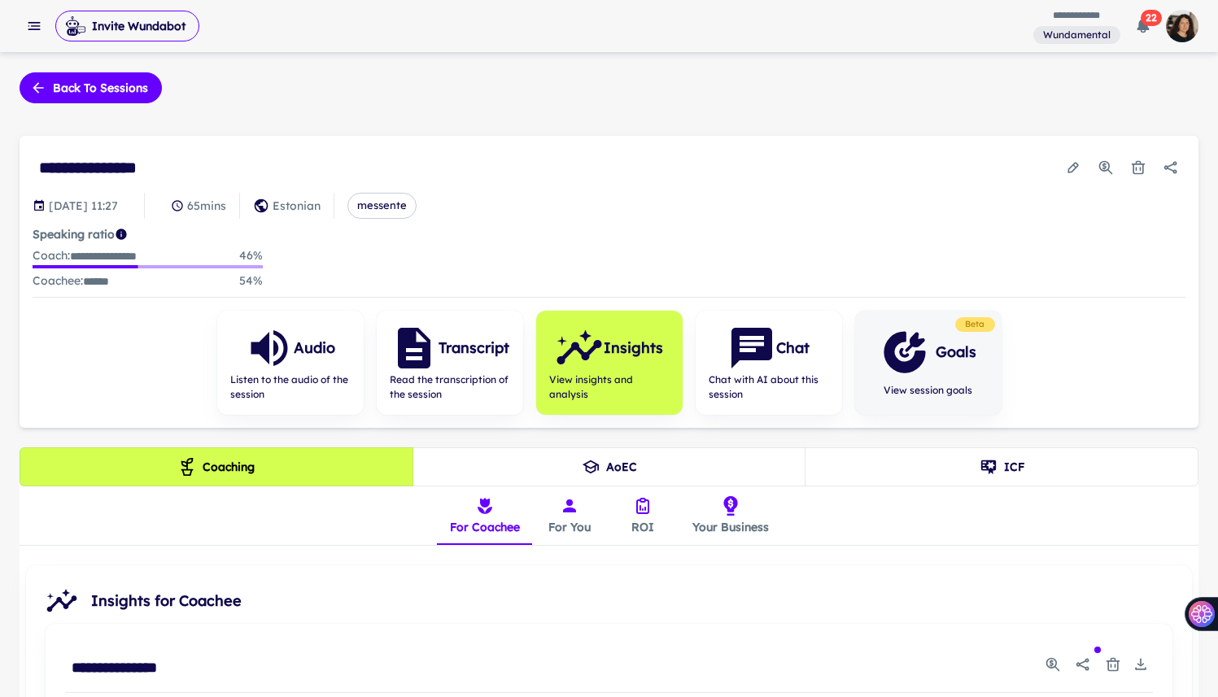
click at [578, 520] on button "For You" at bounding box center [569, 515] width 73 height 59
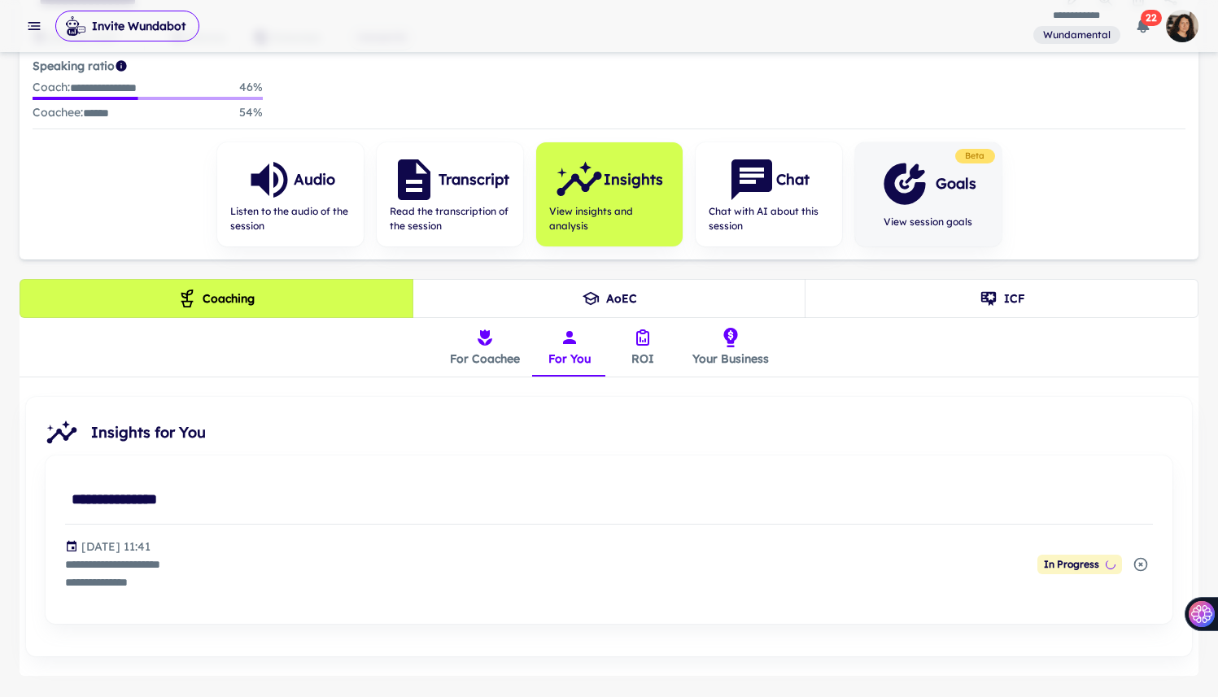
scroll to position [211, 0]
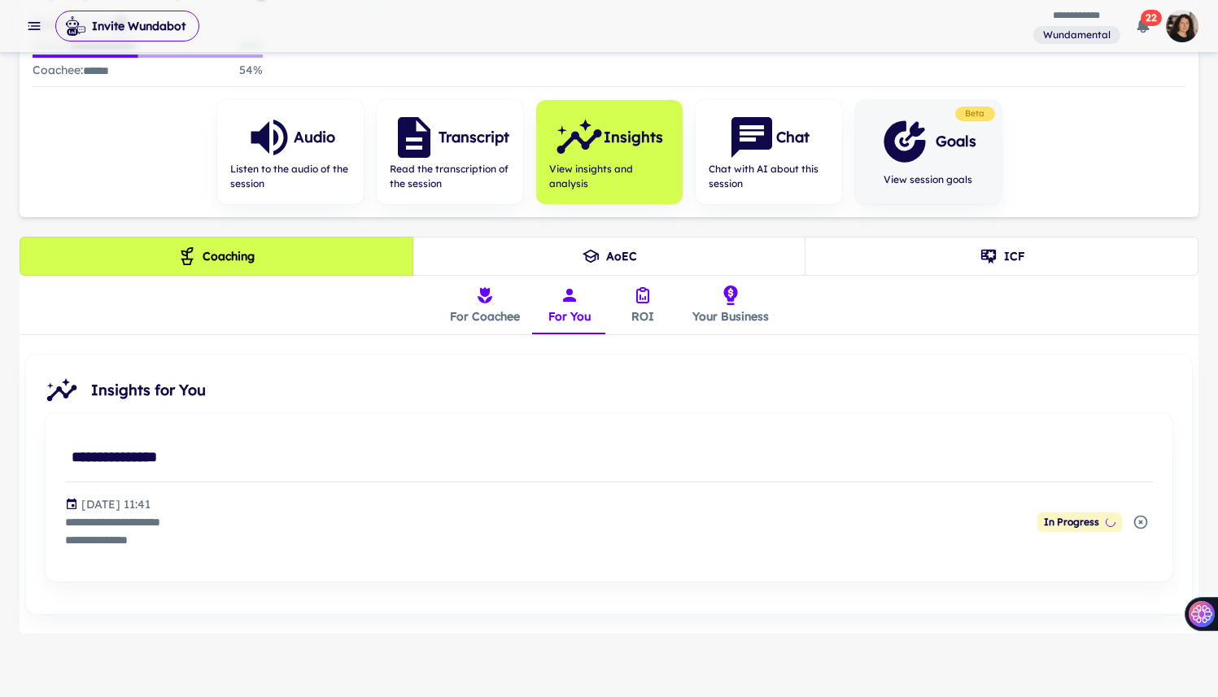
click at [649, 300] on icon "insights tabs" at bounding box center [643, 296] width 20 height 20
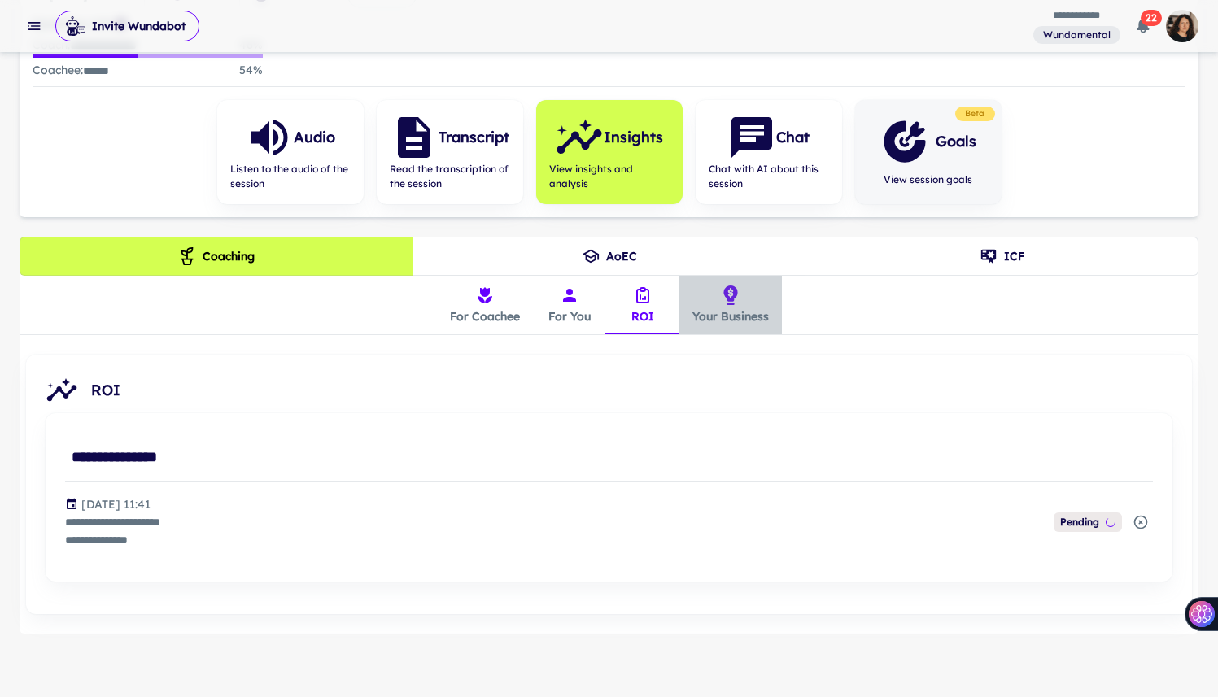
click at [700, 303] on button "Your Business" at bounding box center [730, 305] width 102 height 59
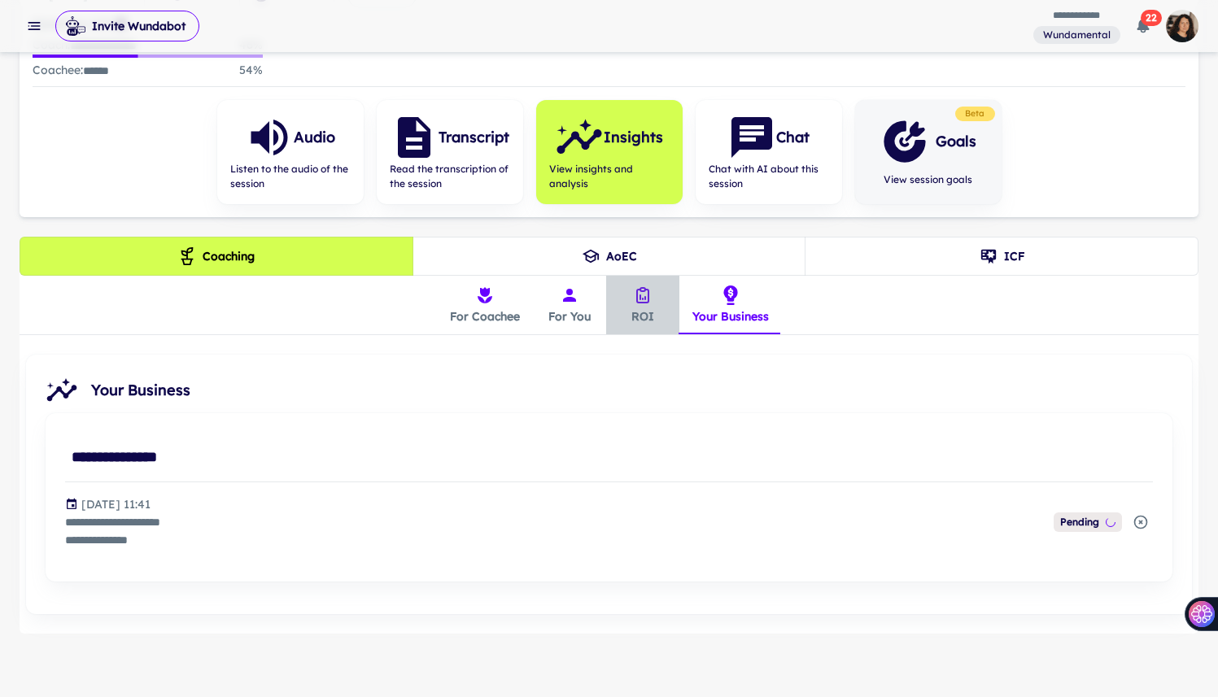
click at [638, 312] on button "ROI" at bounding box center [642, 305] width 73 height 59
click at [561, 306] on button "For You" at bounding box center [569, 305] width 73 height 59
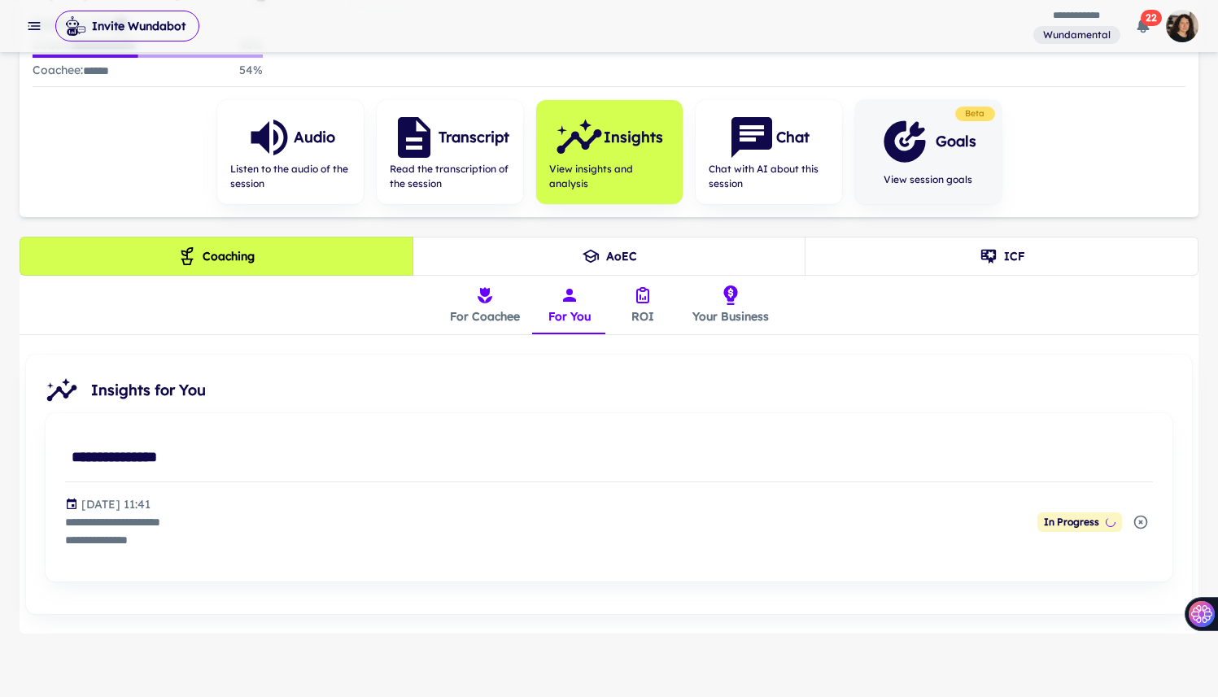
click at [928, 164] on icon "button" at bounding box center [904, 141] width 49 height 49
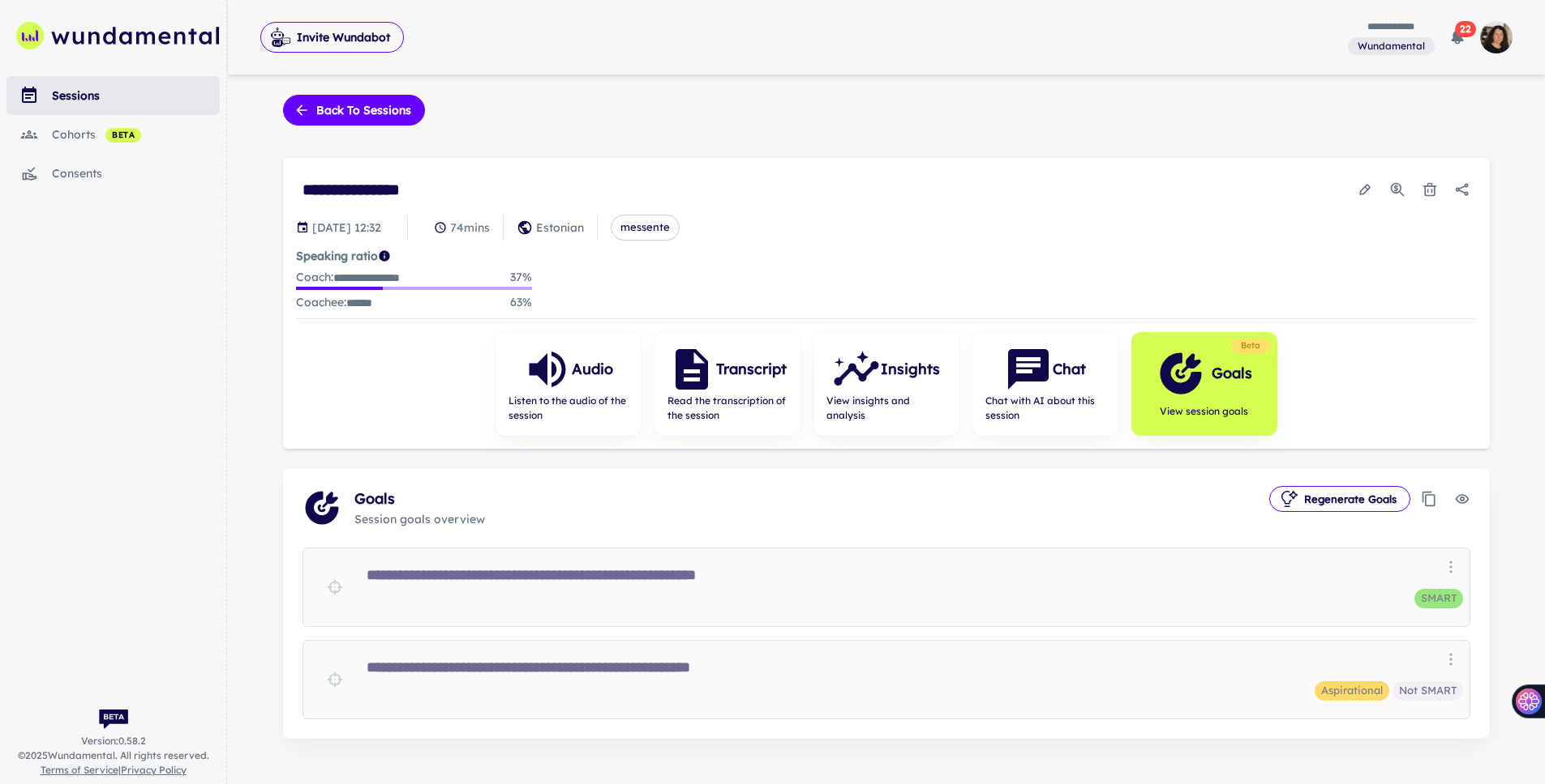
scroll to position [31, 0]
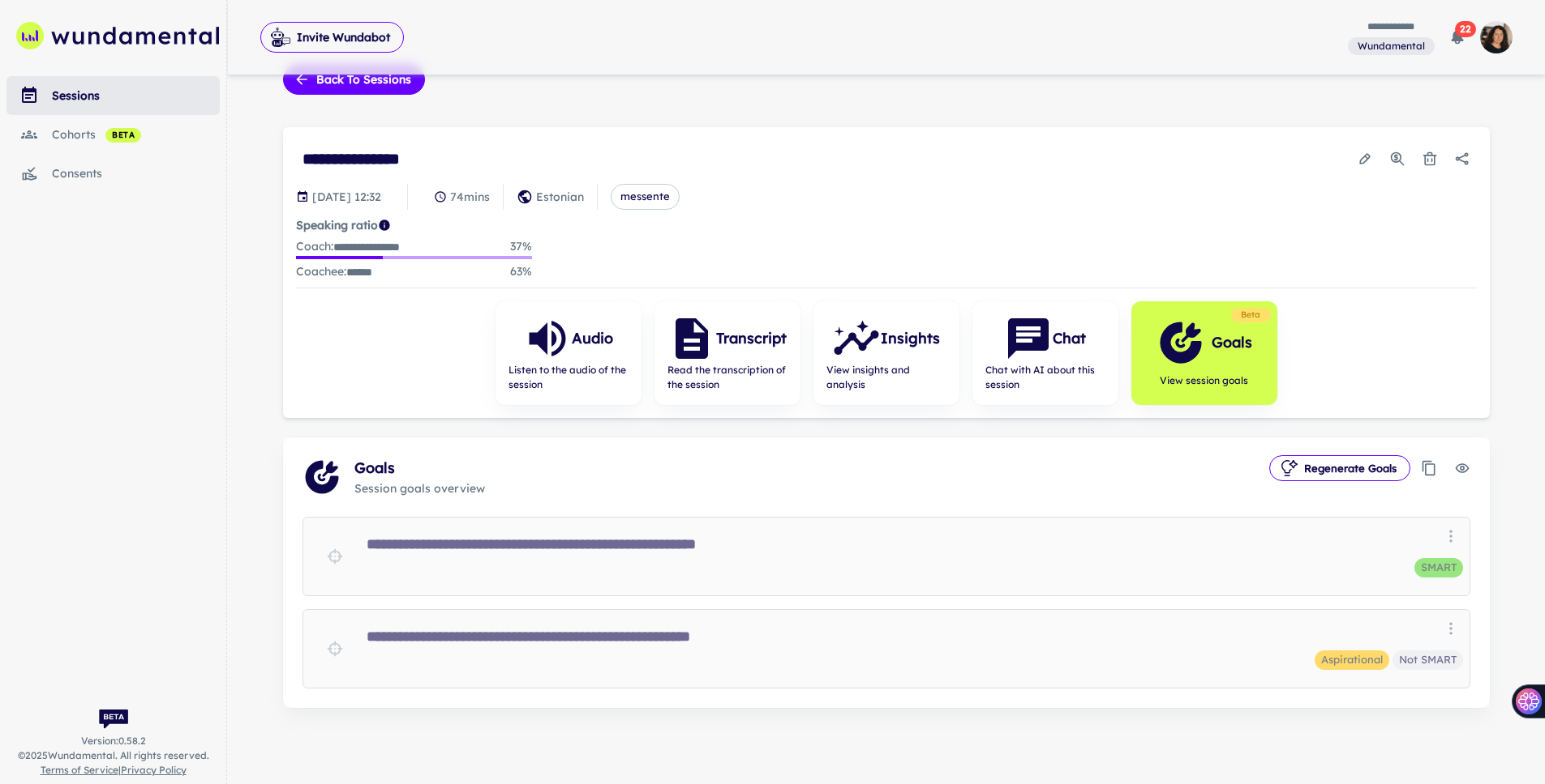
click at [1459, 37] on icon "button" at bounding box center [1457, 38] width 12 height 14
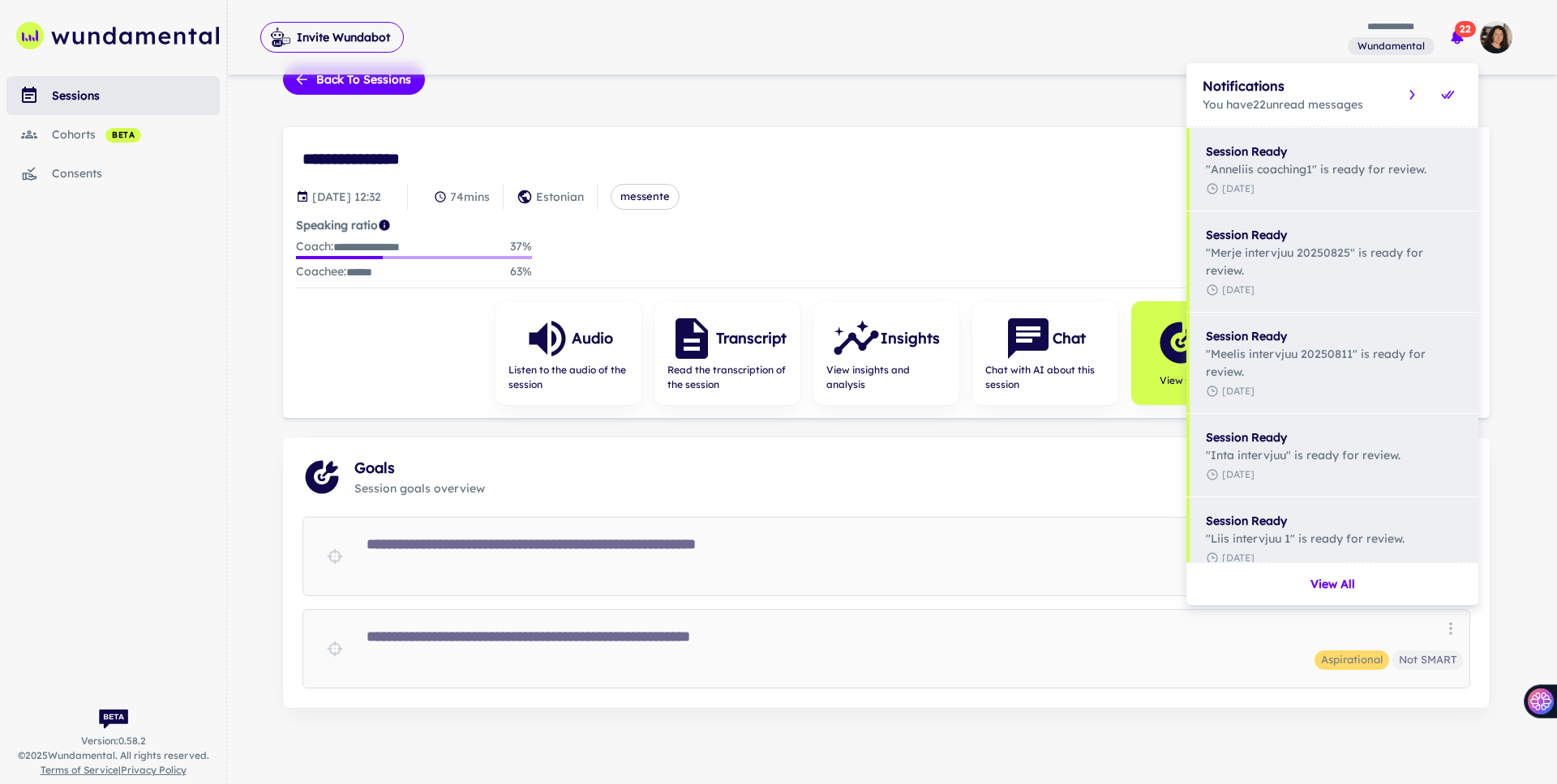
click at [1459, 37] on div at bounding box center [778, 392] width 1557 height 784
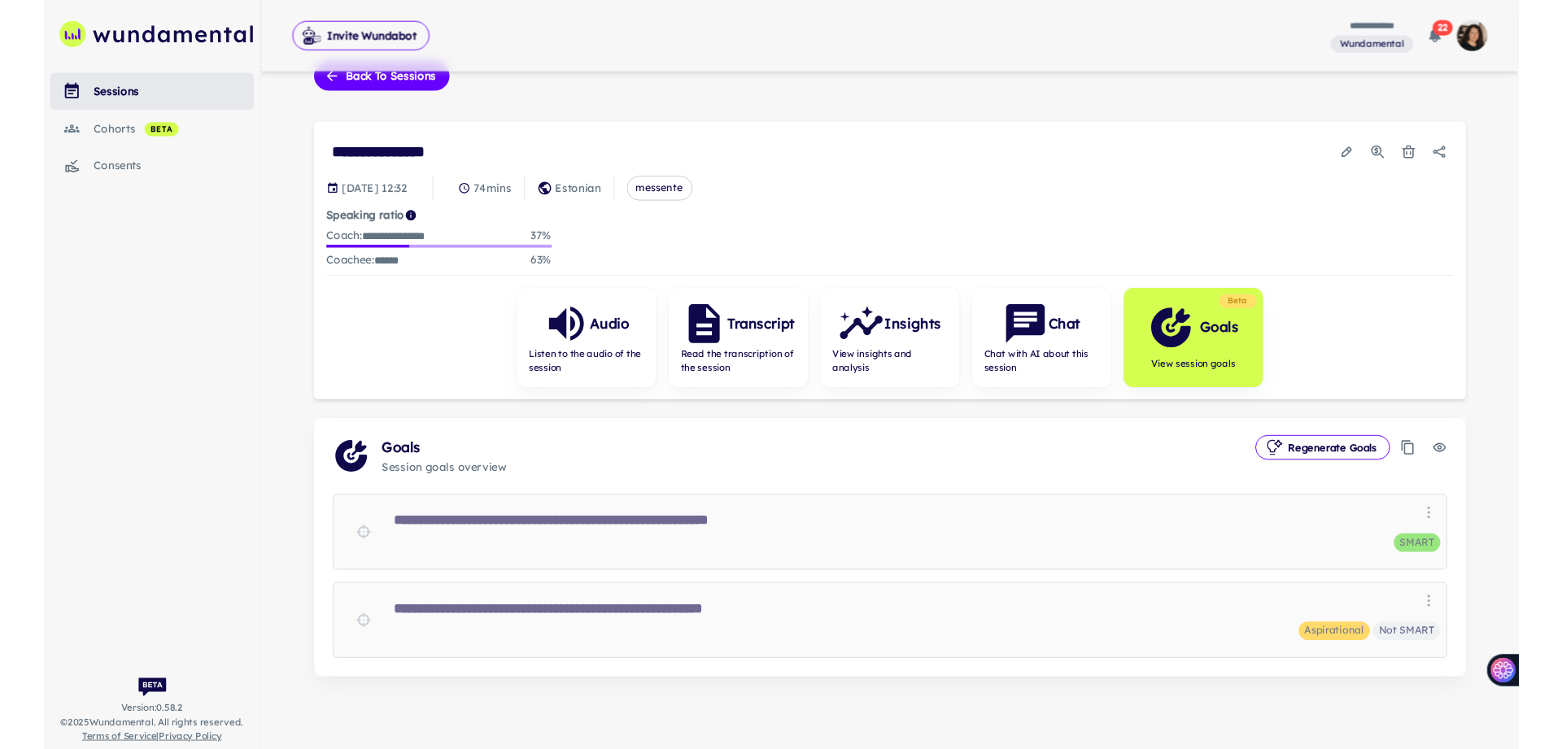
scroll to position [0, 0]
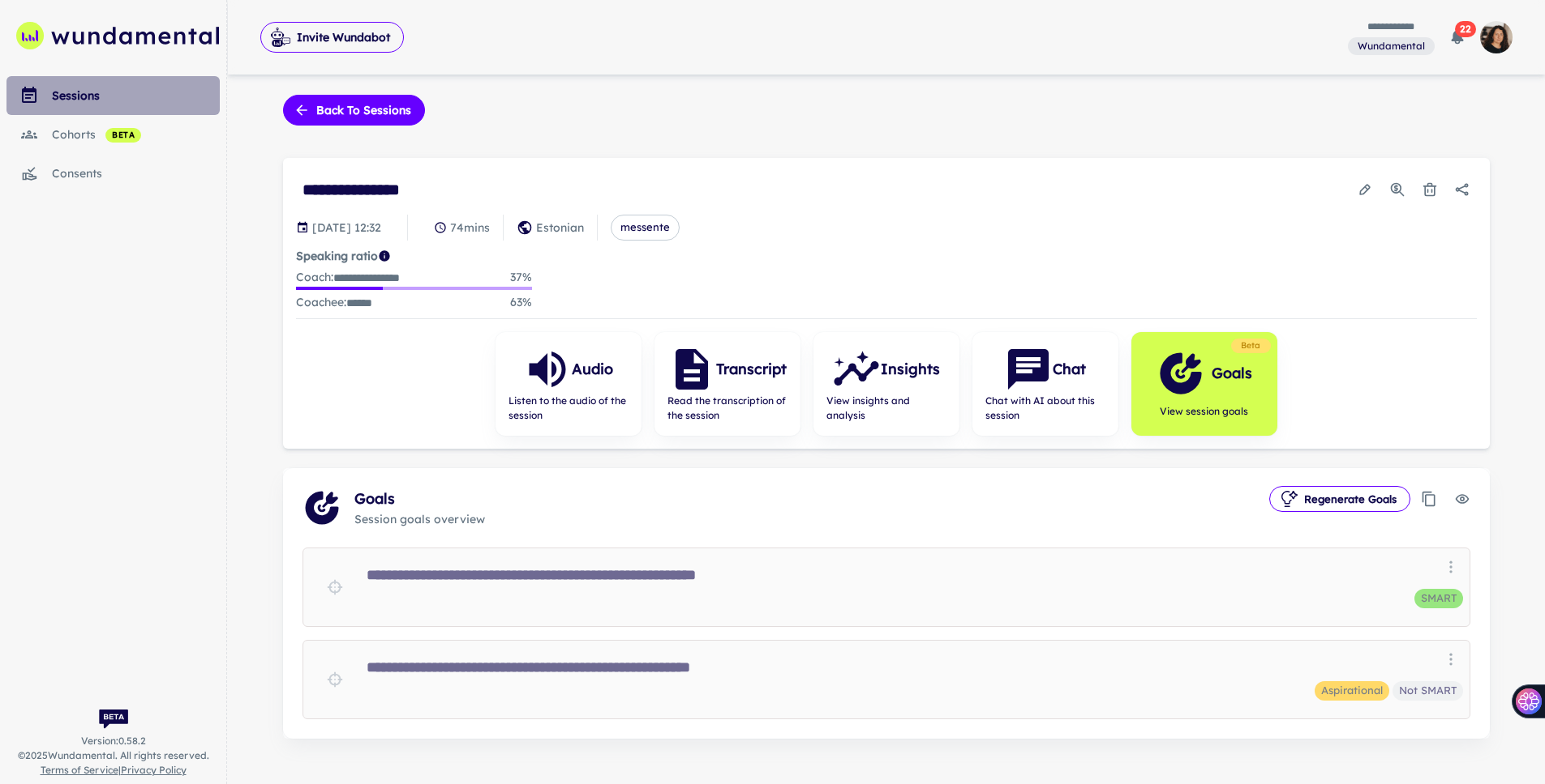
click at [83, 98] on div "sessions" at bounding box center [136, 96] width 167 height 18
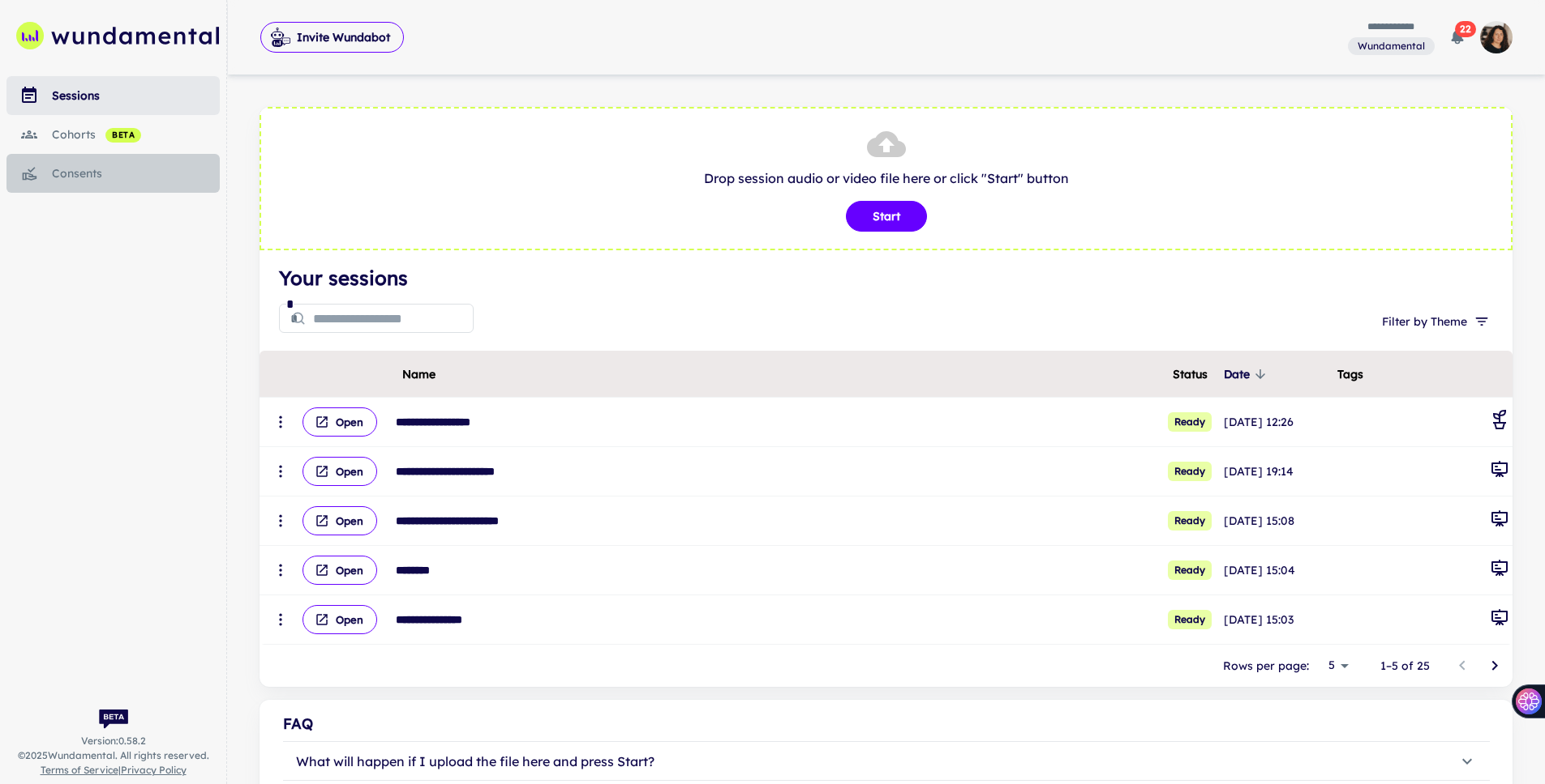
click at [89, 177] on div "consents" at bounding box center [136, 173] width 167 height 18
